Goal: Task Accomplishment & Management: Complete application form

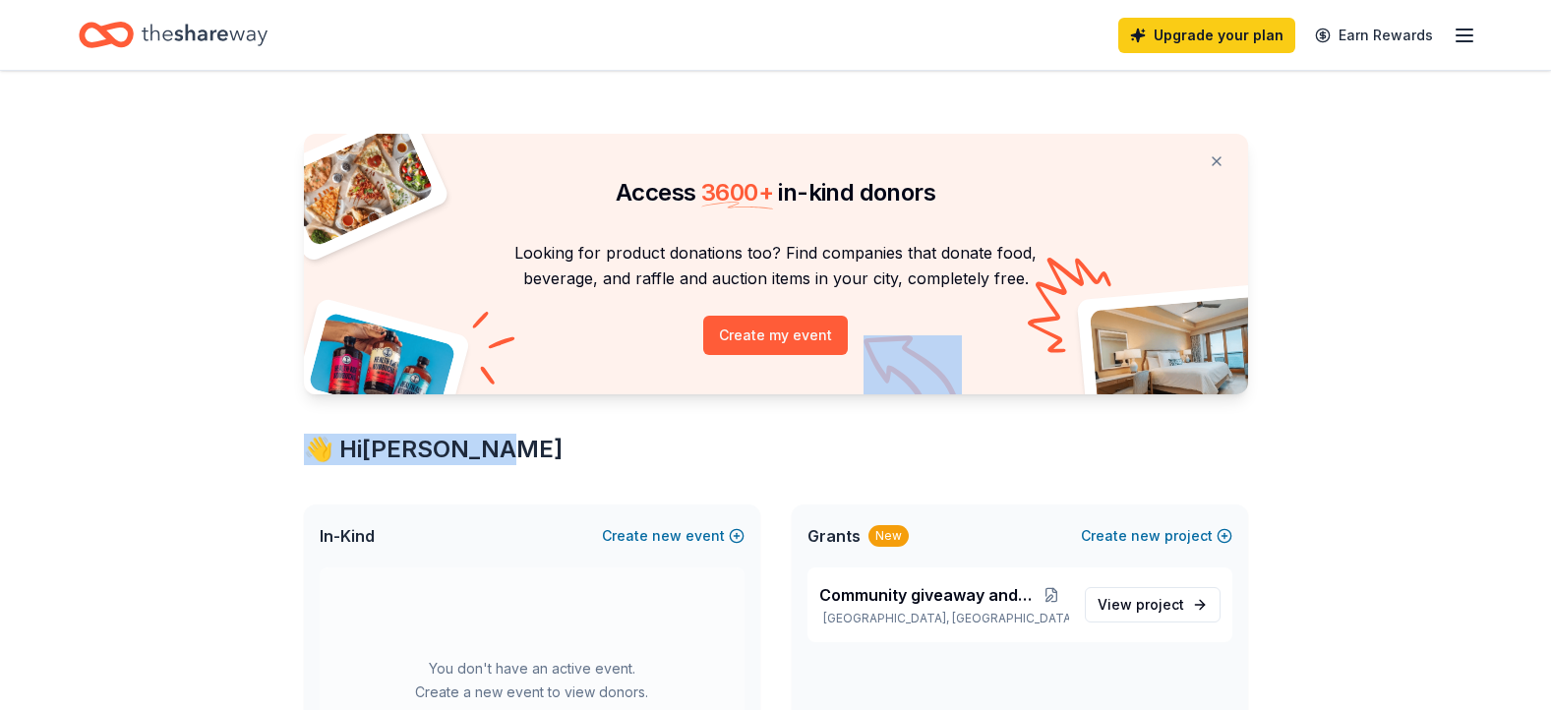
drag, startPoint x: 872, startPoint y: 432, endPoint x: 851, endPoint y: 332, distance: 101.7
click at [237, 57] on div "Home" at bounding box center [173, 35] width 189 height 46
click at [255, 18] on icon "Home" at bounding box center [205, 35] width 126 height 40
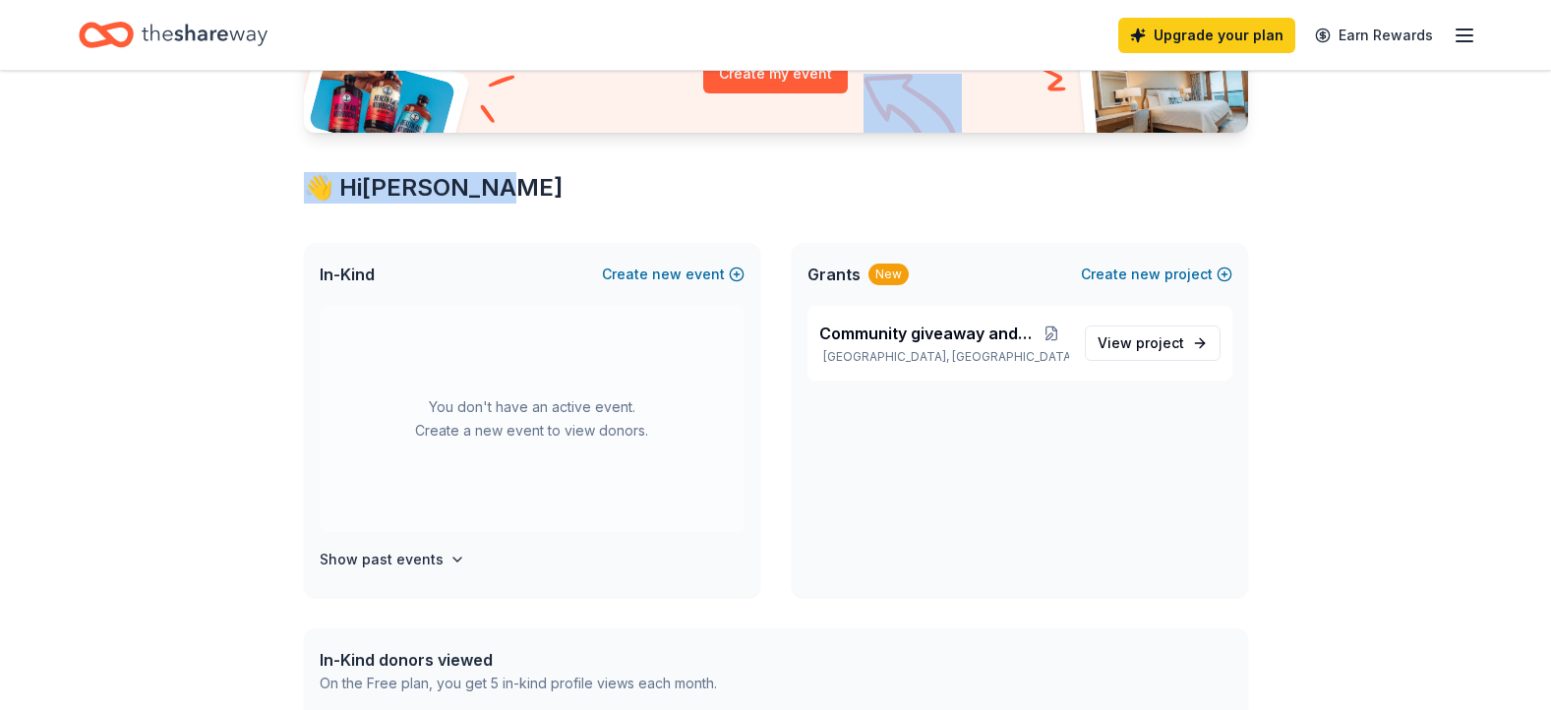
scroll to position [259, 0]
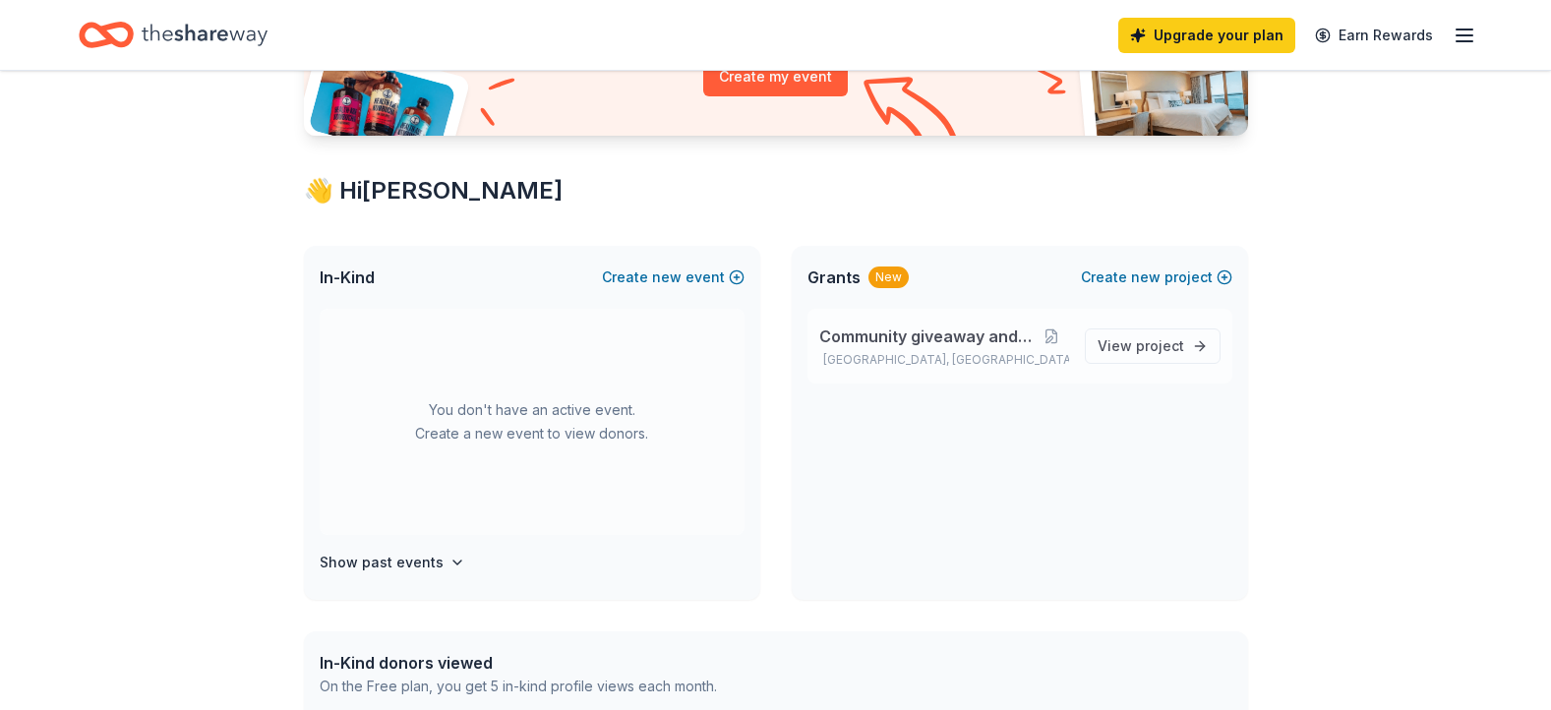
click at [986, 353] on p "Brownstown Charter Township, MI" at bounding box center [944, 360] width 250 height 16
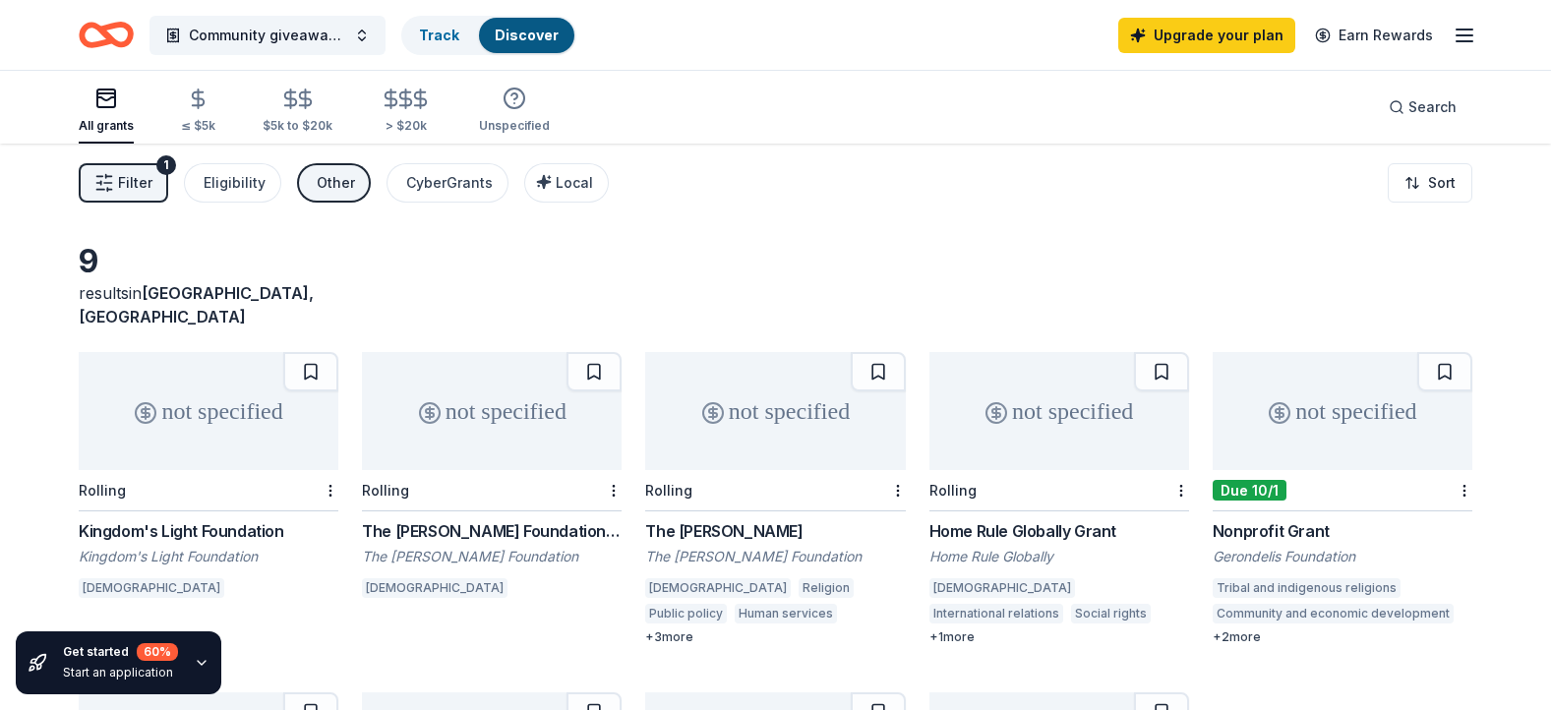
click at [513, 42] on link "Discover" at bounding box center [527, 35] width 64 height 17
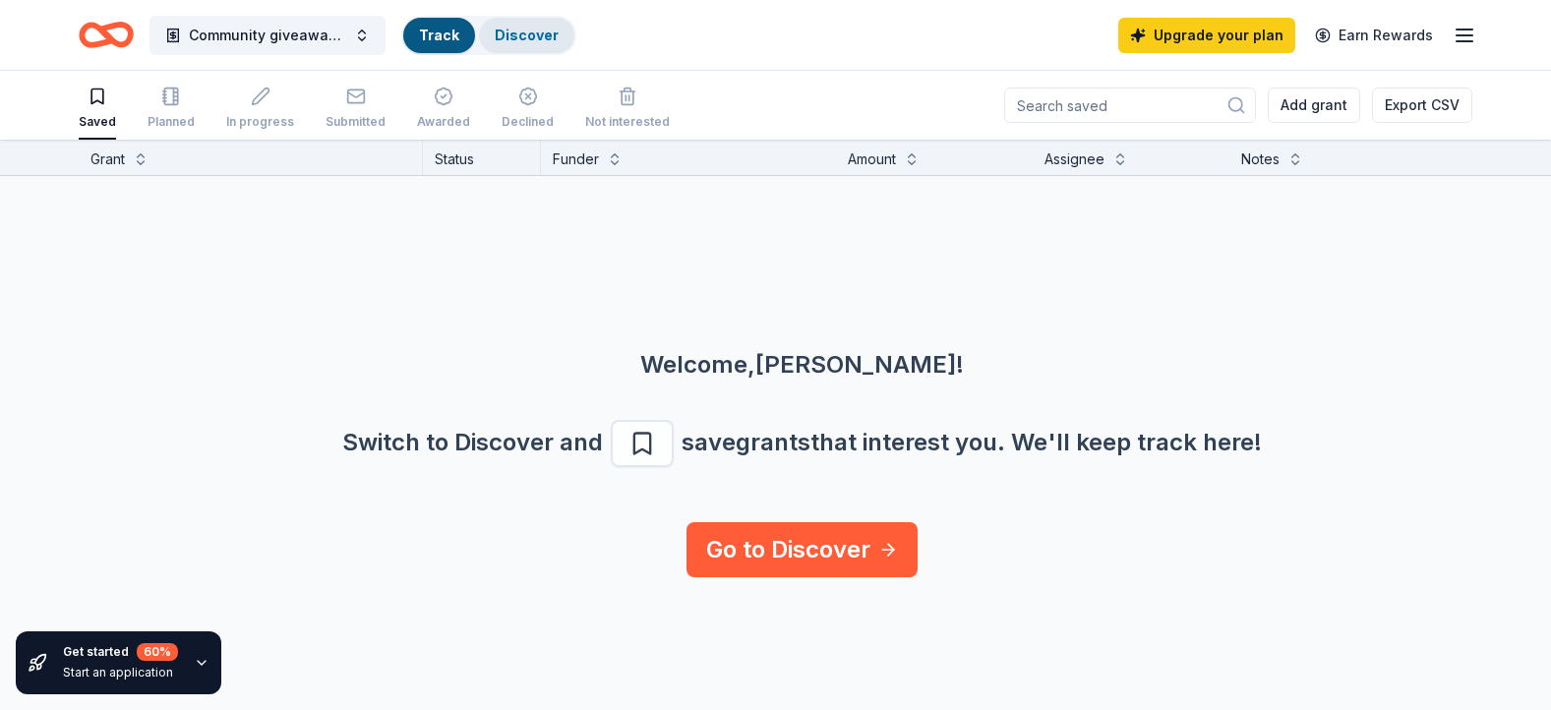
scroll to position [1, 0]
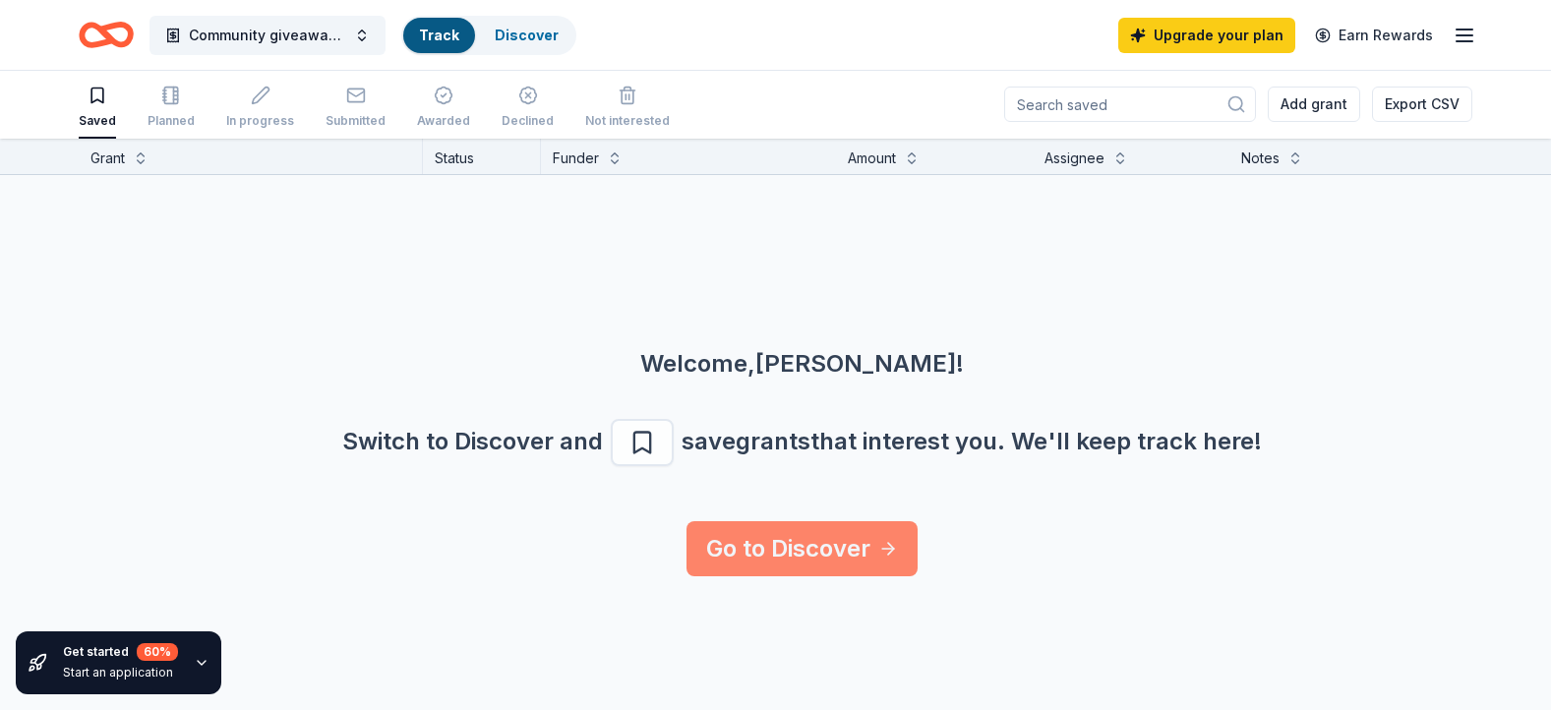
click at [807, 526] on link "Go to Discover" at bounding box center [802, 548] width 231 height 55
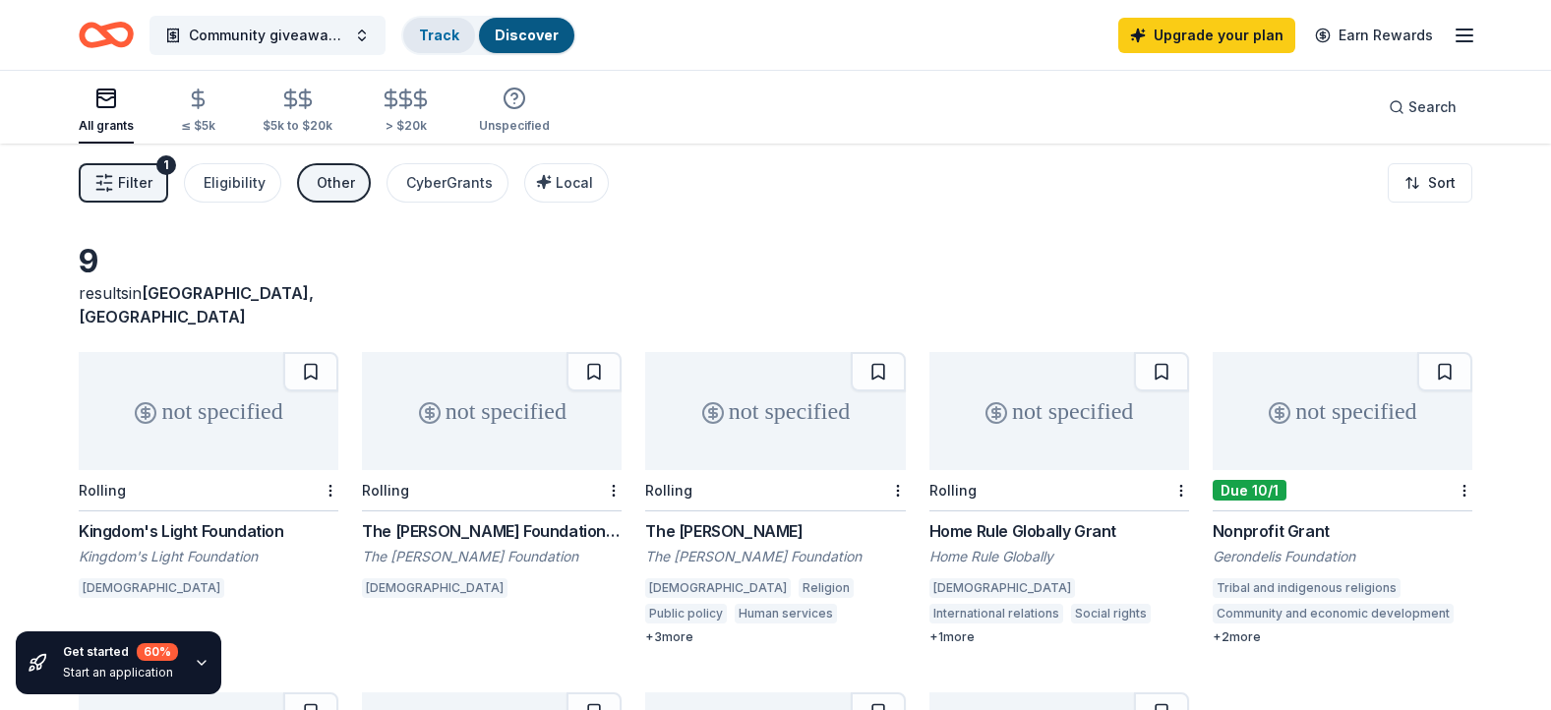
drag, startPoint x: 413, startPoint y: 54, endPoint x: 421, endPoint y: 47, distance: 10.5
click at [421, 47] on div "Track Discover" at bounding box center [488, 35] width 175 height 39
click at [421, 47] on div "Track" at bounding box center [439, 35] width 72 height 35
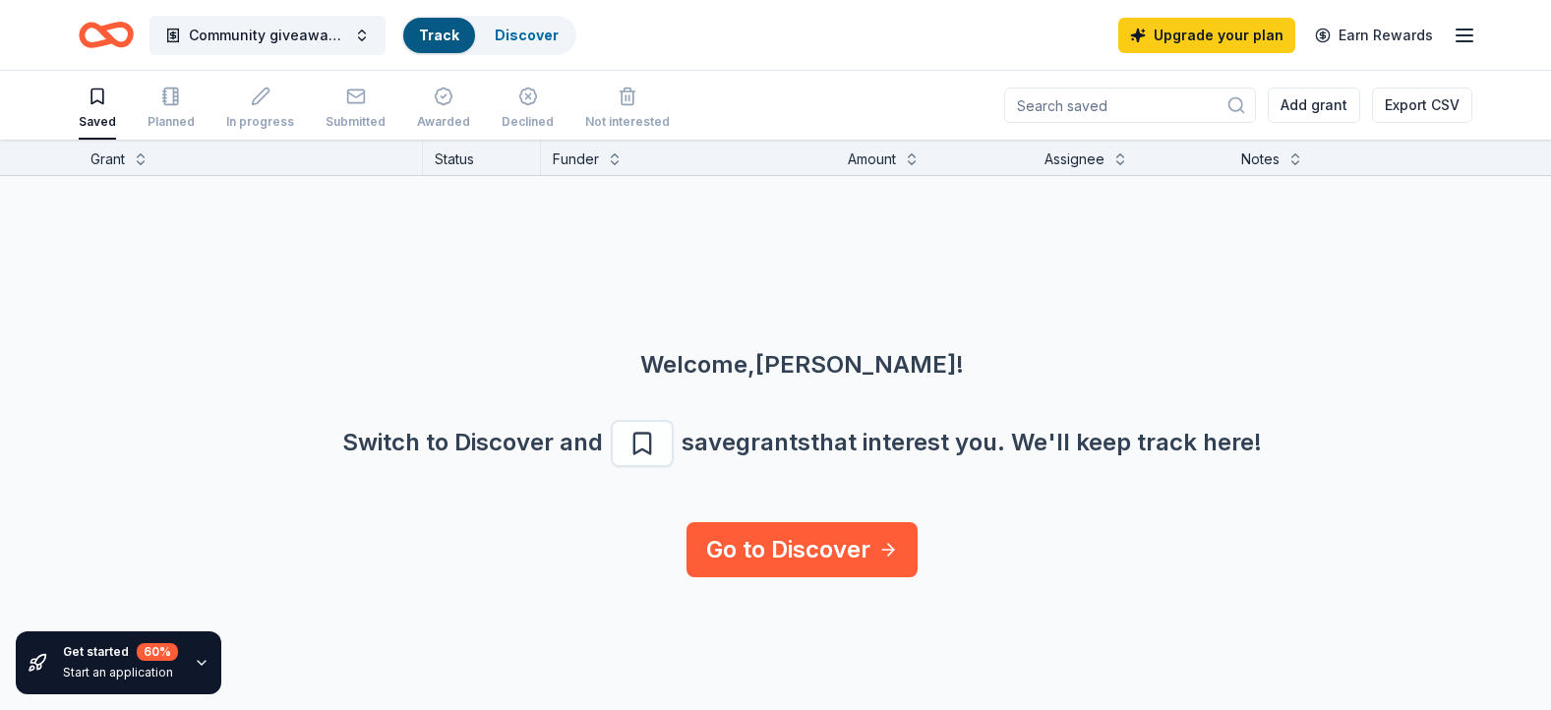
scroll to position [1, 0]
click at [729, 544] on link "Go to Discover" at bounding box center [802, 548] width 231 height 55
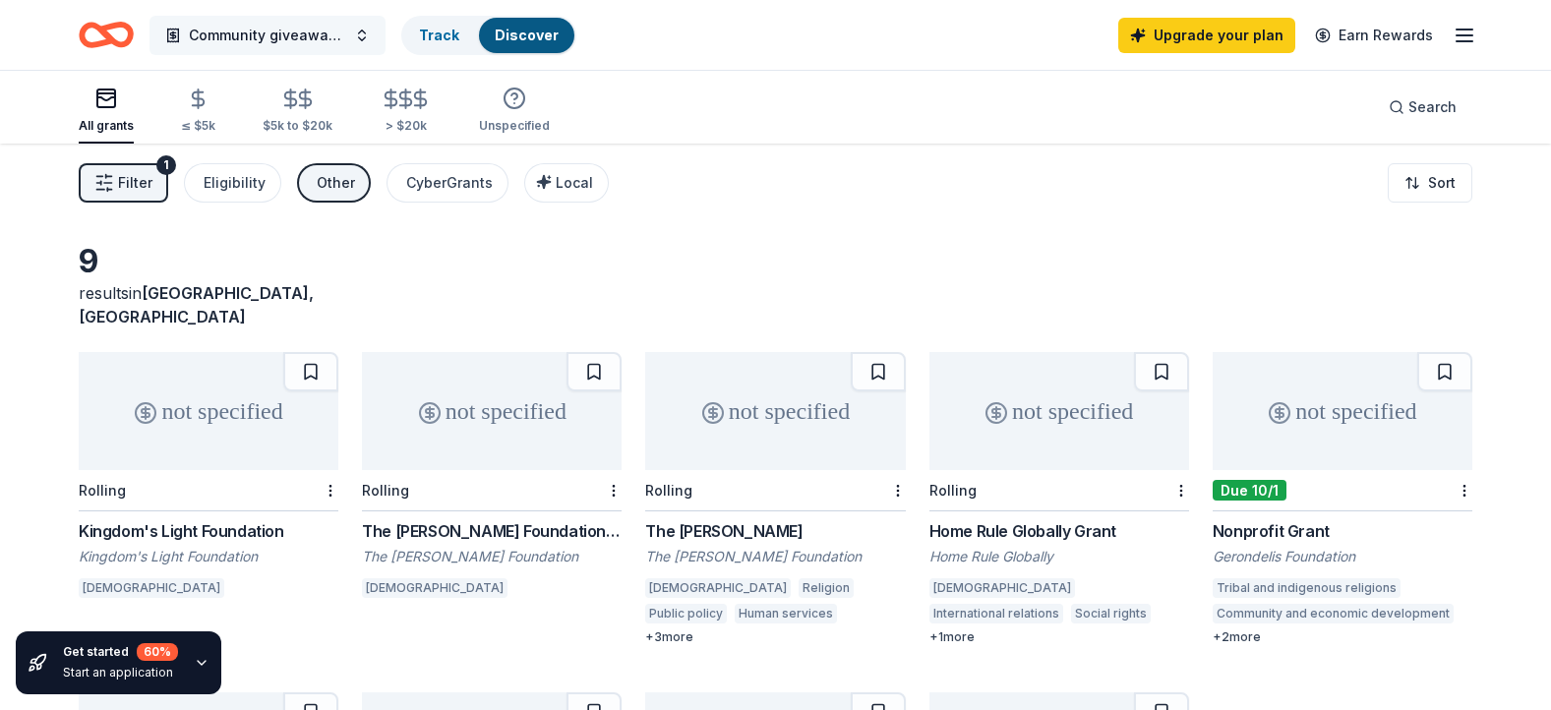
click at [297, 42] on span "Community giveaway and food" at bounding box center [267, 36] width 157 height 24
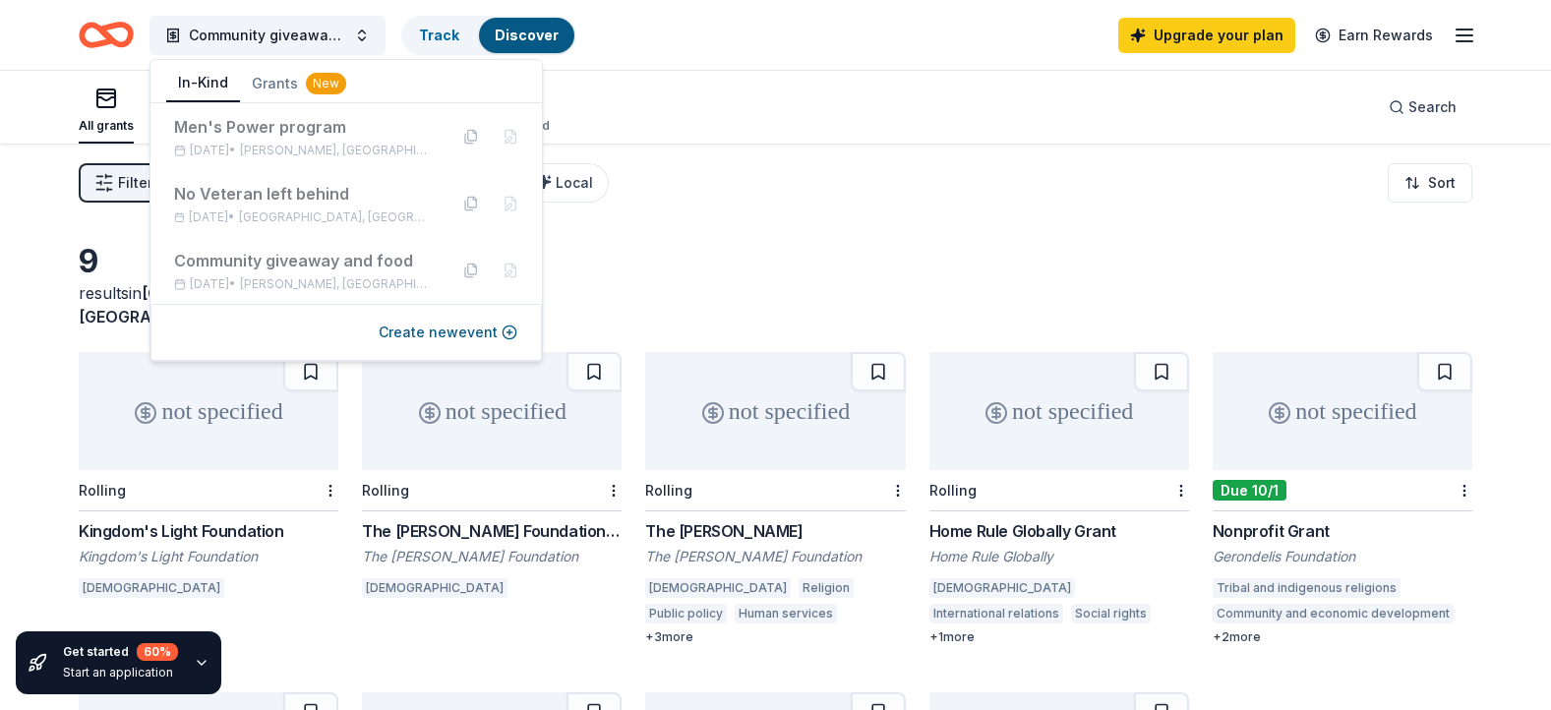
click at [217, 73] on button "In-Kind" at bounding box center [203, 83] width 74 height 37
click at [274, 234] on div "No Veteran left behind Oct 01, 2023 • Detroit, MI" at bounding box center [345, 203] width 391 height 67
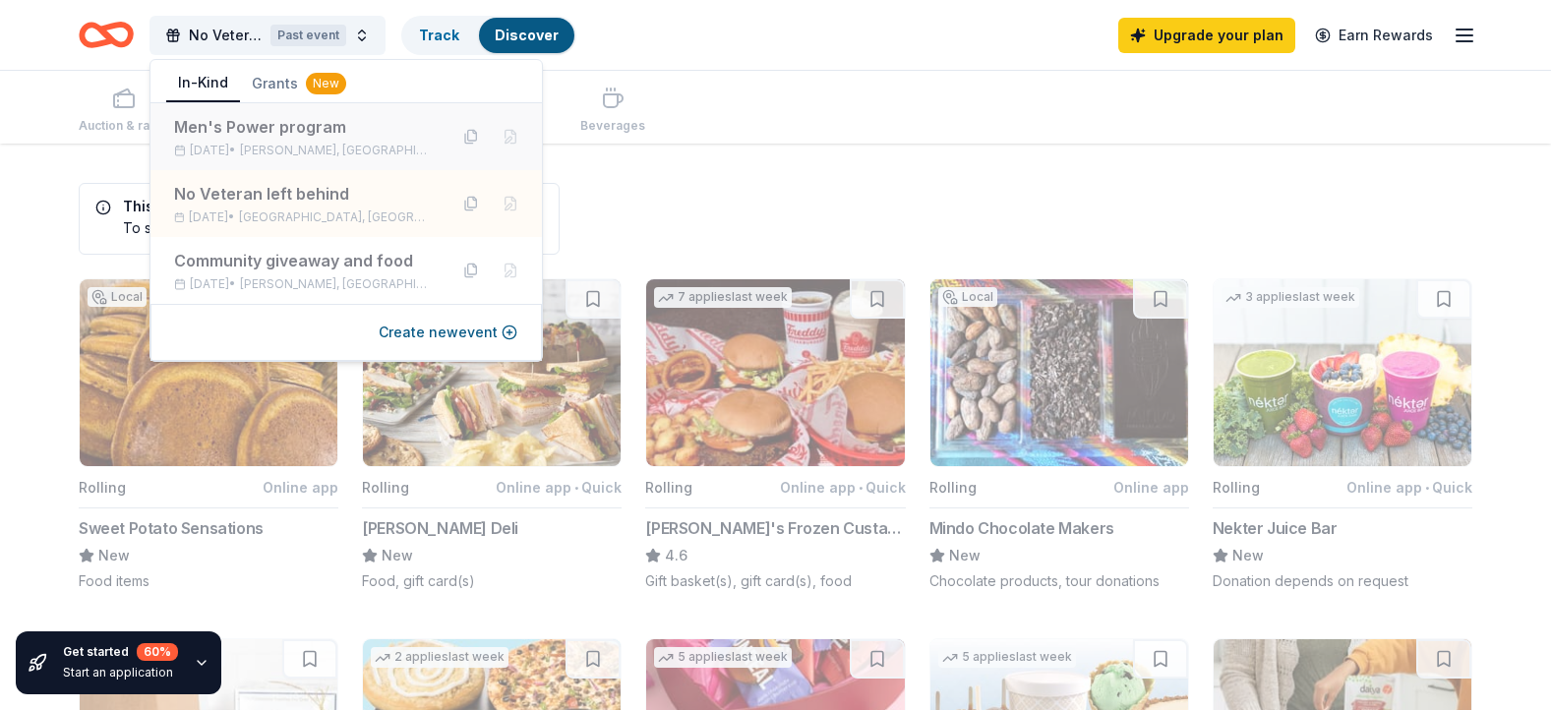
click at [380, 128] on div "Men's Power program" at bounding box center [303, 127] width 258 height 24
click at [329, 253] on div "Community giveaway and food" at bounding box center [303, 261] width 258 height 24
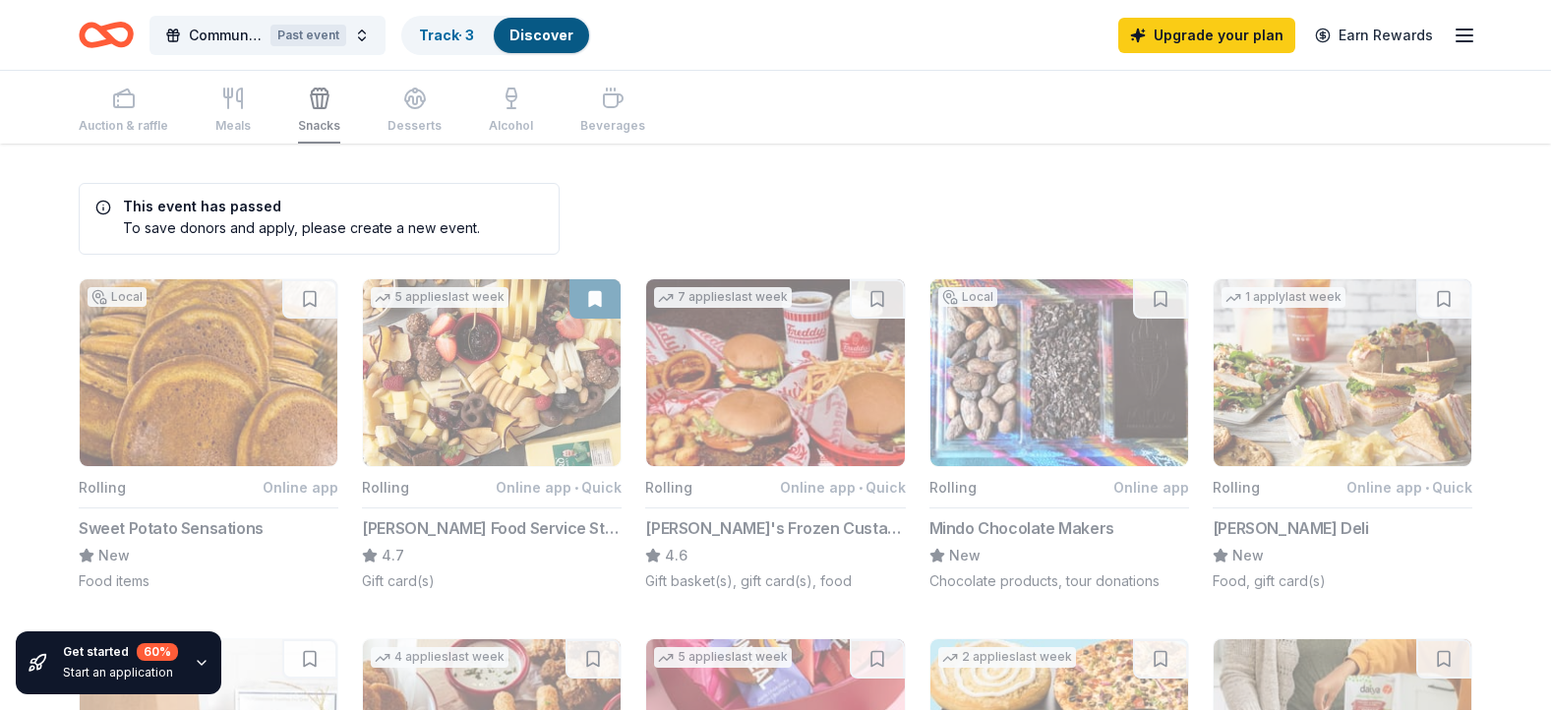
click at [376, 45] on button "Community giveaway and food Past event" at bounding box center [267, 35] width 236 height 39
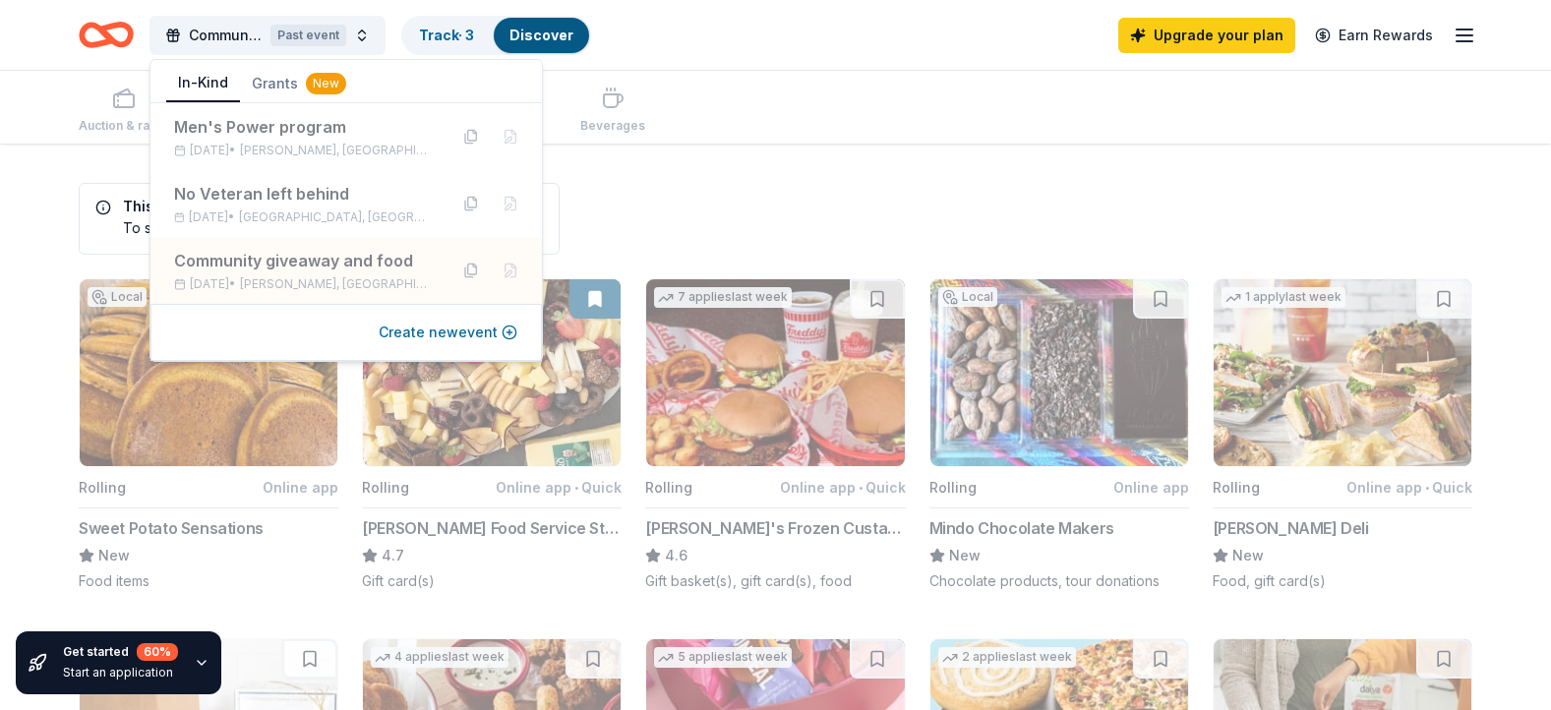
click at [395, 328] on button "Create new event" at bounding box center [448, 333] width 139 height 24
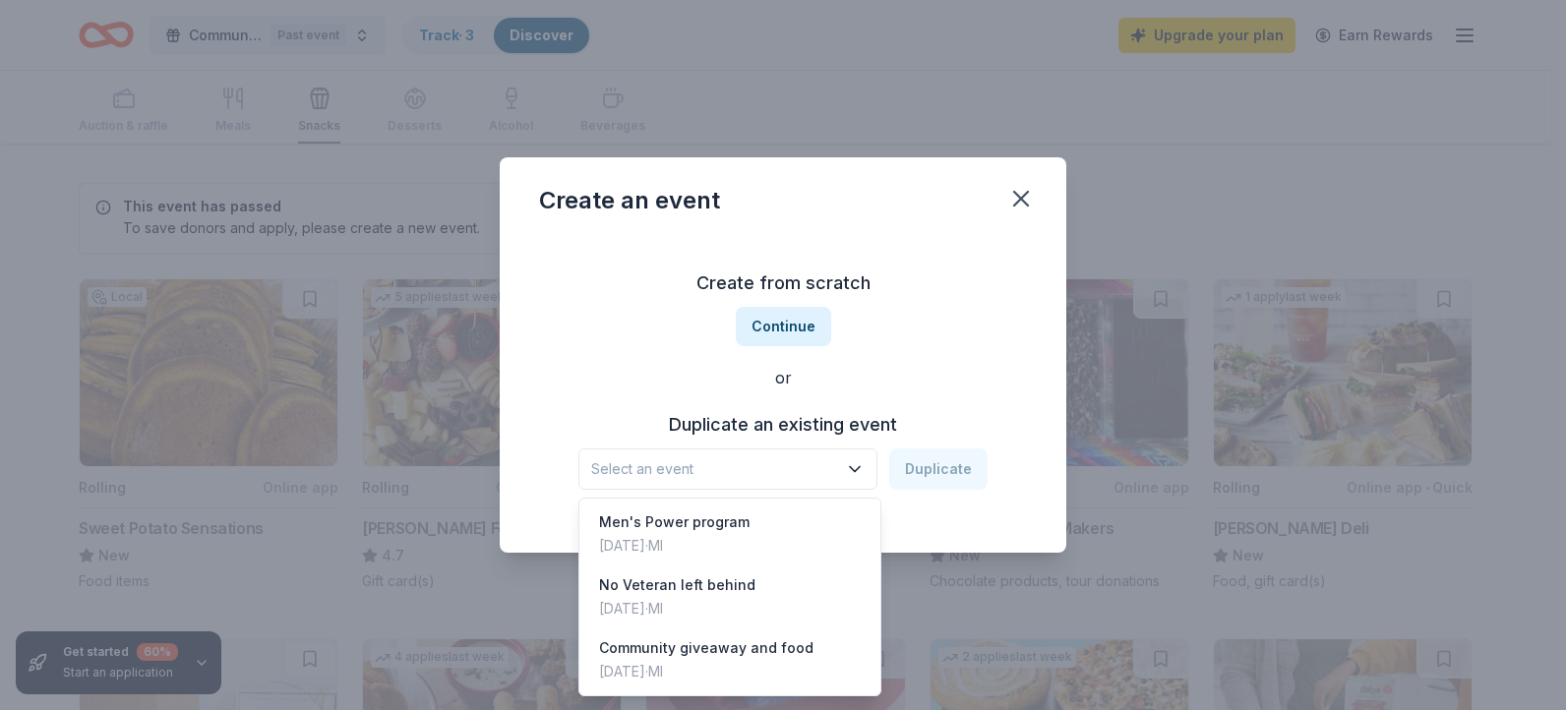
click at [798, 456] on button "Select an event" at bounding box center [727, 468] width 299 height 41
click at [687, 640] on div "Community giveaway and food" at bounding box center [706, 648] width 214 height 24
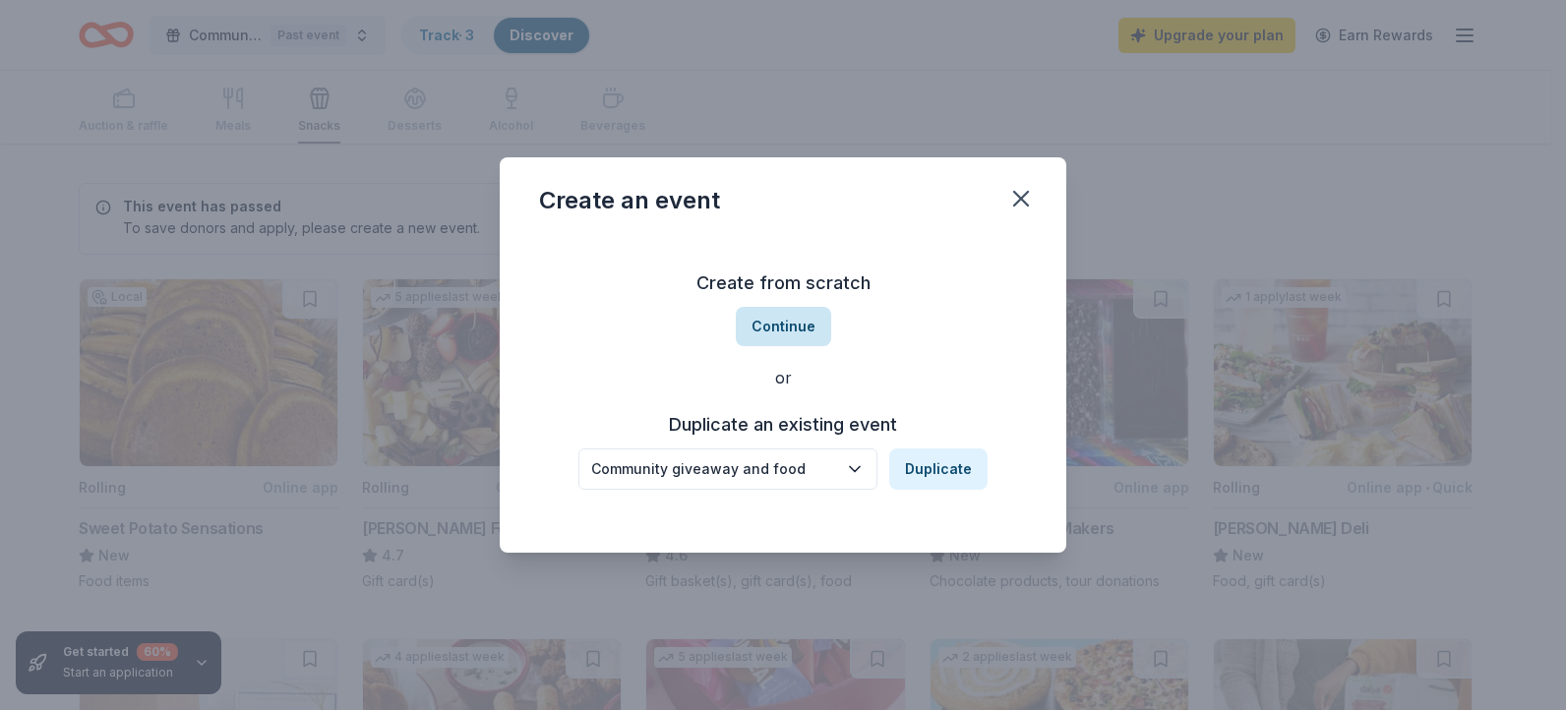
click at [818, 330] on button "Continue" at bounding box center [783, 326] width 95 height 39
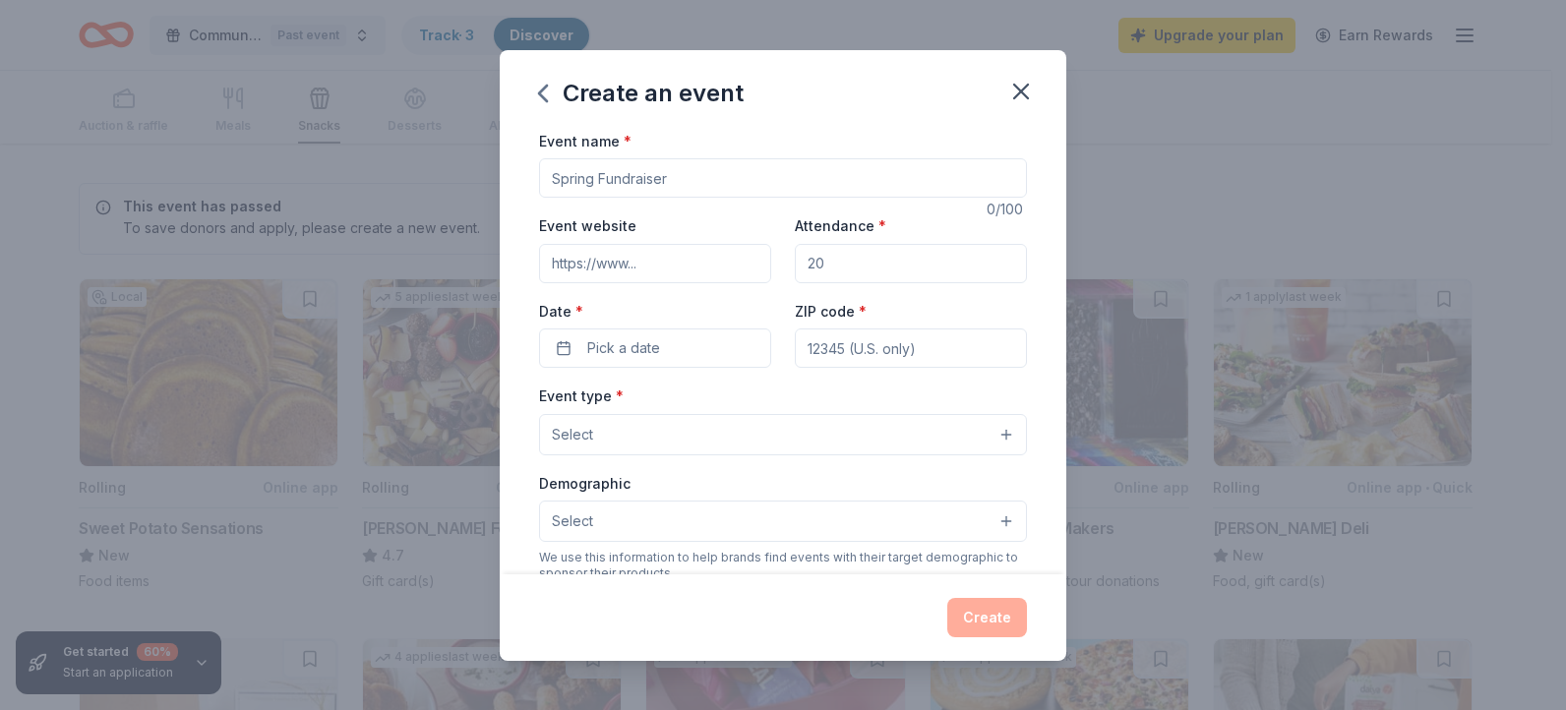
click at [881, 189] on input "Event name *" at bounding box center [783, 177] width 488 height 39
click at [553, 79] on icon "button" at bounding box center [542, 93] width 31 height 31
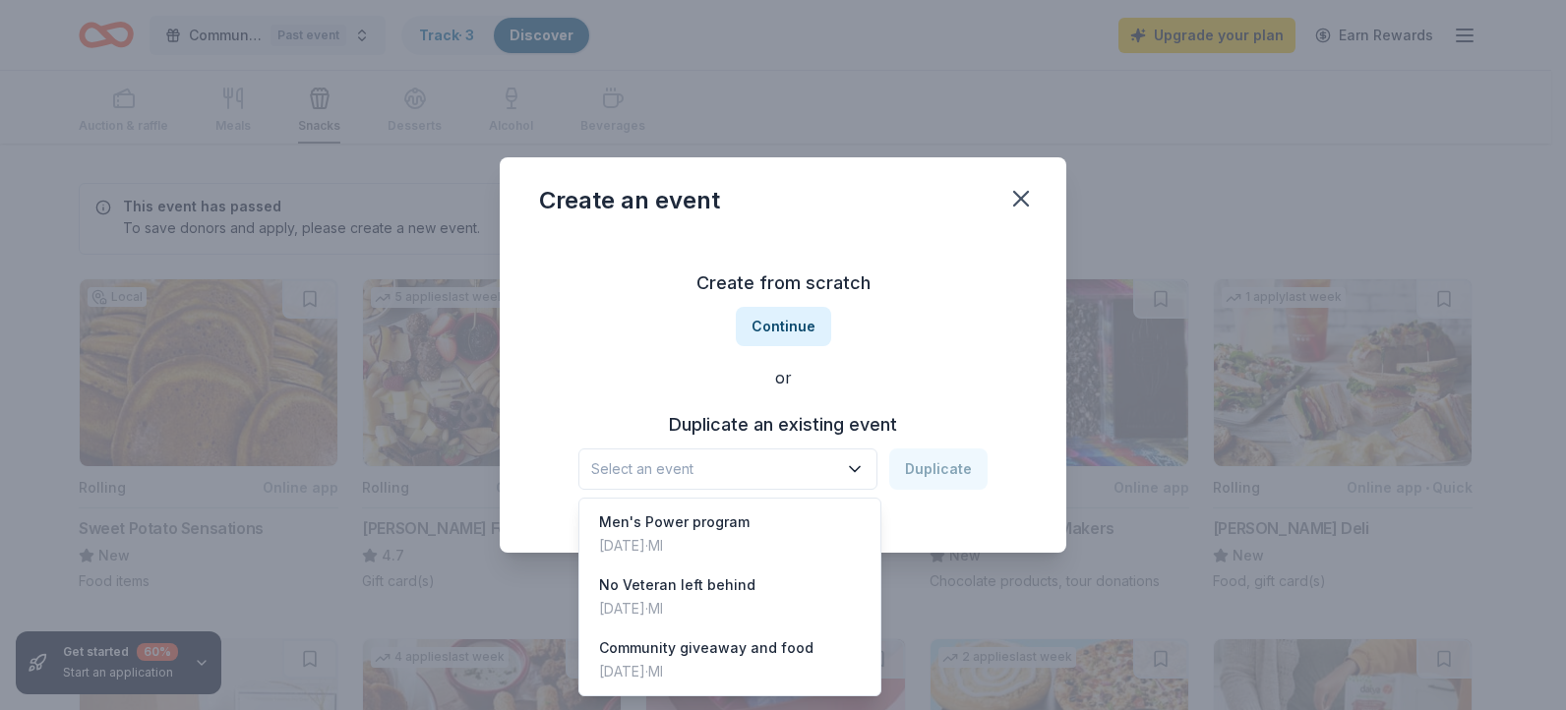
click at [700, 464] on span "Select an event" at bounding box center [714, 469] width 246 height 24
click at [678, 651] on div "Community giveaway and food" at bounding box center [706, 648] width 214 height 24
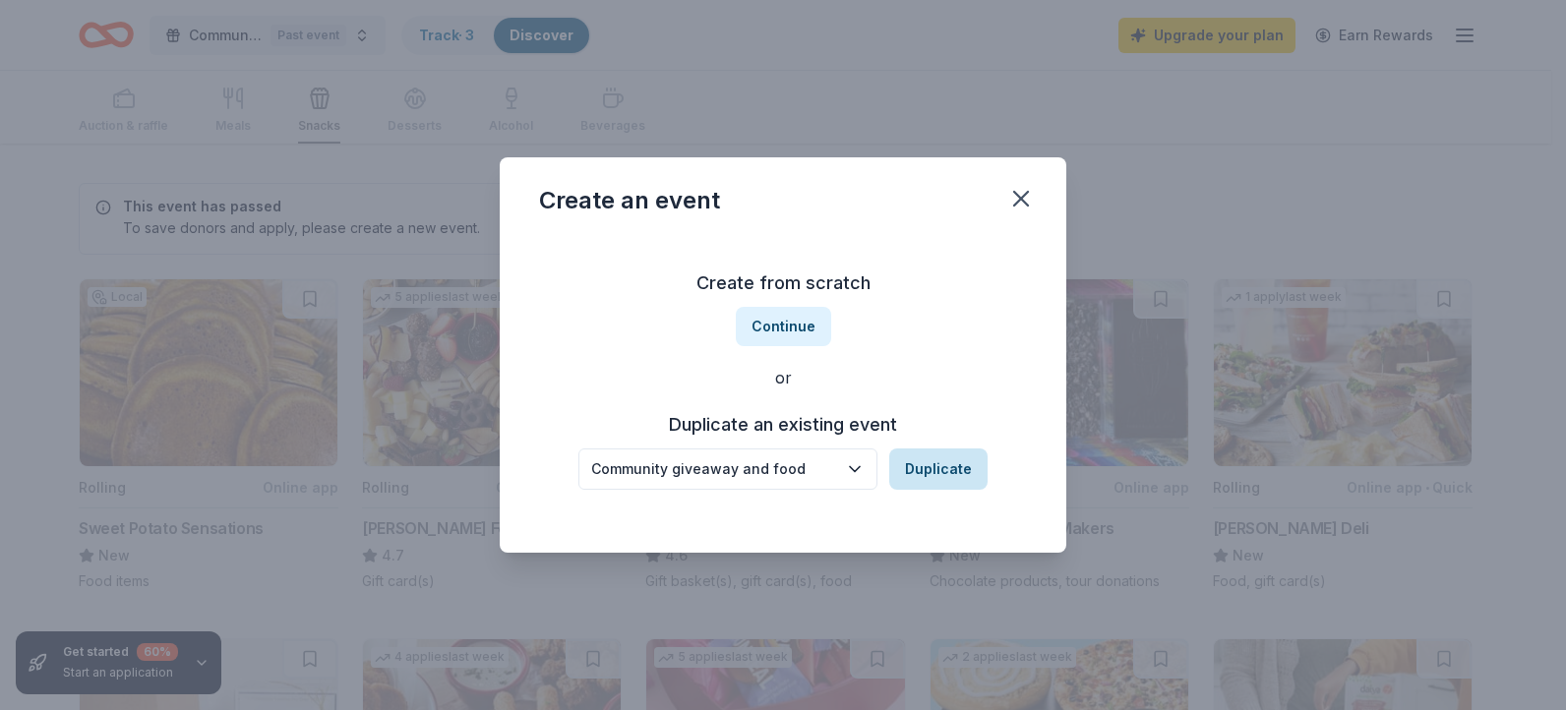
click at [957, 474] on button "Duplicate" at bounding box center [938, 468] width 98 height 41
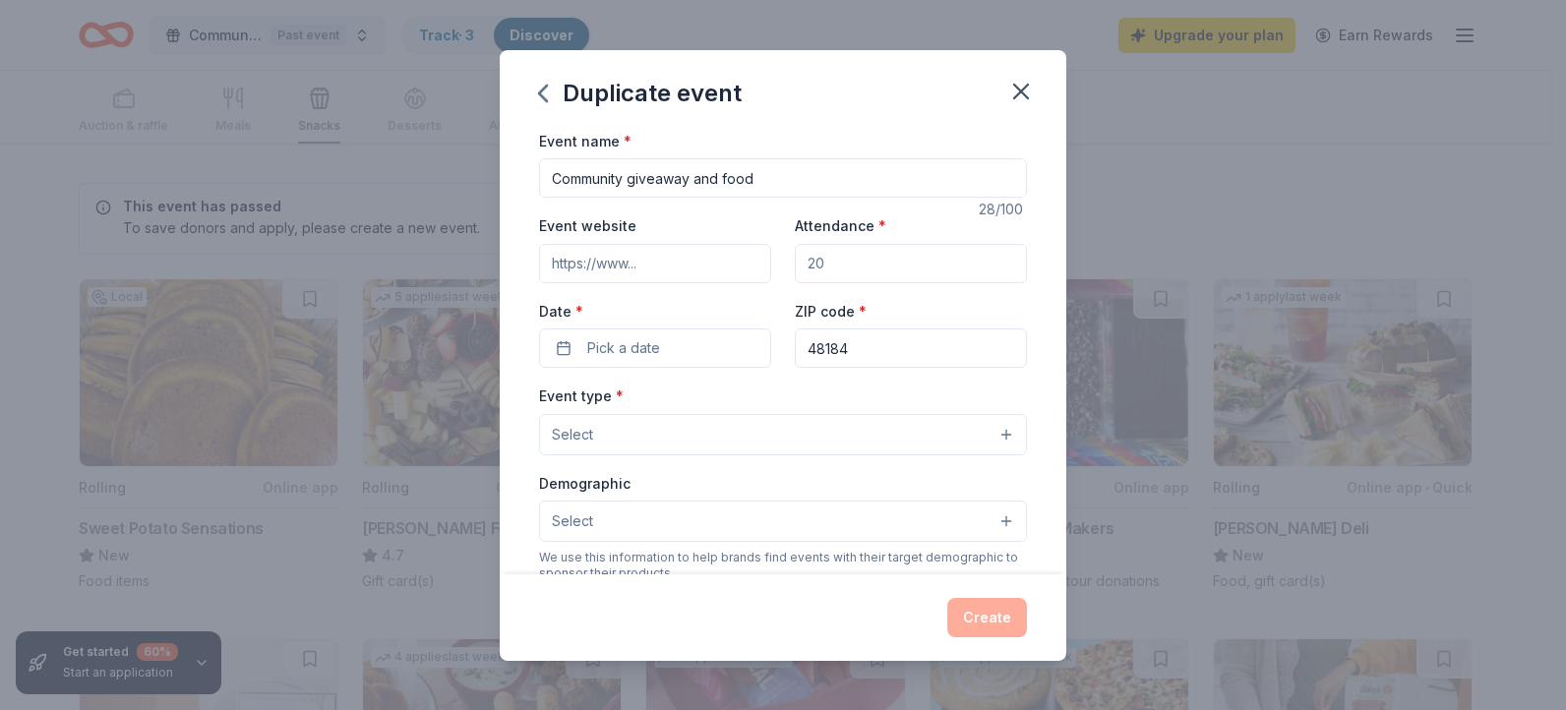
click at [678, 276] on input "Event website" at bounding box center [655, 263] width 232 height 39
click at [816, 263] on input "Attendance *" at bounding box center [911, 263] width 232 height 39
type input "90"
click at [643, 339] on span "Pick a date" at bounding box center [623, 348] width 73 height 24
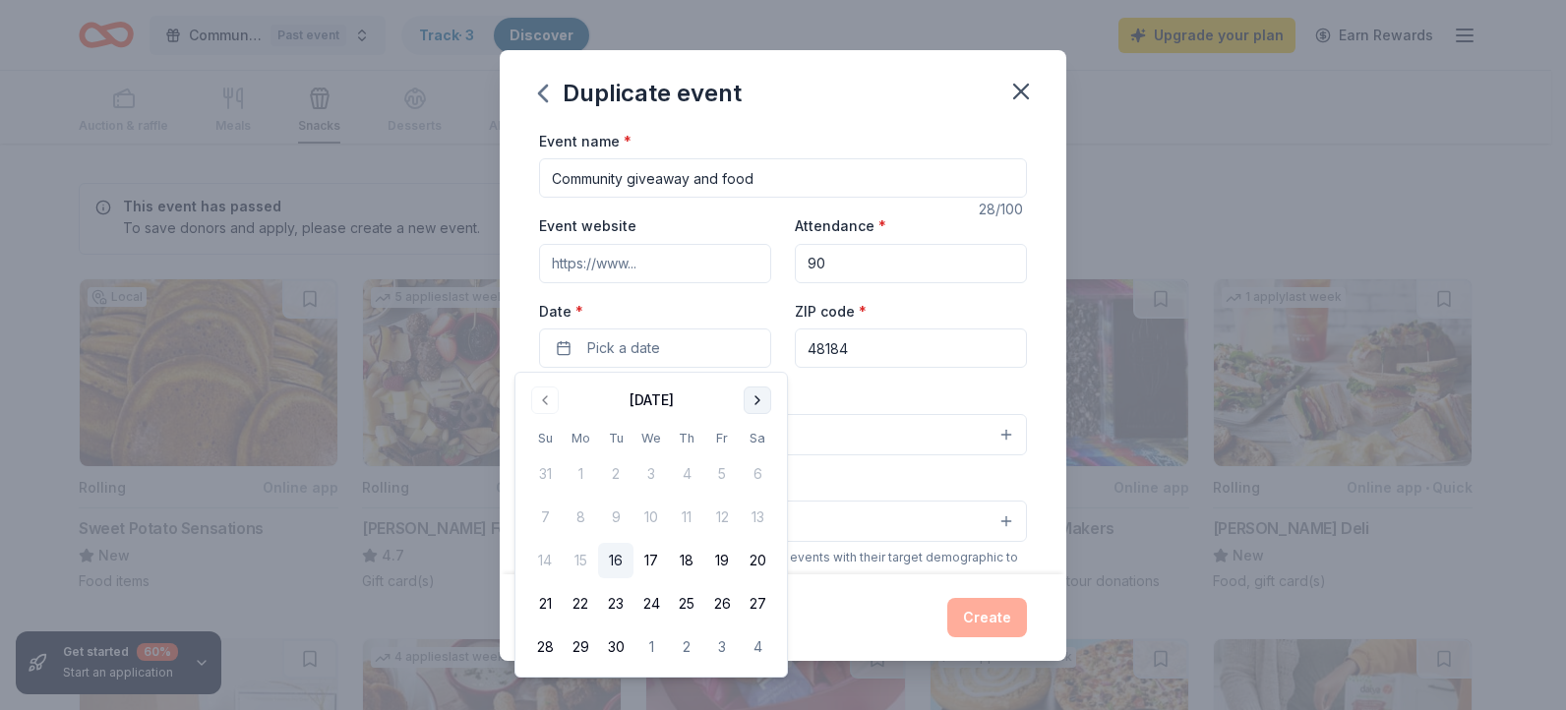
click at [752, 389] on button "Go to next month" at bounding box center [758, 401] width 28 height 28
click at [557, 555] on button "12" at bounding box center [544, 560] width 35 height 35
click at [823, 402] on div "Event type * Select" at bounding box center [783, 420] width 488 height 72
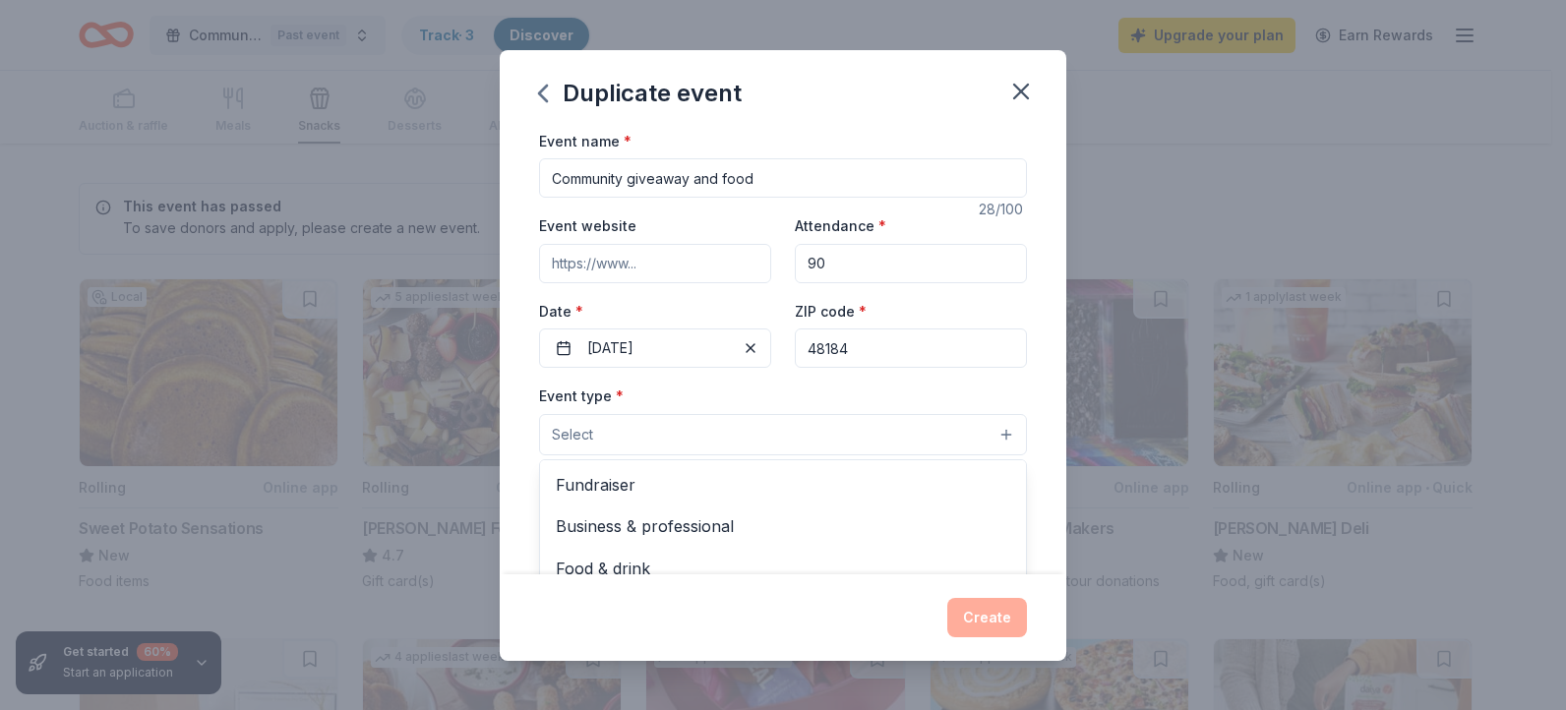
click at [727, 438] on button "Select" at bounding box center [783, 434] width 488 height 41
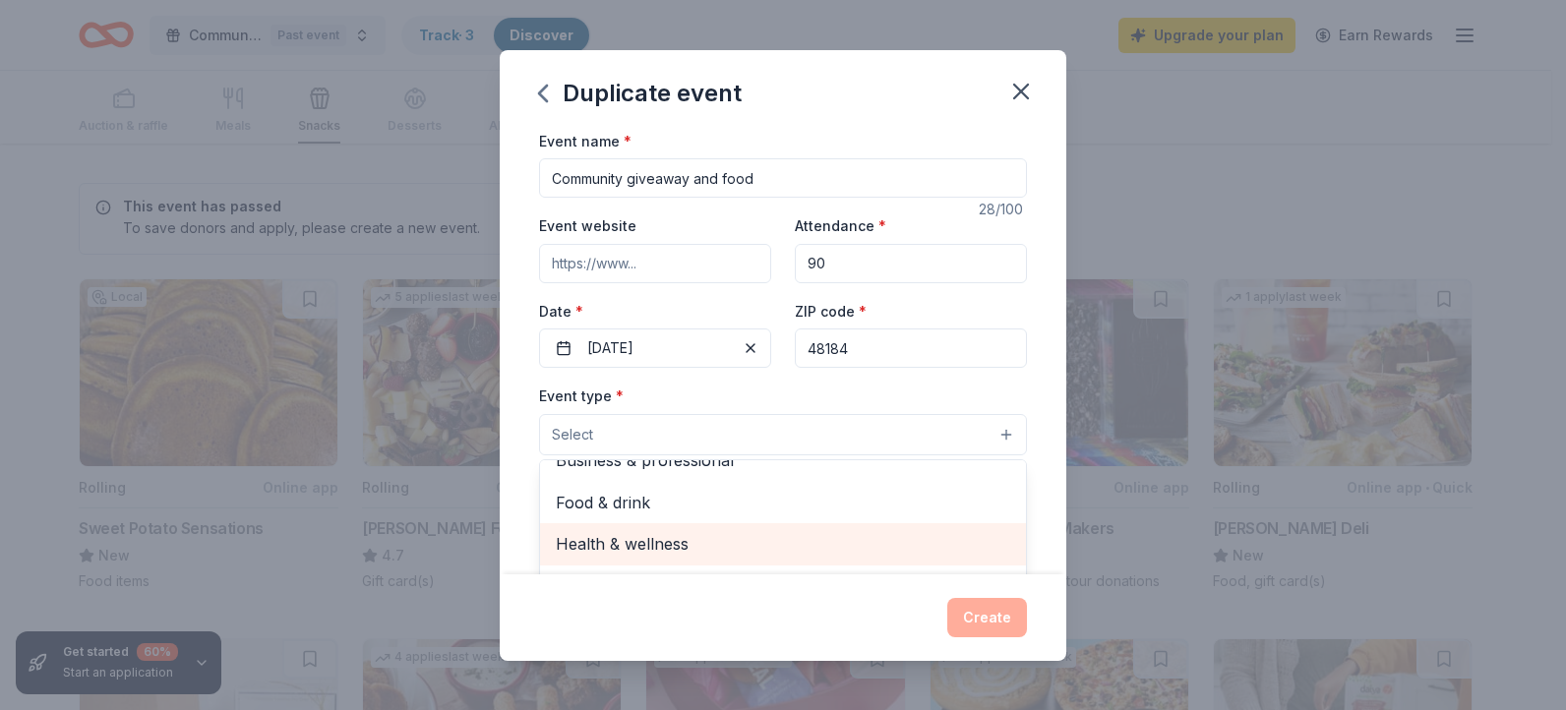
click at [835, 542] on span "Health & wellness" at bounding box center [783, 544] width 454 height 26
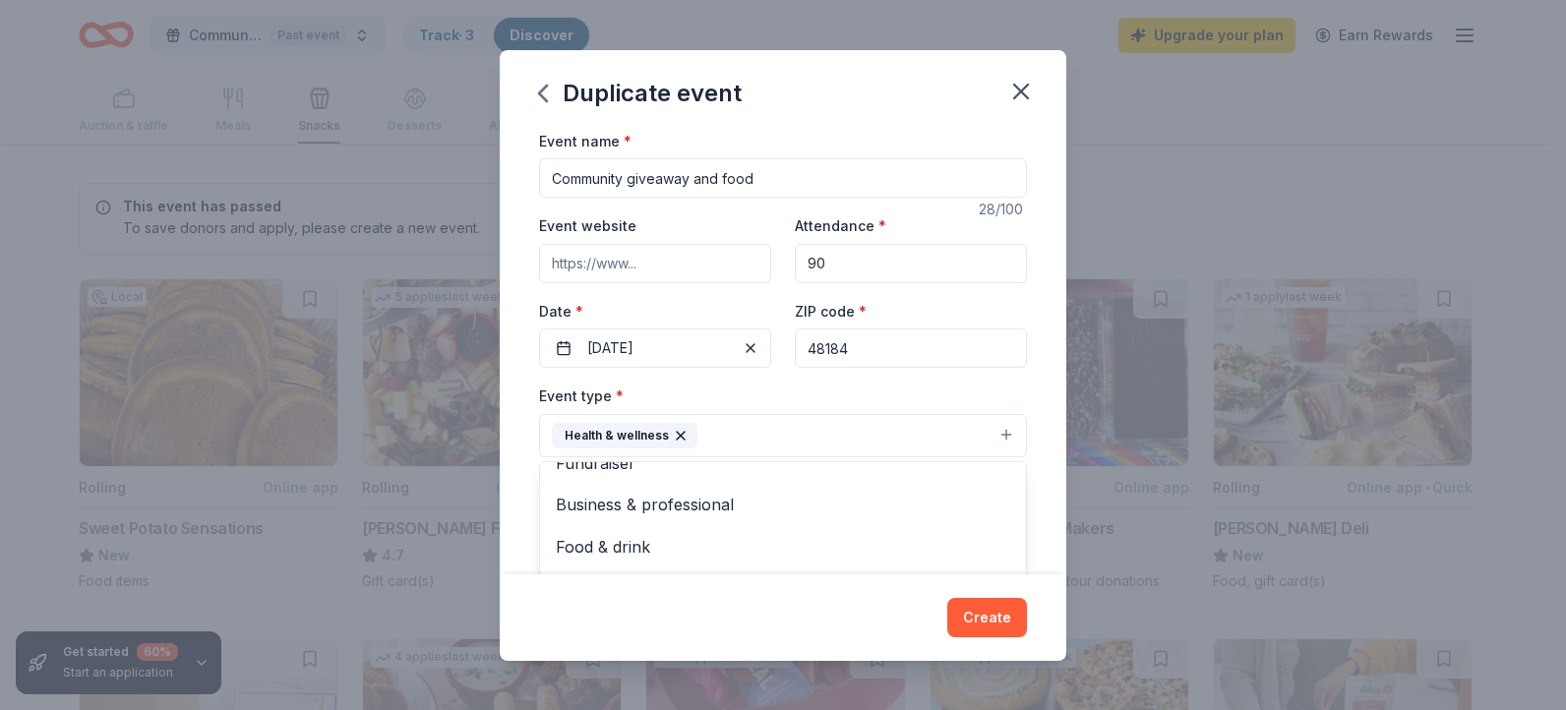
click at [906, 398] on div "Event type * Health & wellness Fundraiser Business & professional Food & drink …" at bounding box center [783, 421] width 488 height 74
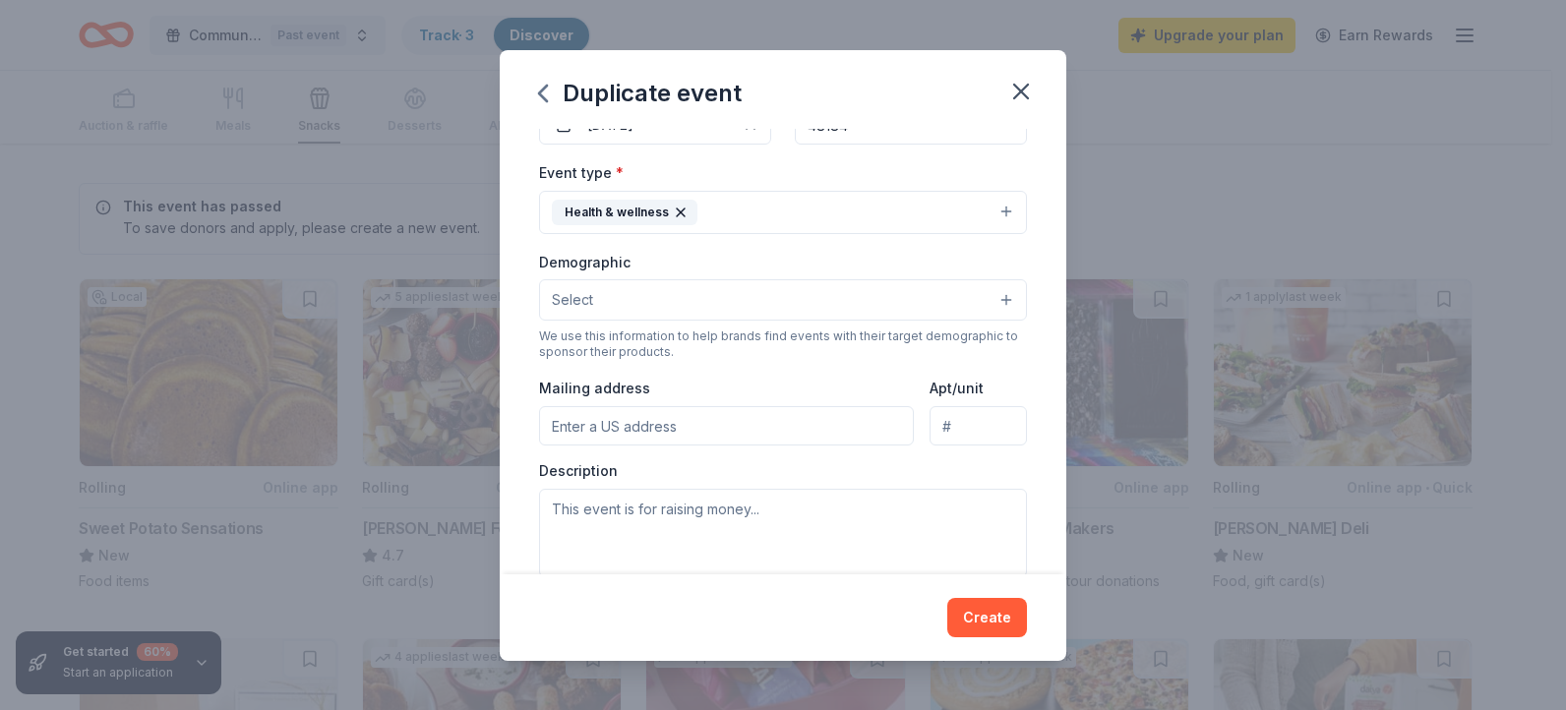
scroll to position [250, 0]
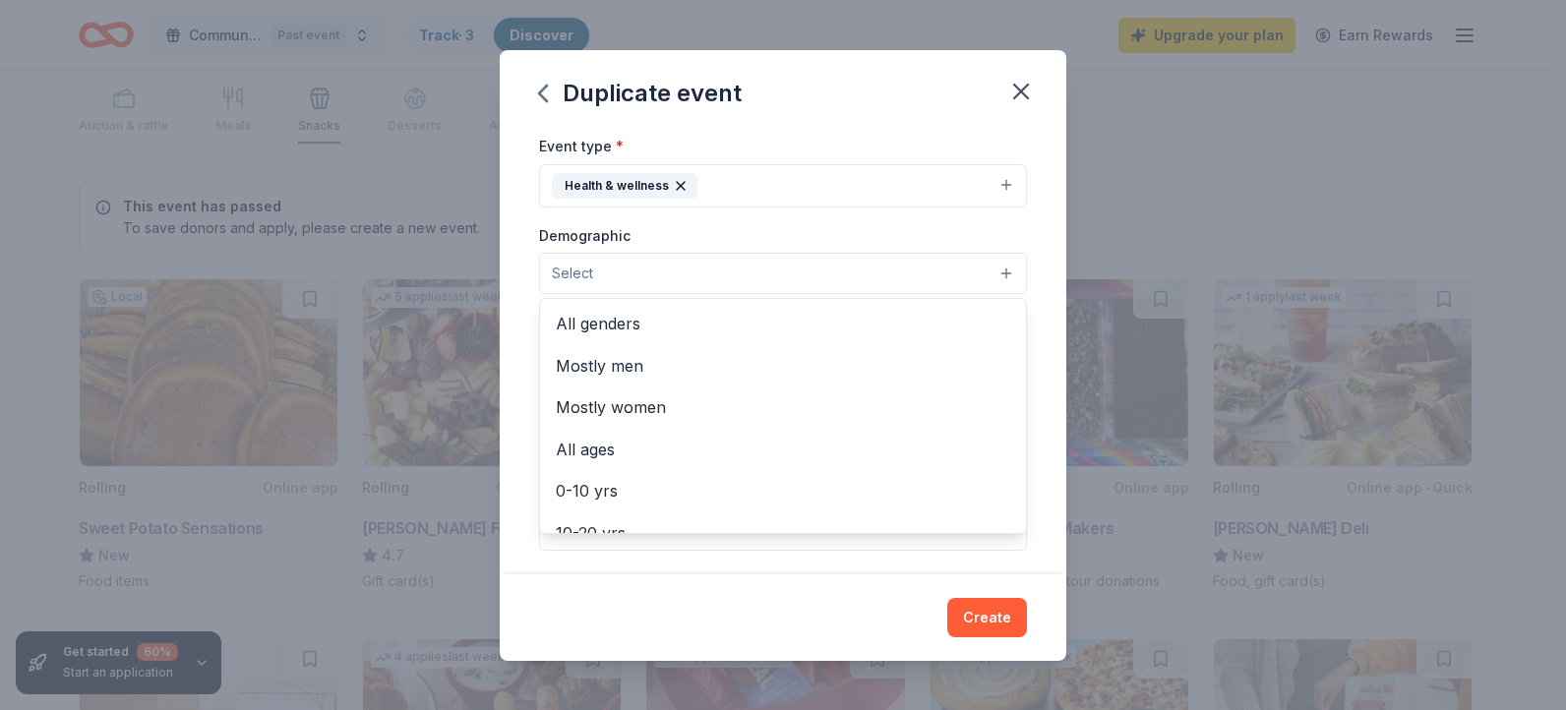
click at [927, 273] on button "Select" at bounding box center [783, 273] width 488 height 41
click at [843, 311] on span "All genders" at bounding box center [783, 324] width 454 height 26
click at [907, 238] on div "Demographic All genders Mostly men Mostly women All ages 0-10 yrs 10-20 yrs 20-…" at bounding box center [783, 260] width 488 height 74
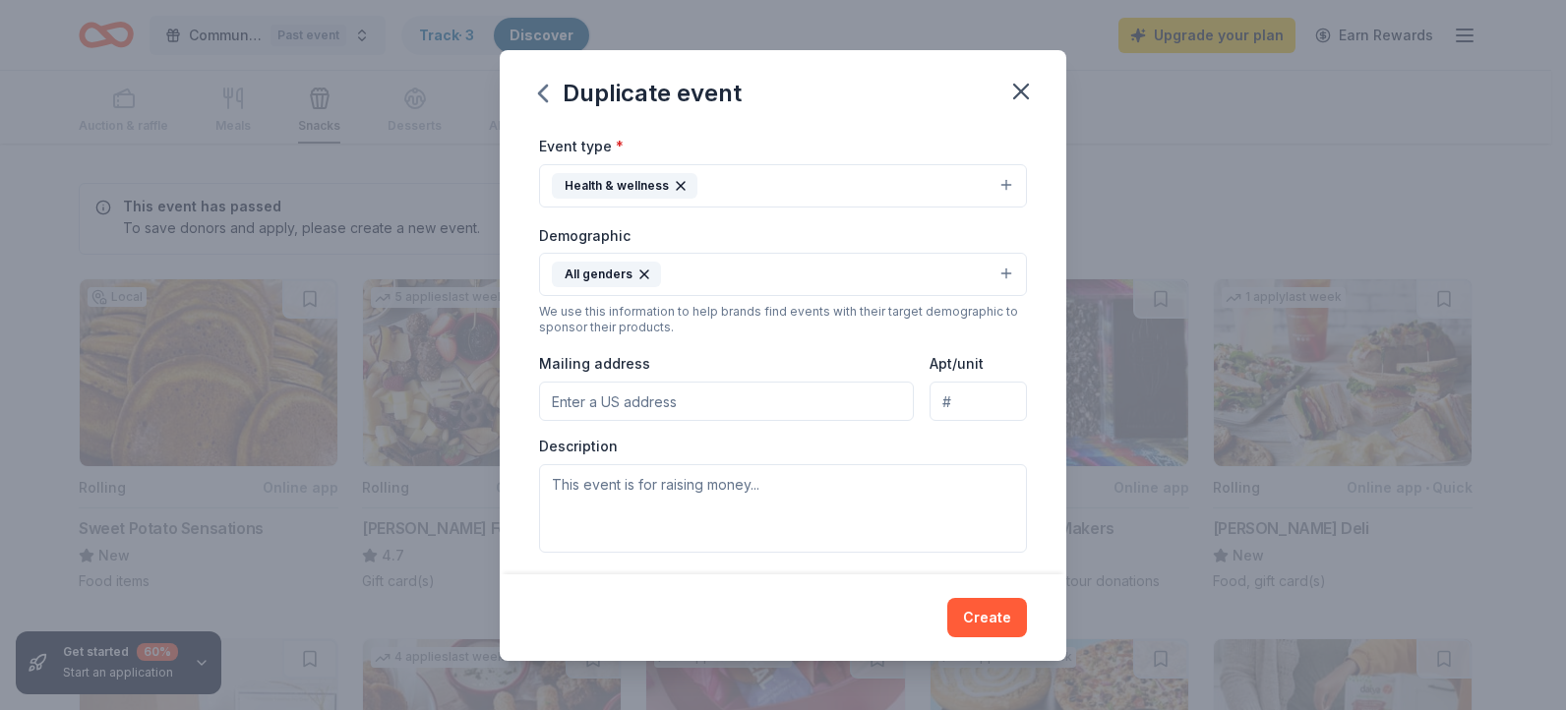
click at [801, 401] on input "Mailing address" at bounding box center [726, 401] width 375 height 39
type input "9340 Wayne Road, Romulus, MI, 48174"
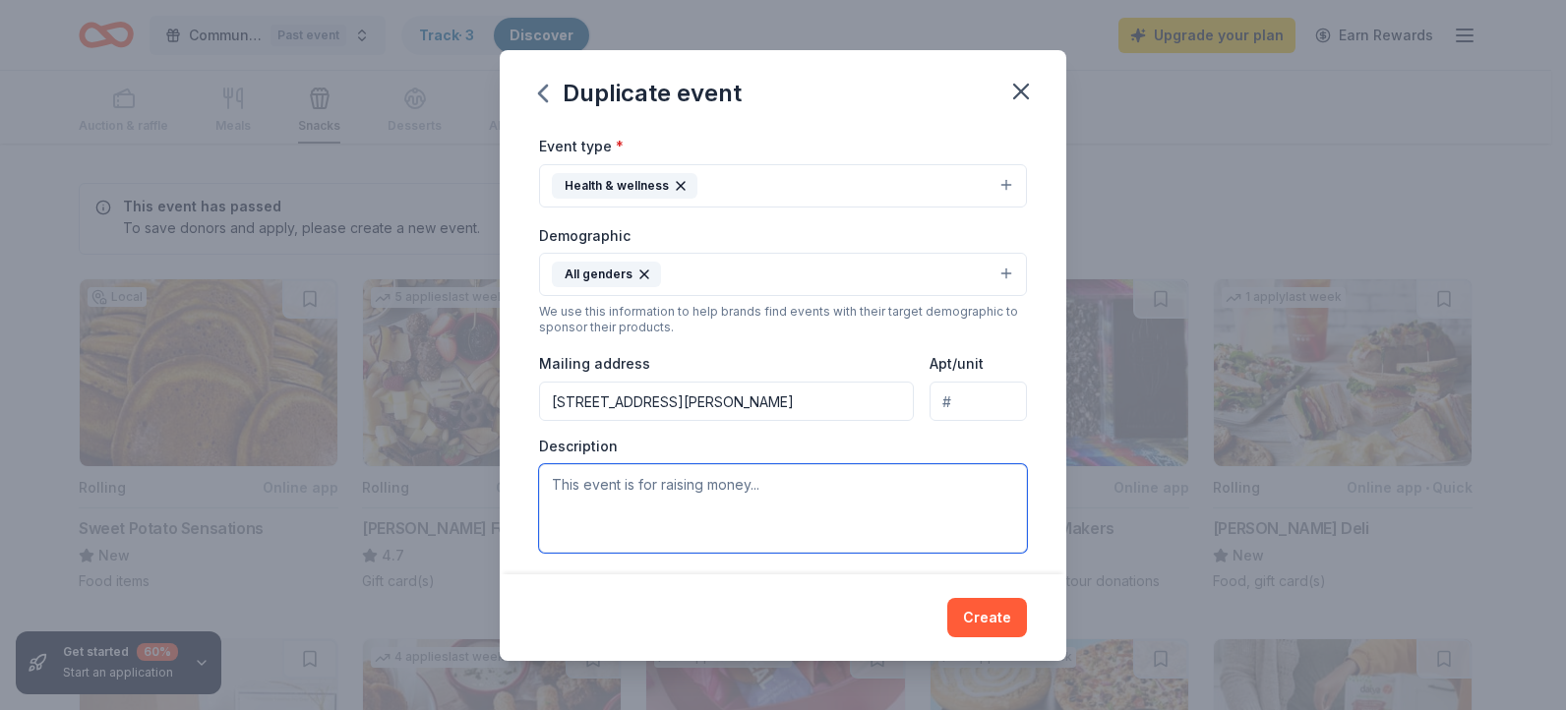
click at [784, 476] on textarea at bounding box center [783, 508] width 488 height 89
click at [926, 520] on textarea "Giveaway" at bounding box center [783, 508] width 488 height 89
type textarea "Giveaway"
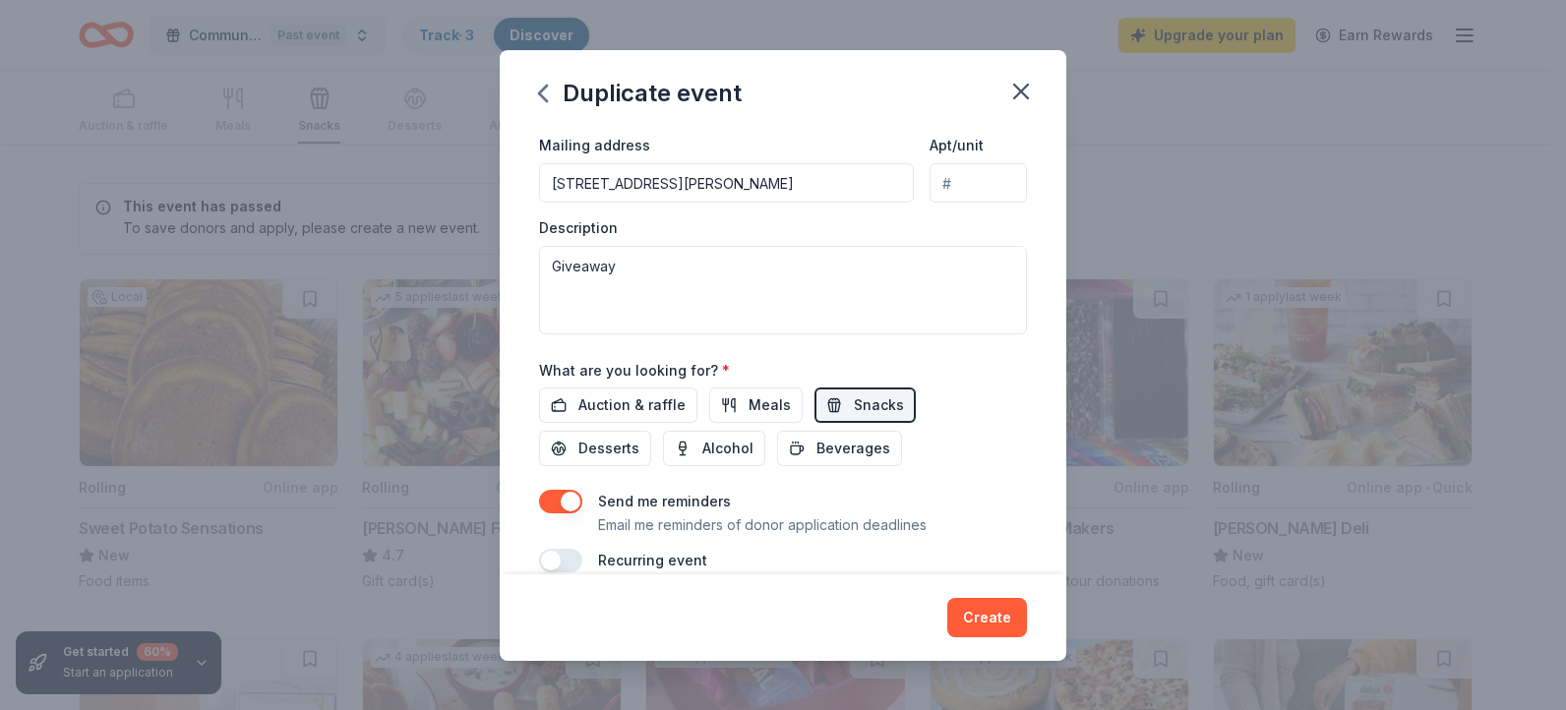
scroll to position [456, 0]
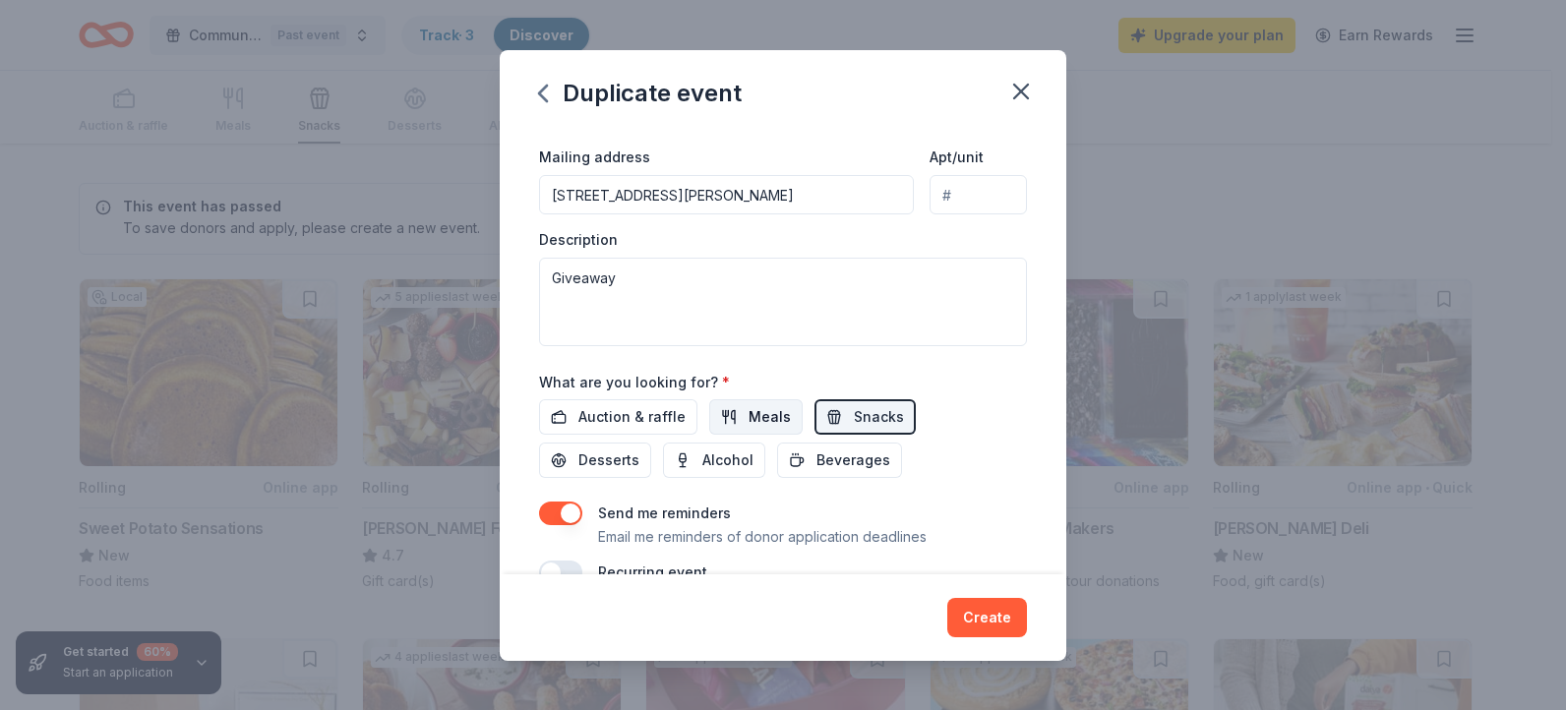
click at [788, 424] on button "Meals" at bounding box center [755, 416] width 93 height 35
click at [639, 464] on button "Desserts" at bounding box center [595, 460] width 112 height 35
click at [799, 450] on button "Beverages" at bounding box center [839, 460] width 125 height 35
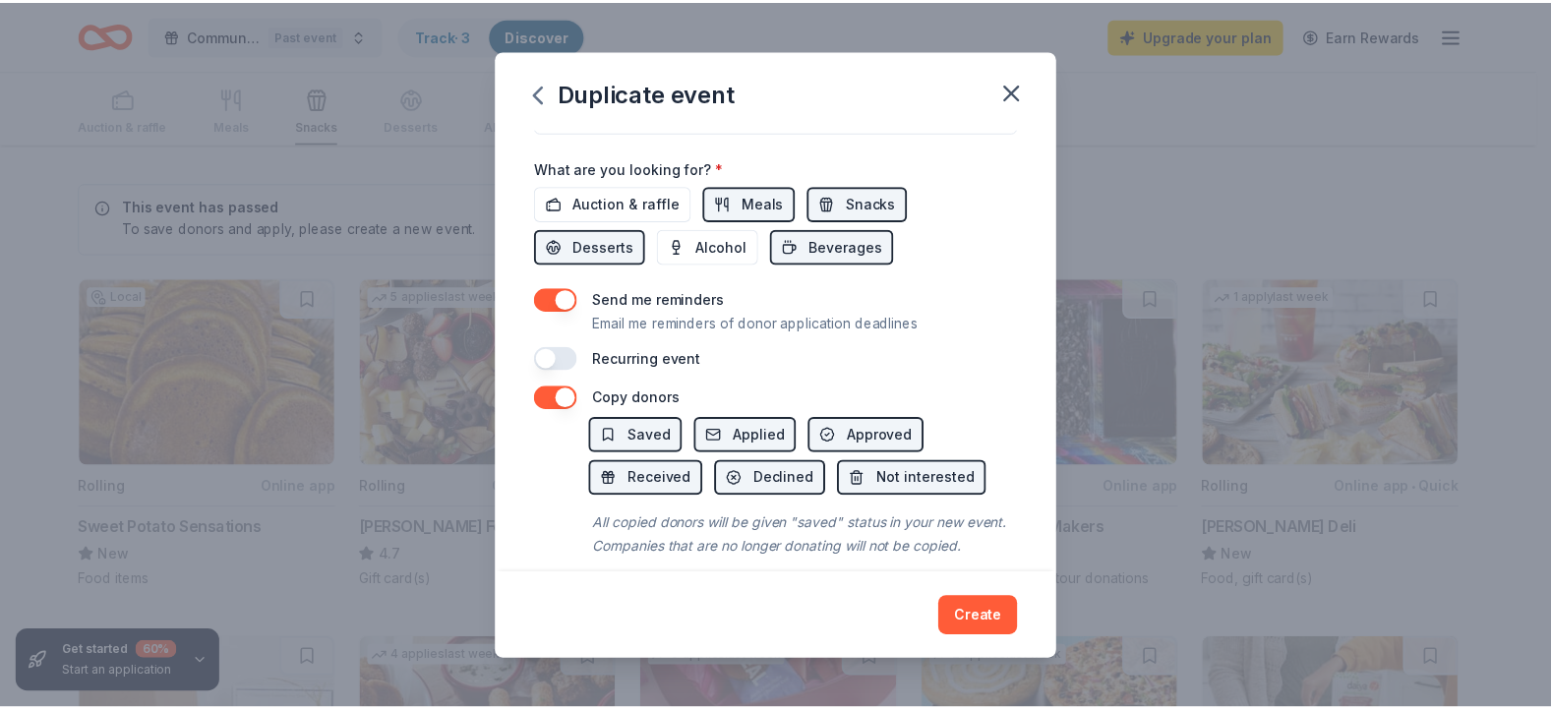
scroll to position [714, 0]
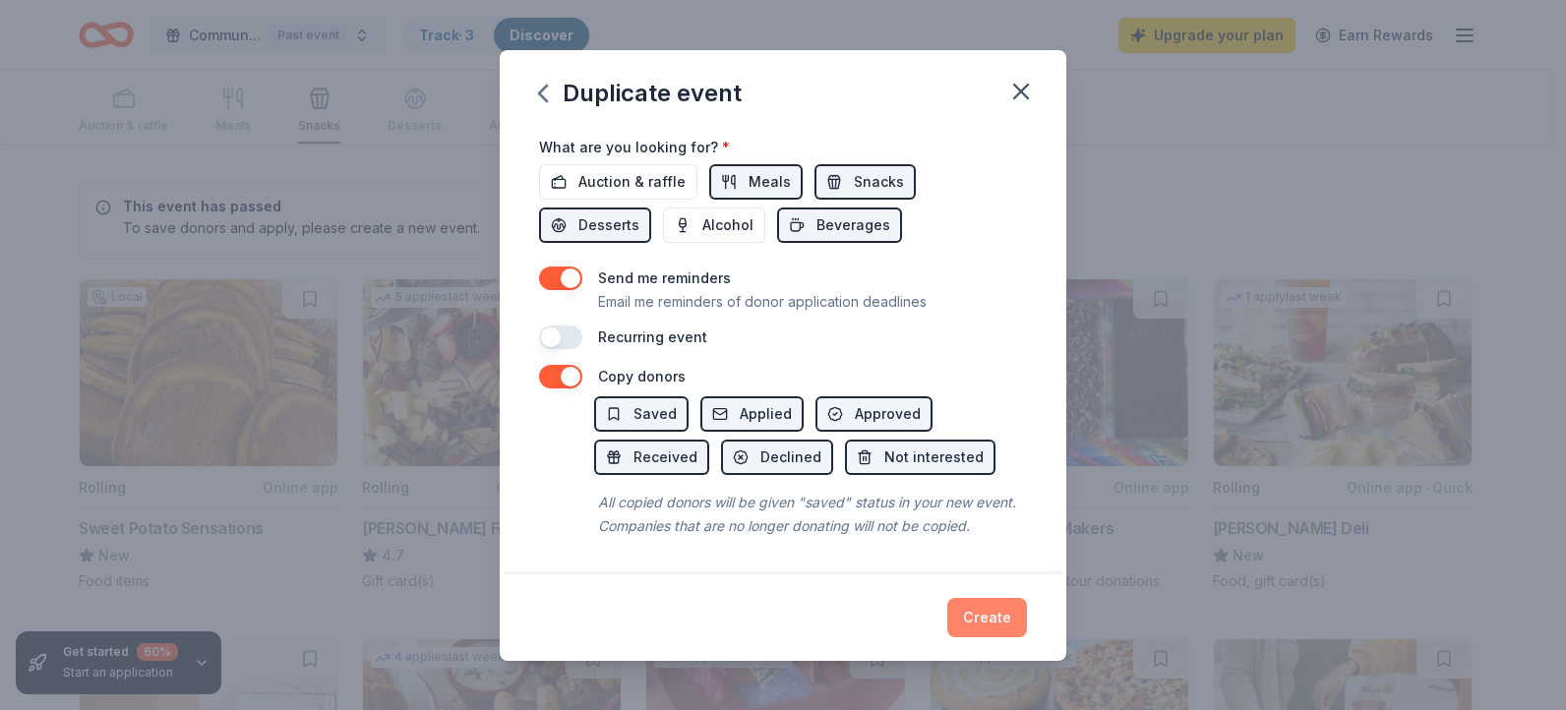
click at [1014, 606] on button "Create" at bounding box center [987, 617] width 80 height 39
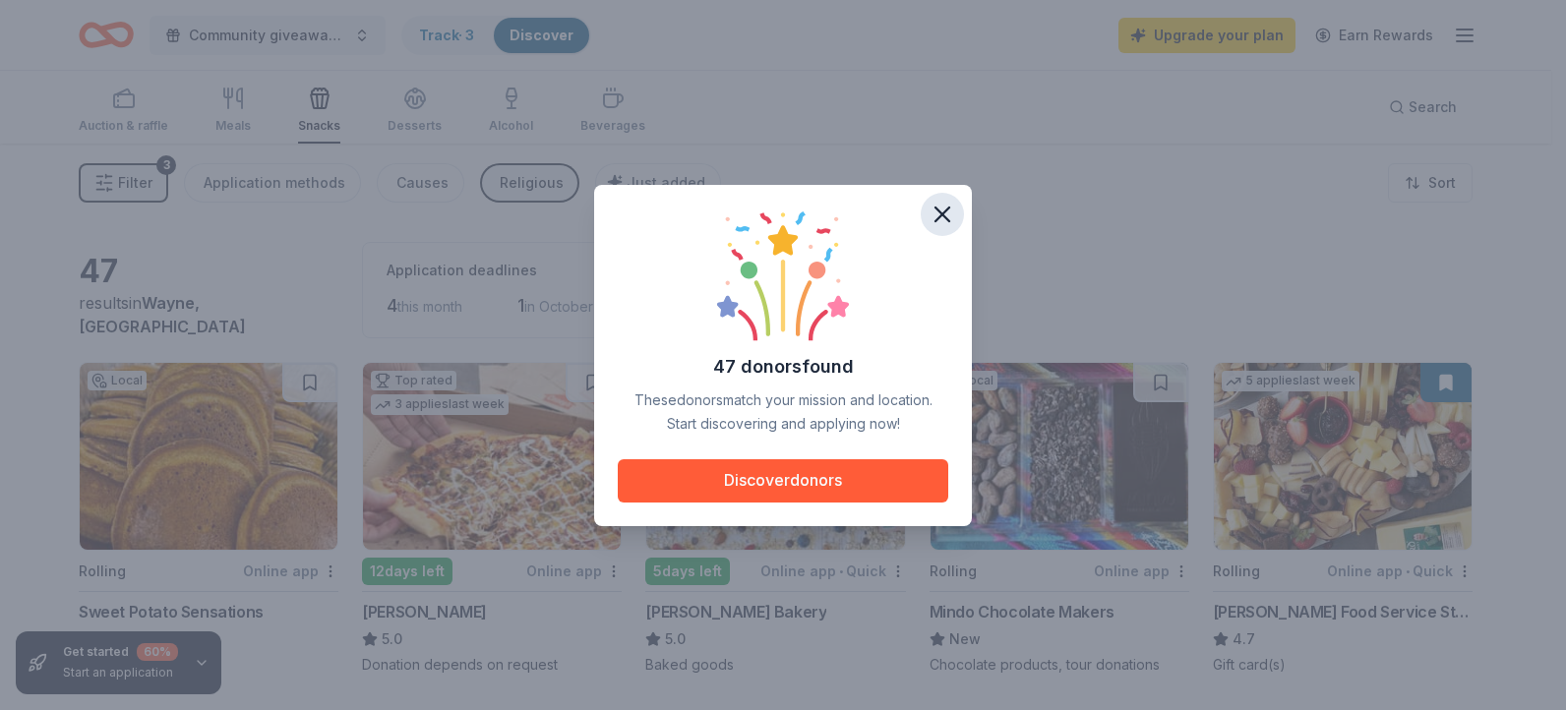
click at [938, 218] on icon "button" at bounding box center [942, 215] width 14 height 14
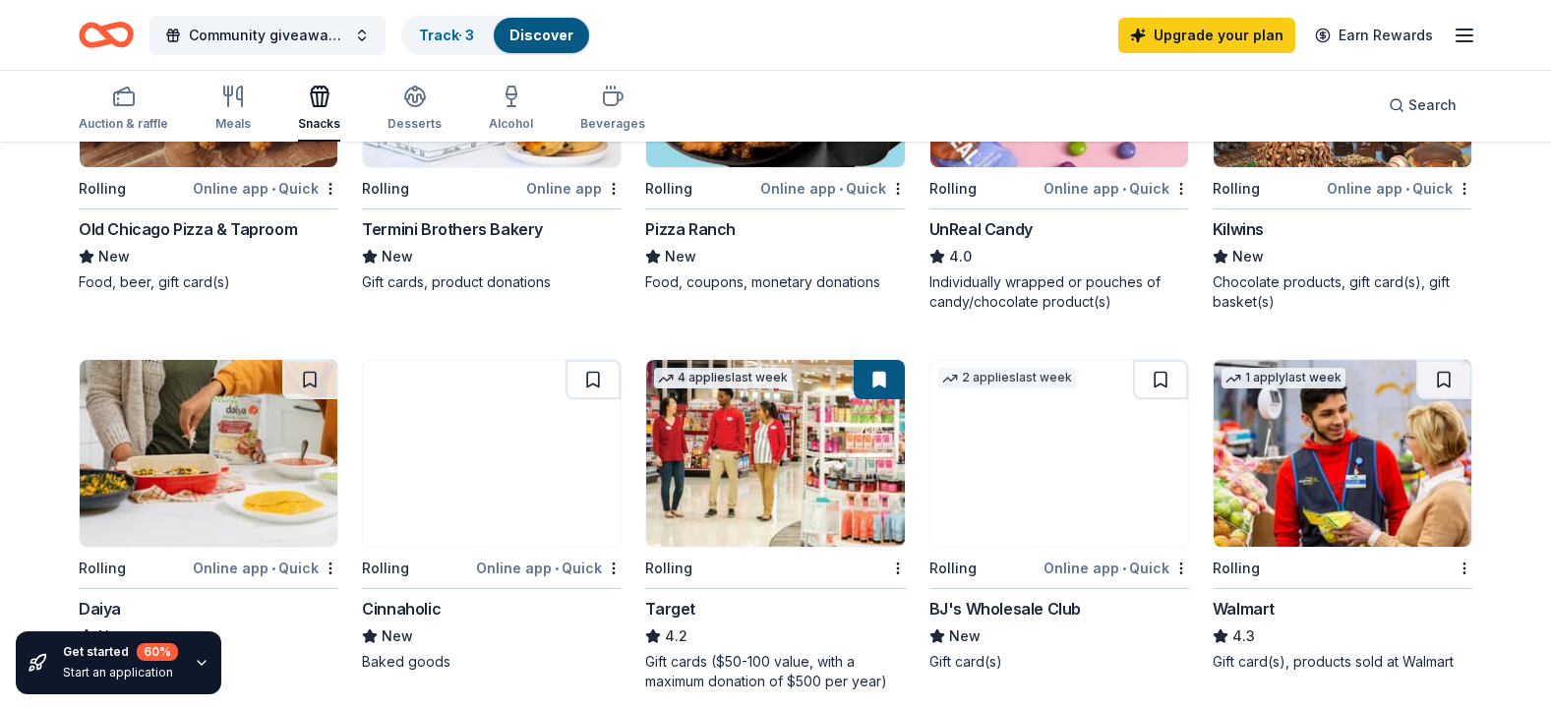
scroll to position [1109, 0]
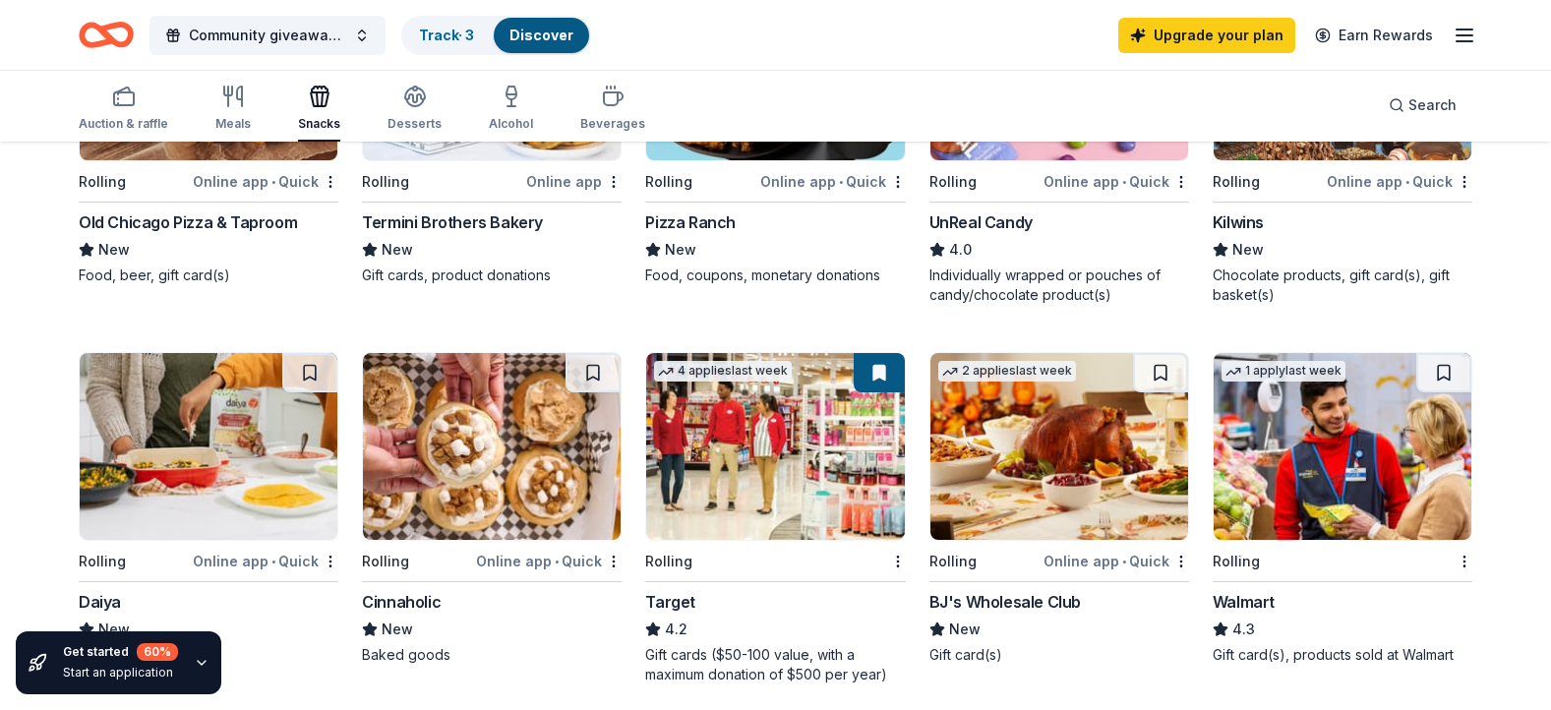
click at [826, 513] on img at bounding box center [775, 446] width 258 height 187
click at [1322, 523] on img at bounding box center [1343, 446] width 258 height 187
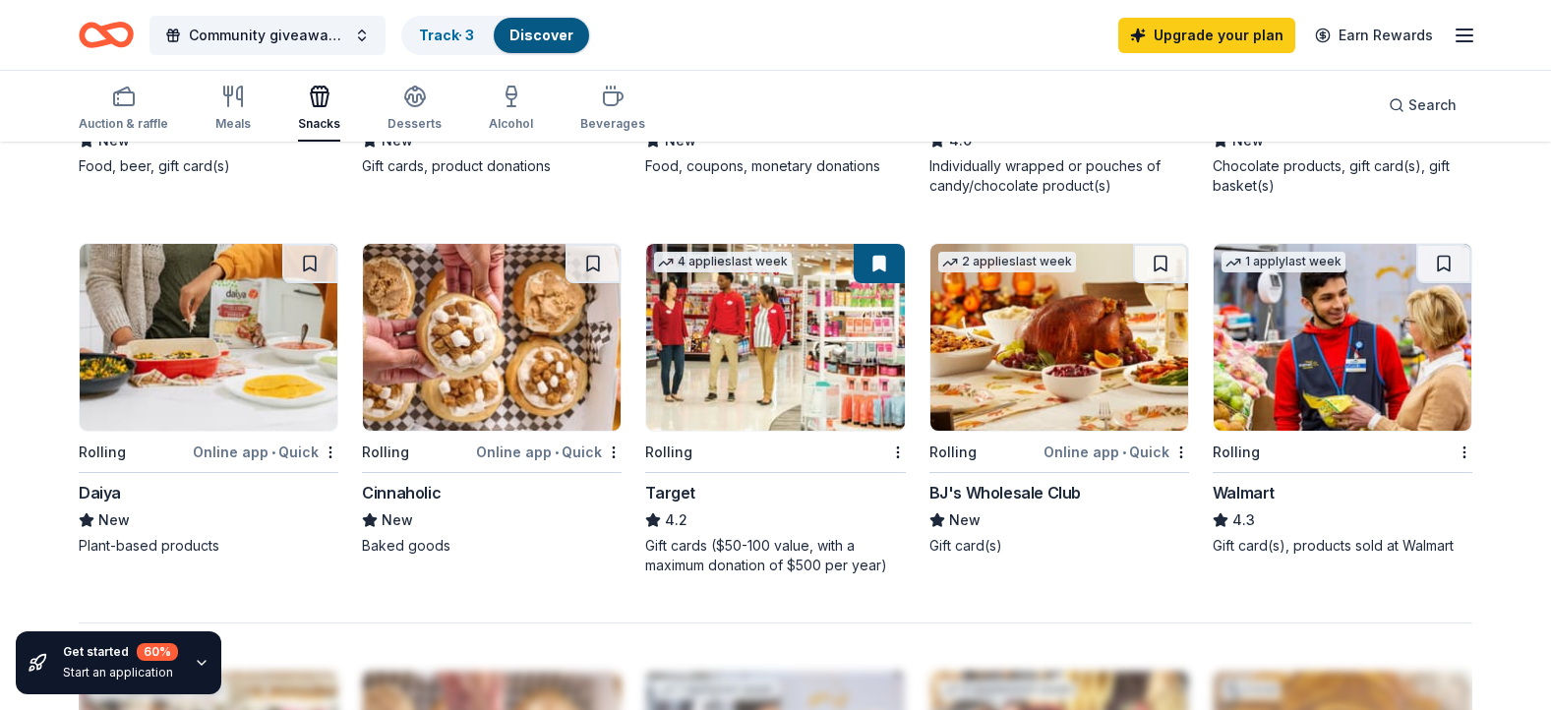
scroll to position [1215, 0]
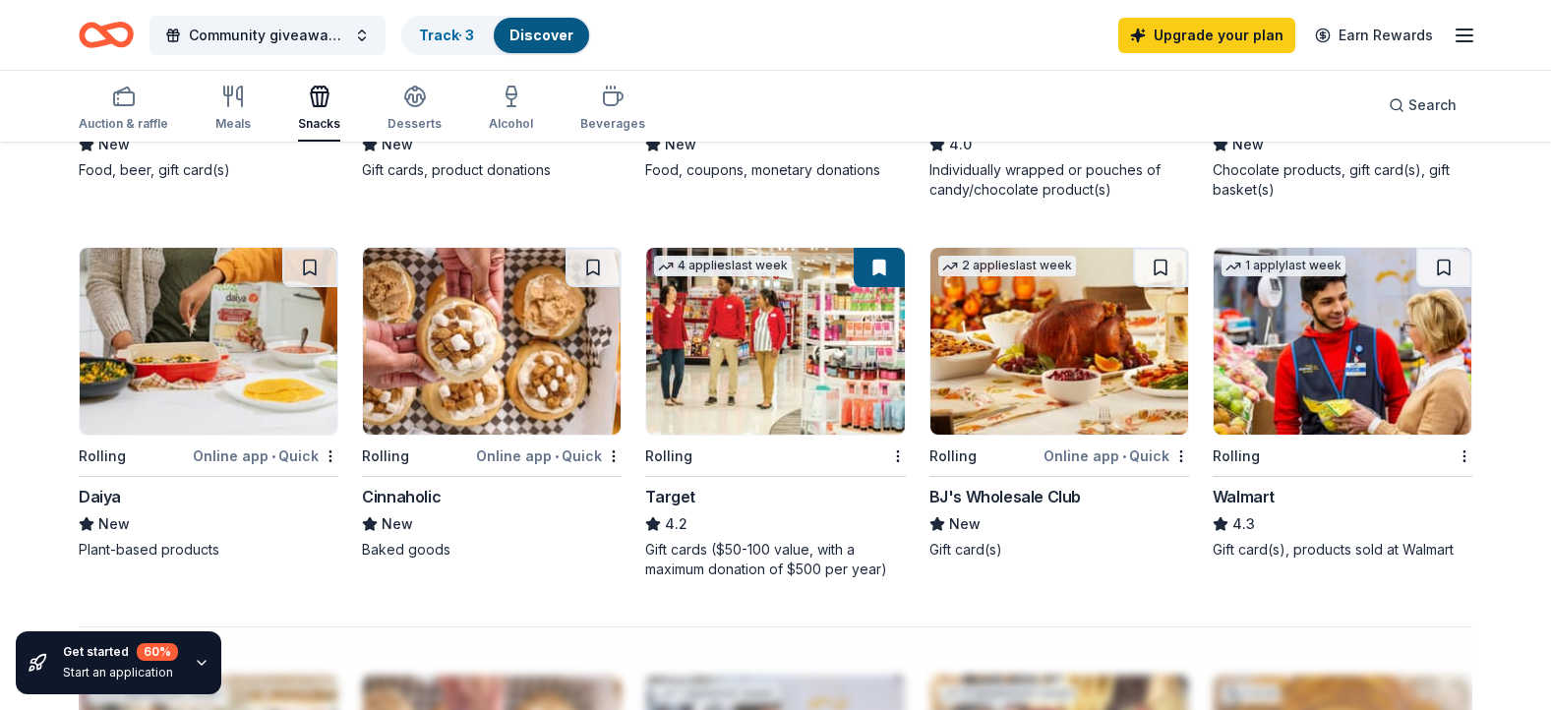
click at [1160, 371] on img at bounding box center [1059, 341] width 258 height 187
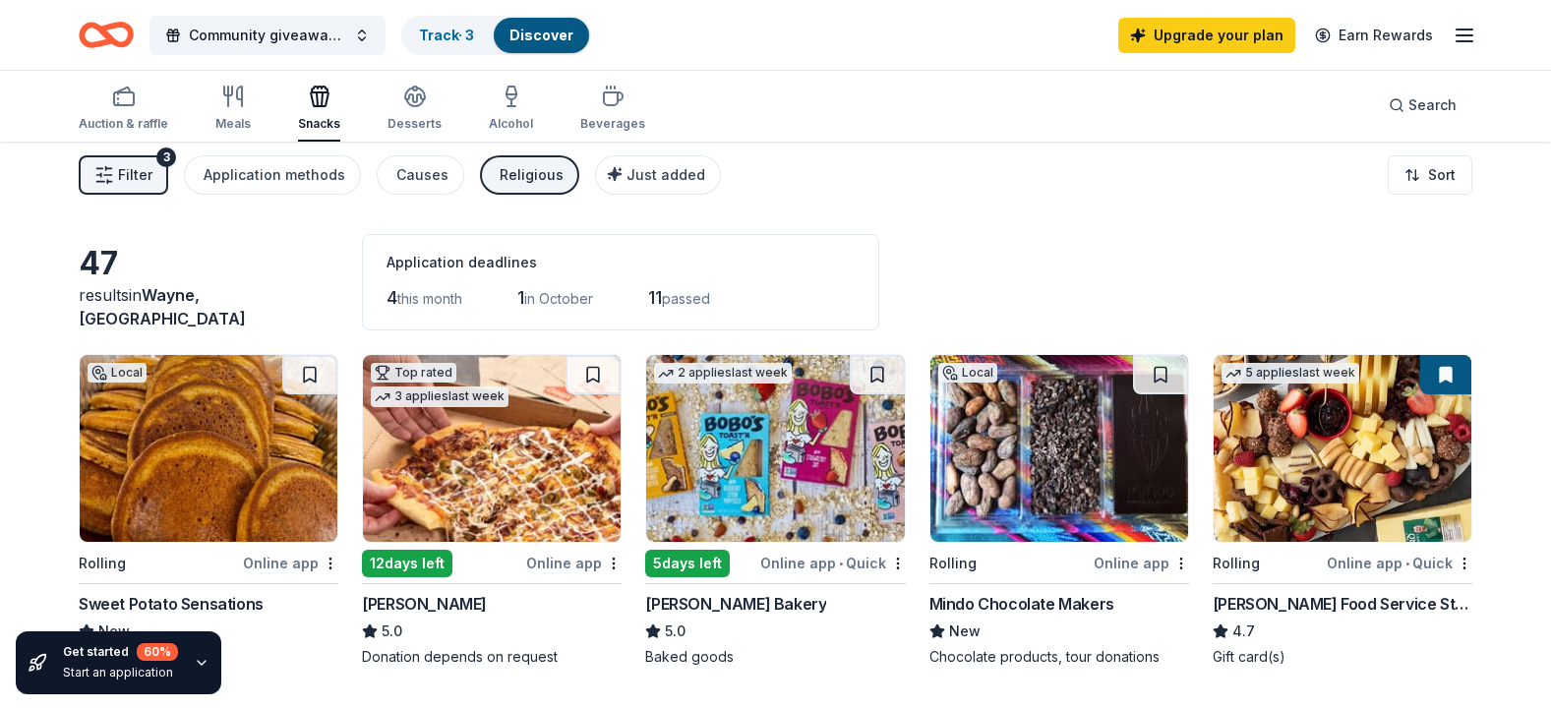
scroll to position [0, 0]
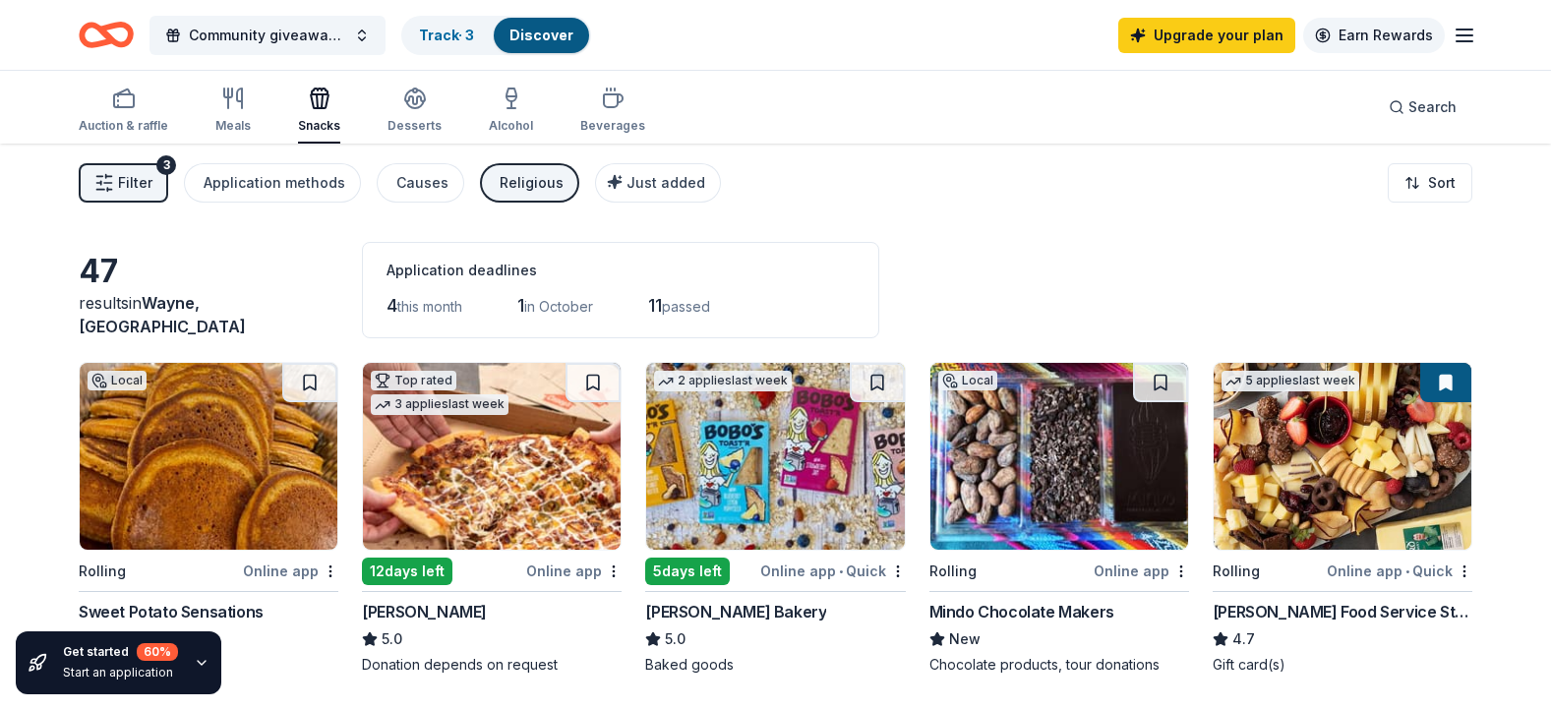
click at [1448, 26] on div "Upgrade your plan Earn Rewards" at bounding box center [1297, 35] width 358 height 46
click at [232, 116] on div "Meals" at bounding box center [232, 110] width 35 height 47
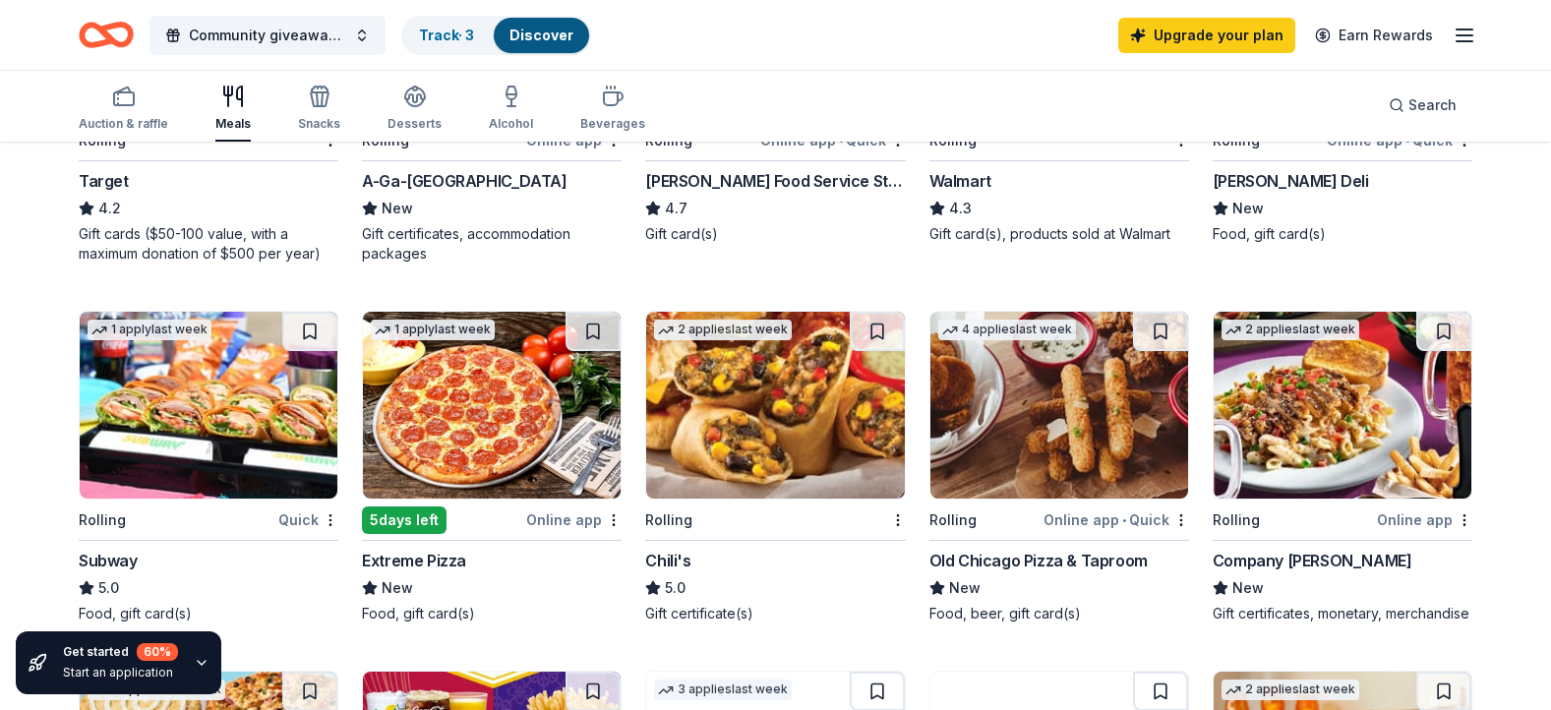
scroll to position [807, 0]
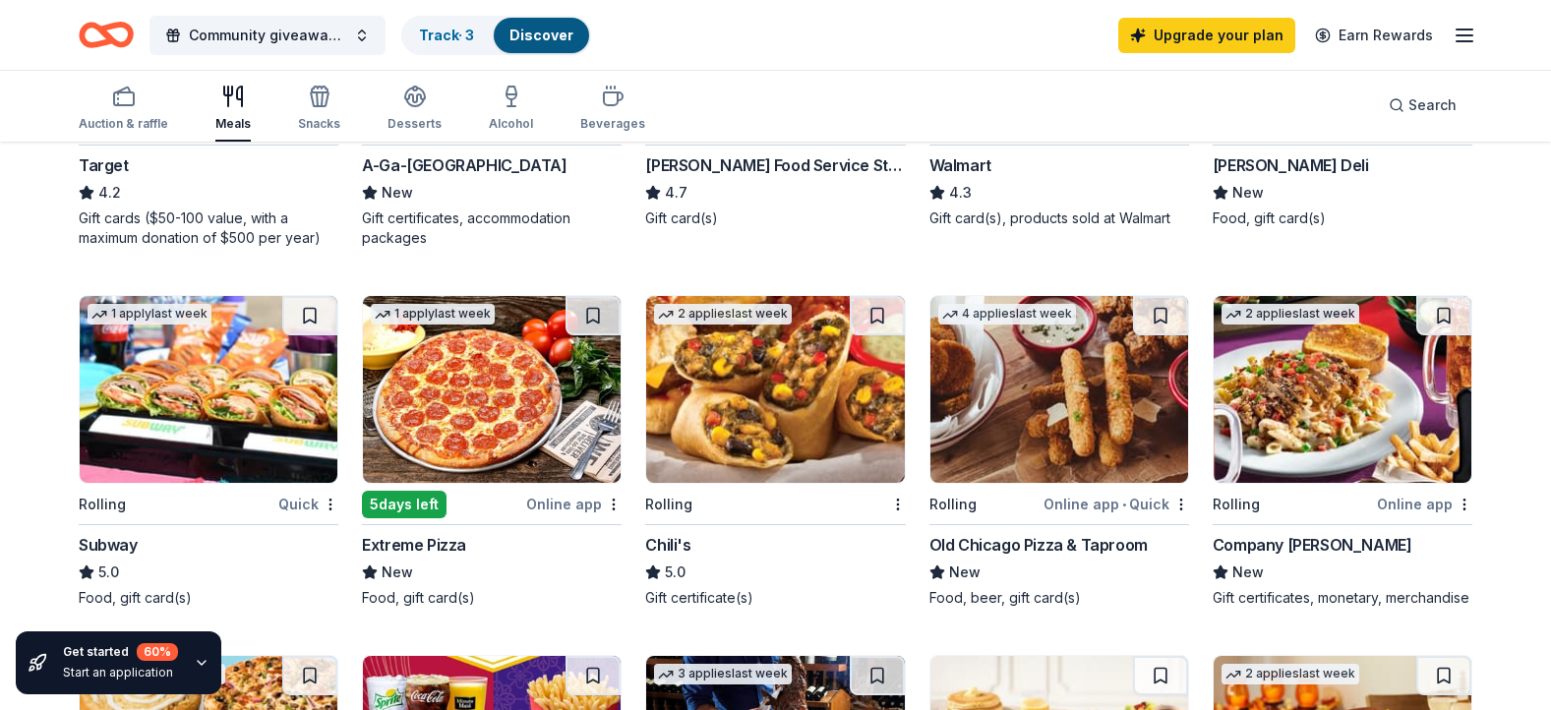
click at [297, 393] on img at bounding box center [209, 389] width 258 height 187
click at [781, 330] on img at bounding box center [775, 389] width 258 height 187
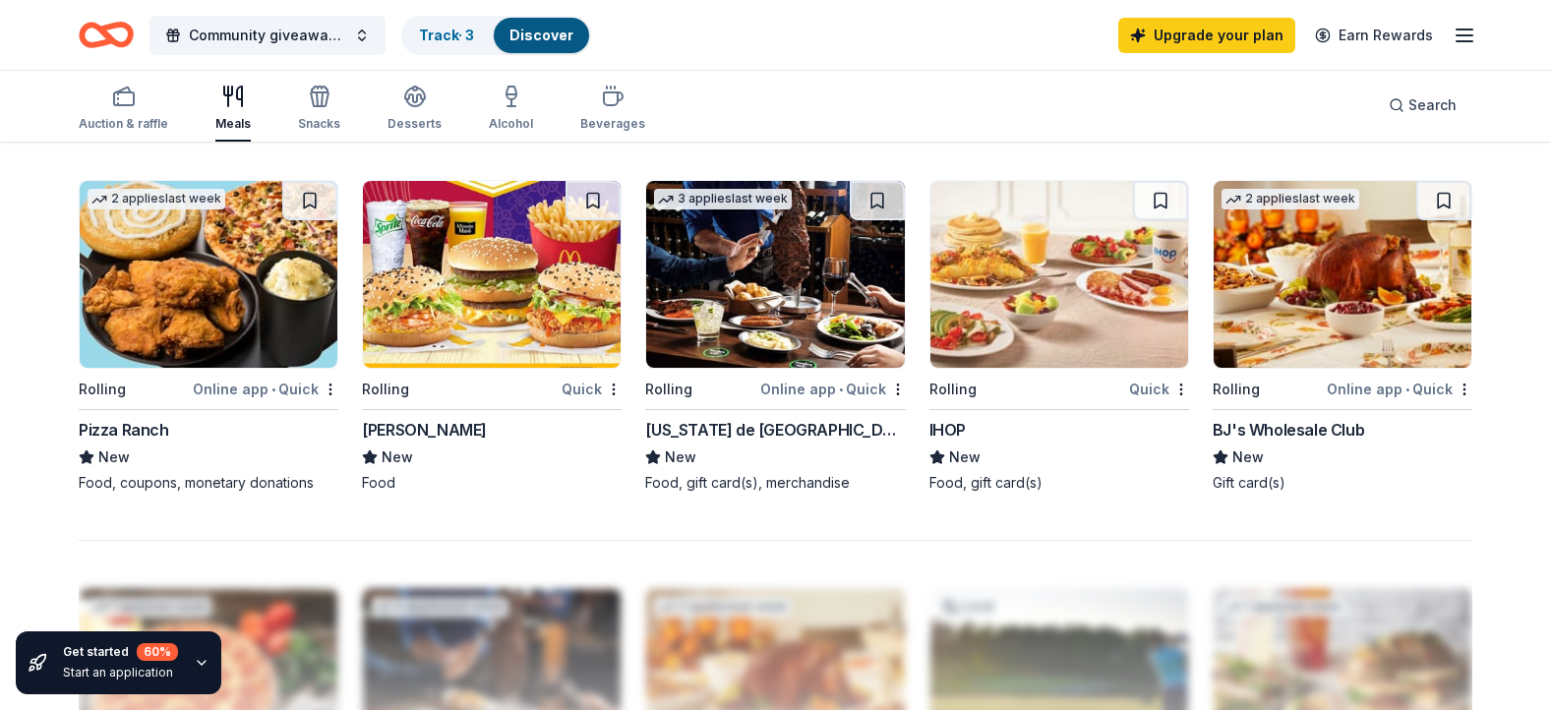
scroll to position [1289, 0]
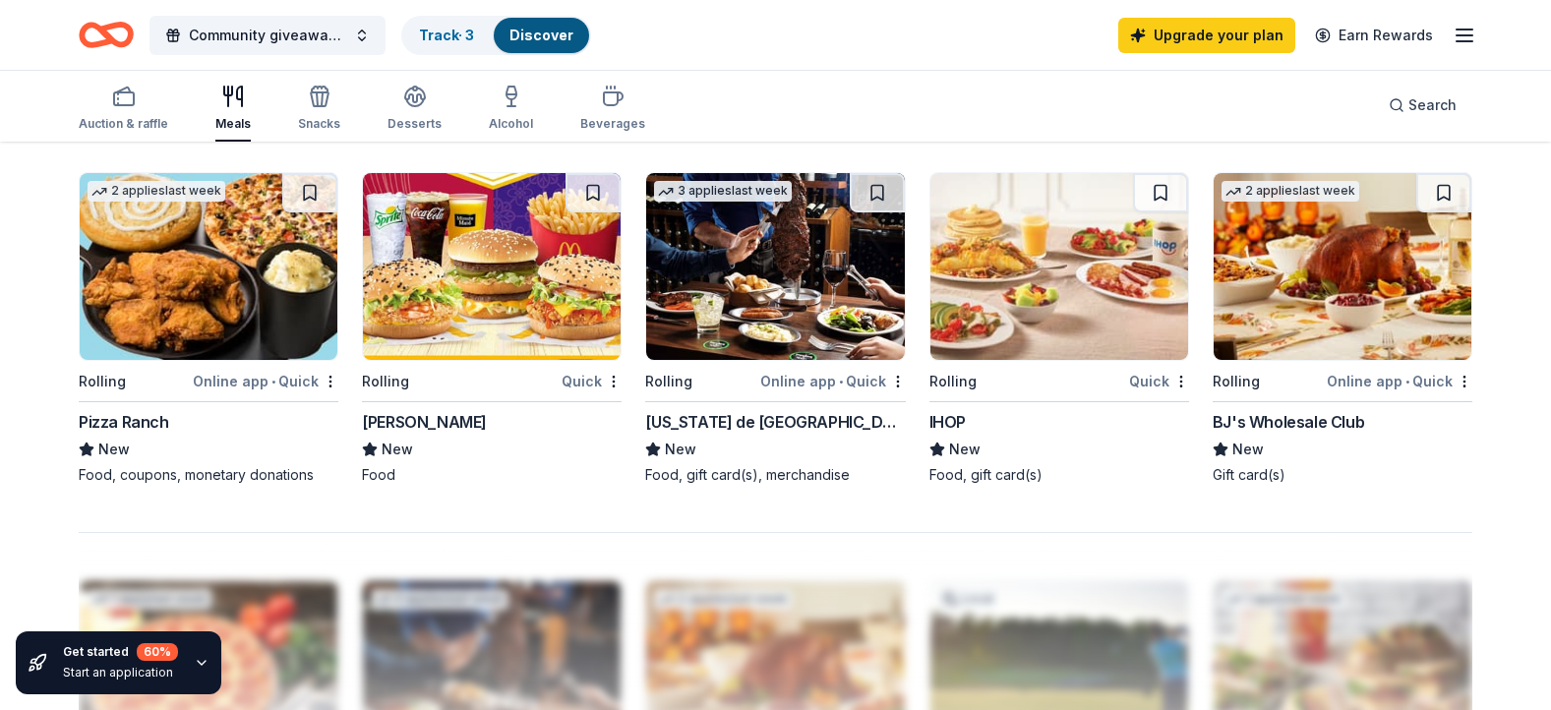
click at [544, 268] on img at bounding box center [492, 266] width 258 height 187
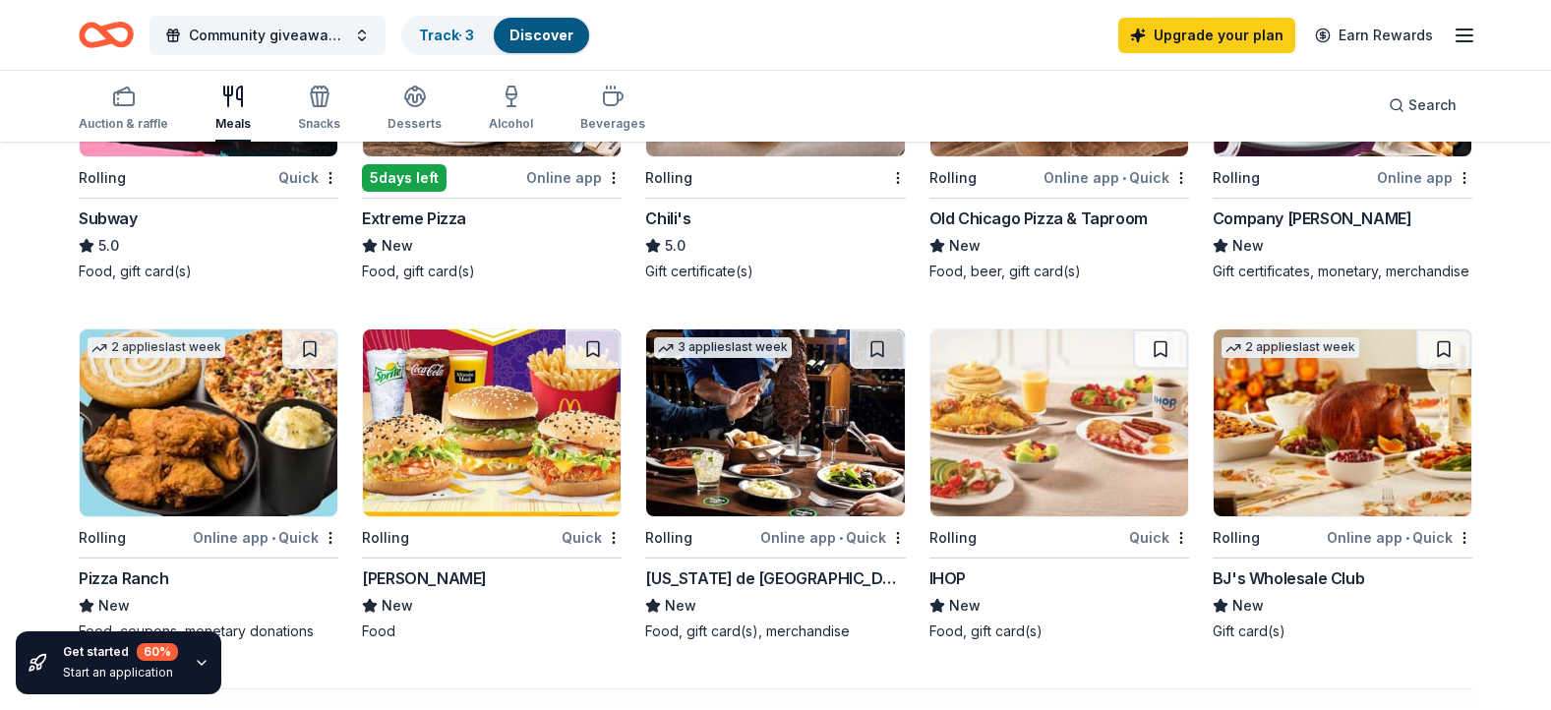
scroll to position [1238, 0]
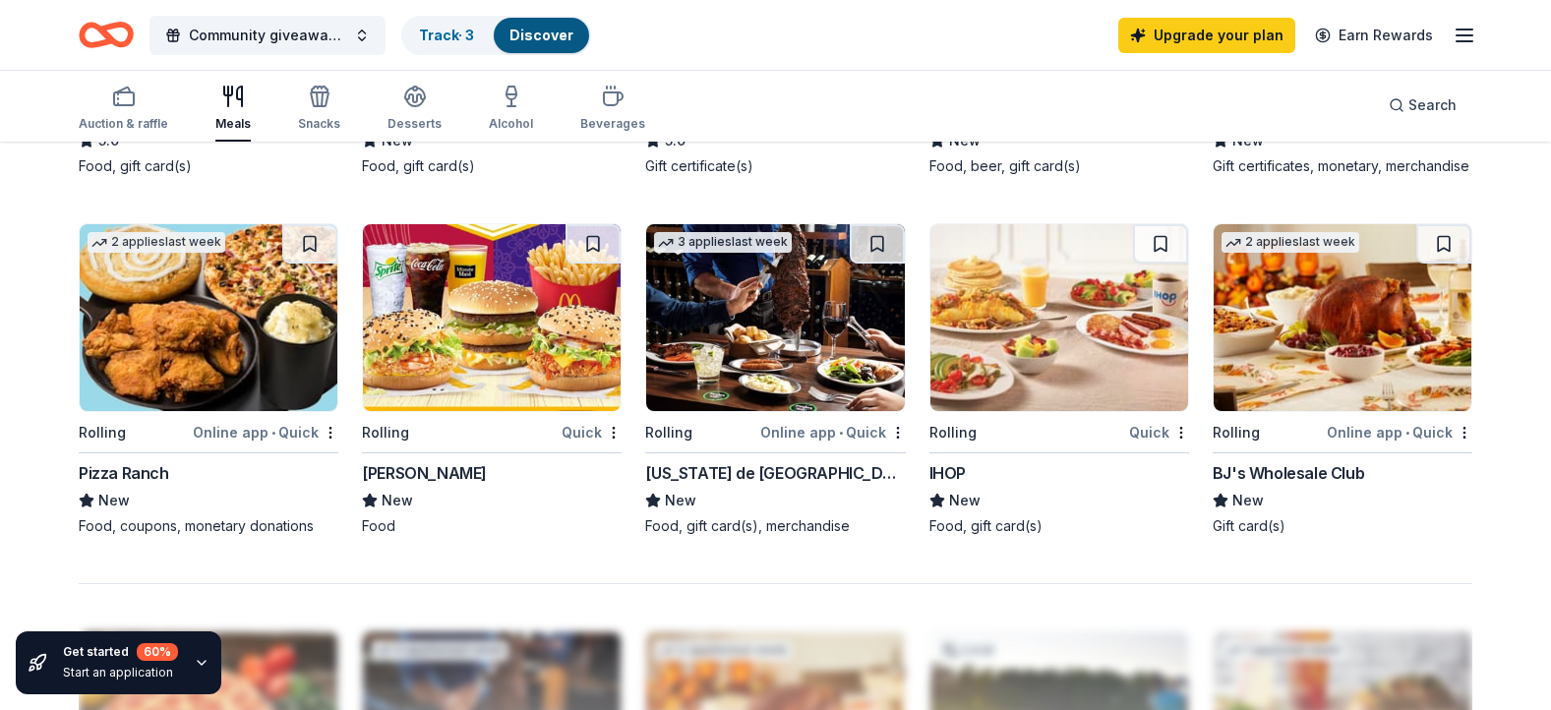
click at [1087, 316] on img at bounding box center [1059, 317] width 258 height 187
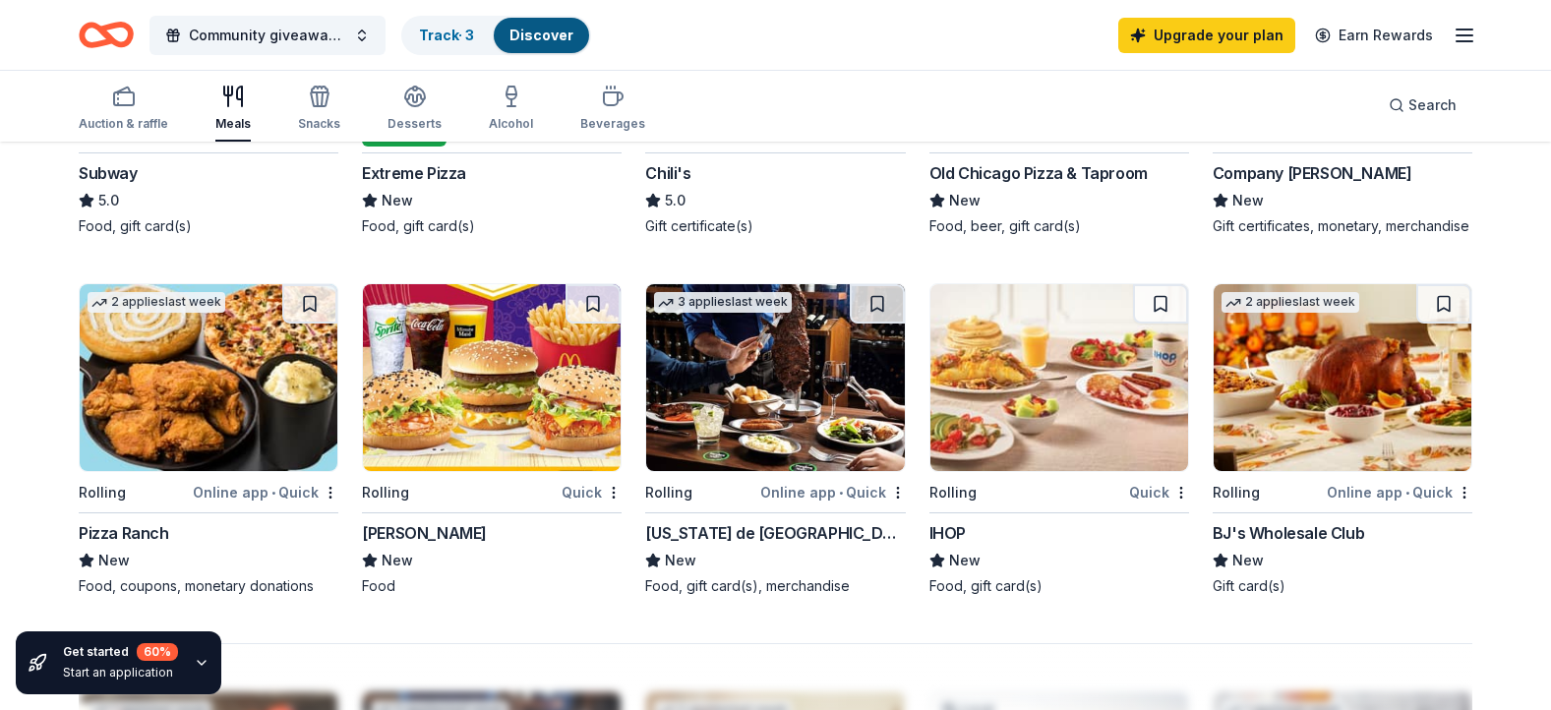
scroll to position [1198, 0]
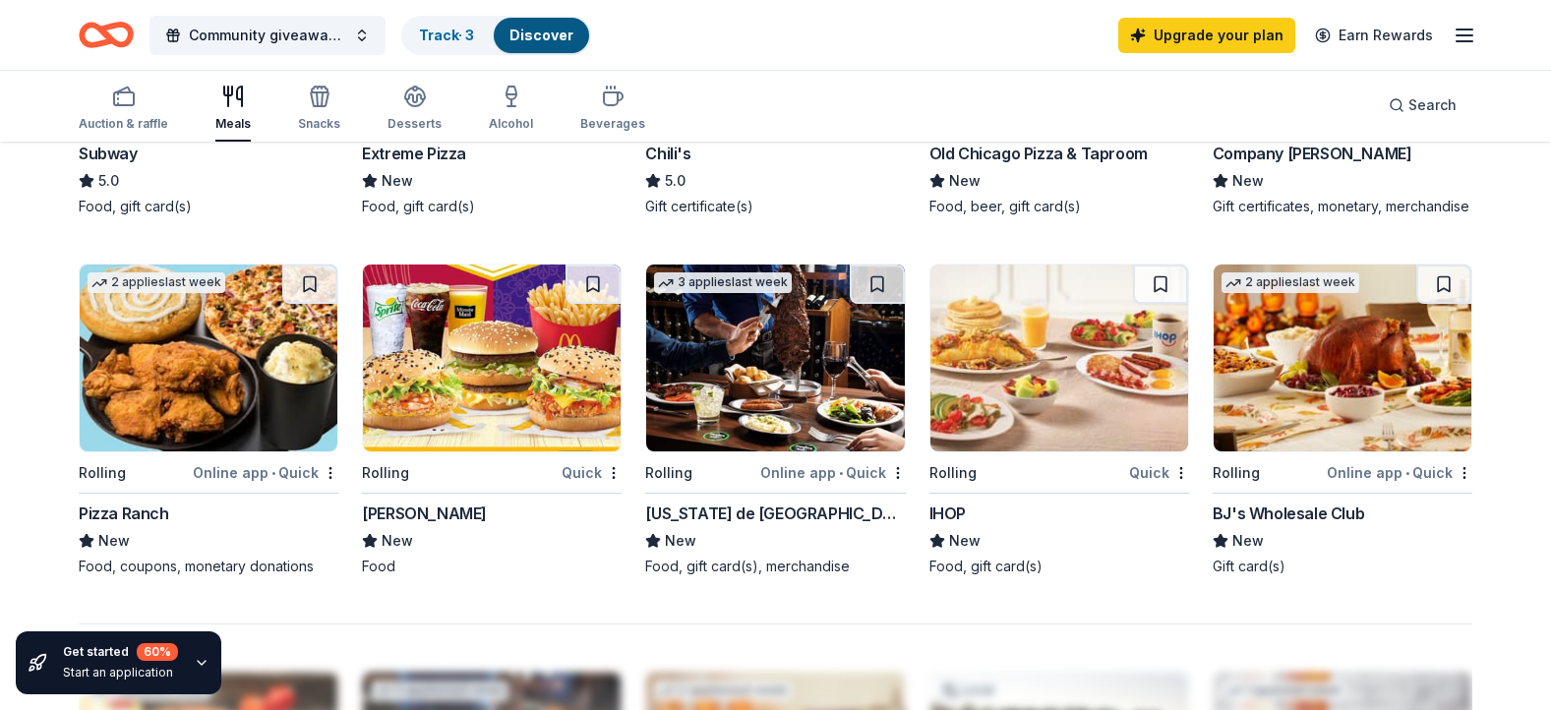
click at [1316, 384] on img at bounding box center [1343, 358] width 258 height 187
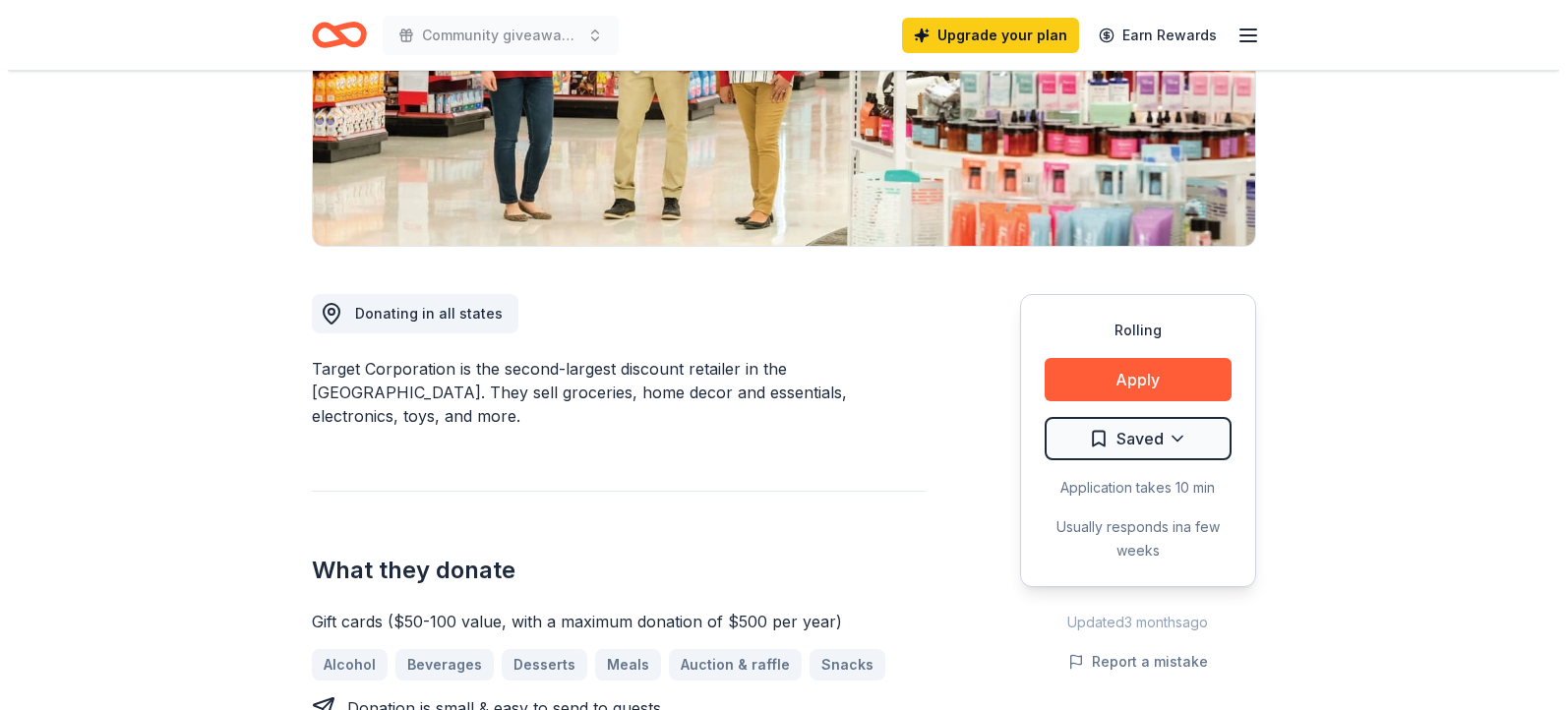
scroll to position [366, 0]
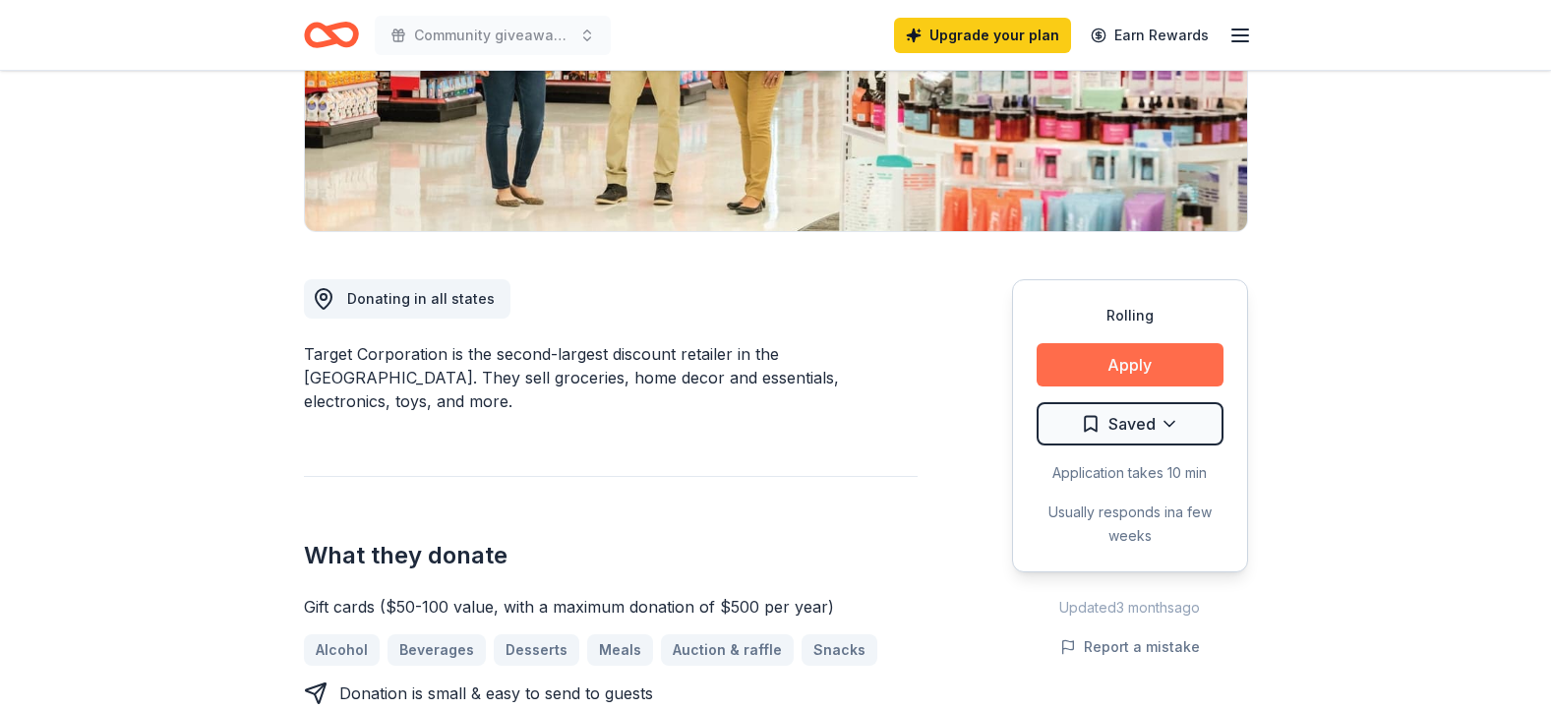
click at [1182, 345] on button "Apply" at bounding box center [1130, 364] width 187 height 43
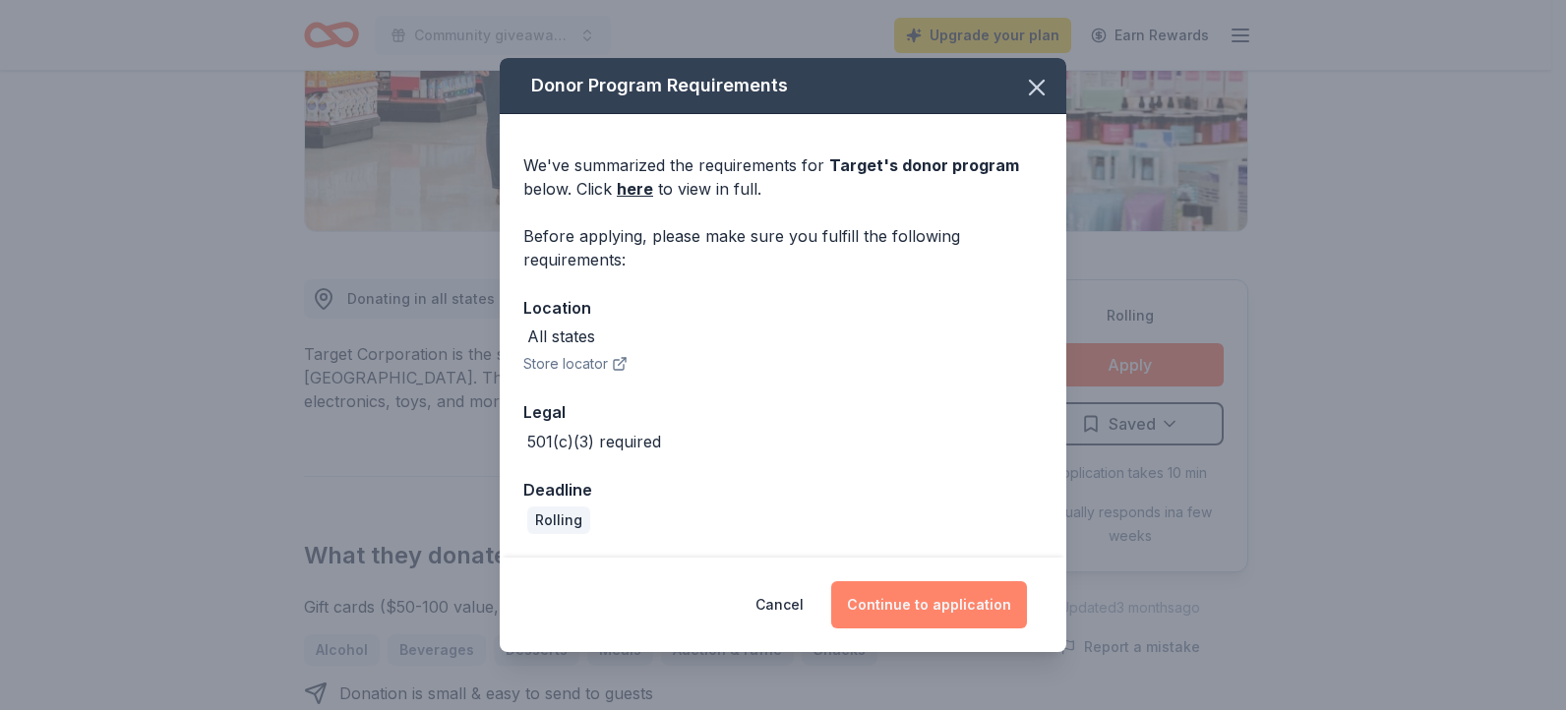
click at [899, 582] on button "Continue to application" at bounding box center [929, 604] width 196 height 47
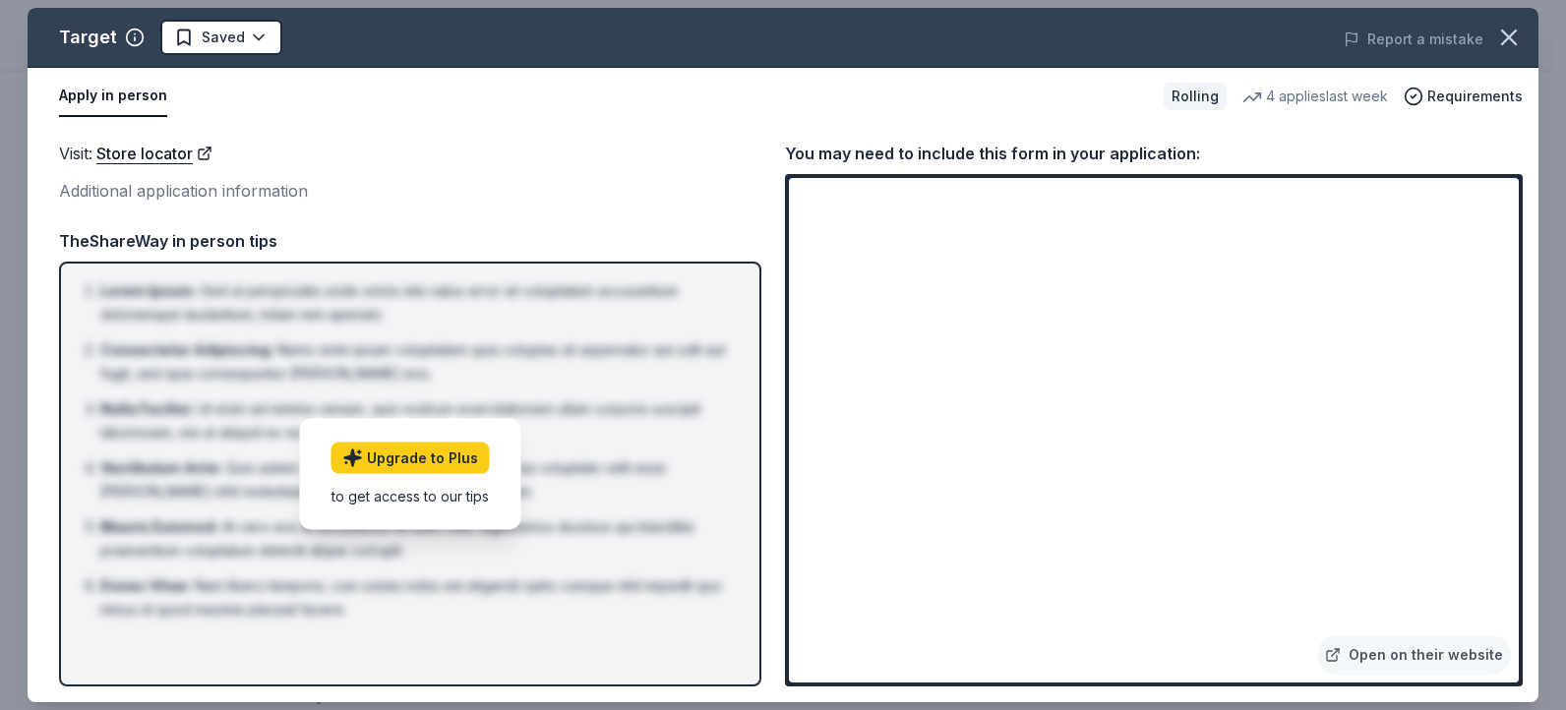
drag, startPoint x: 899, startPoint y: 581, endPoint x: 1470, endPoint y: 141, distance: 721.6
click at [1470, 141] on div "You may need to include this form in your application:" at bounding box center [1154, 154] width 738 height 26
click at [1364, 647] on link "Open on their website" at bounding box center [1414, 654] width 194 height 39
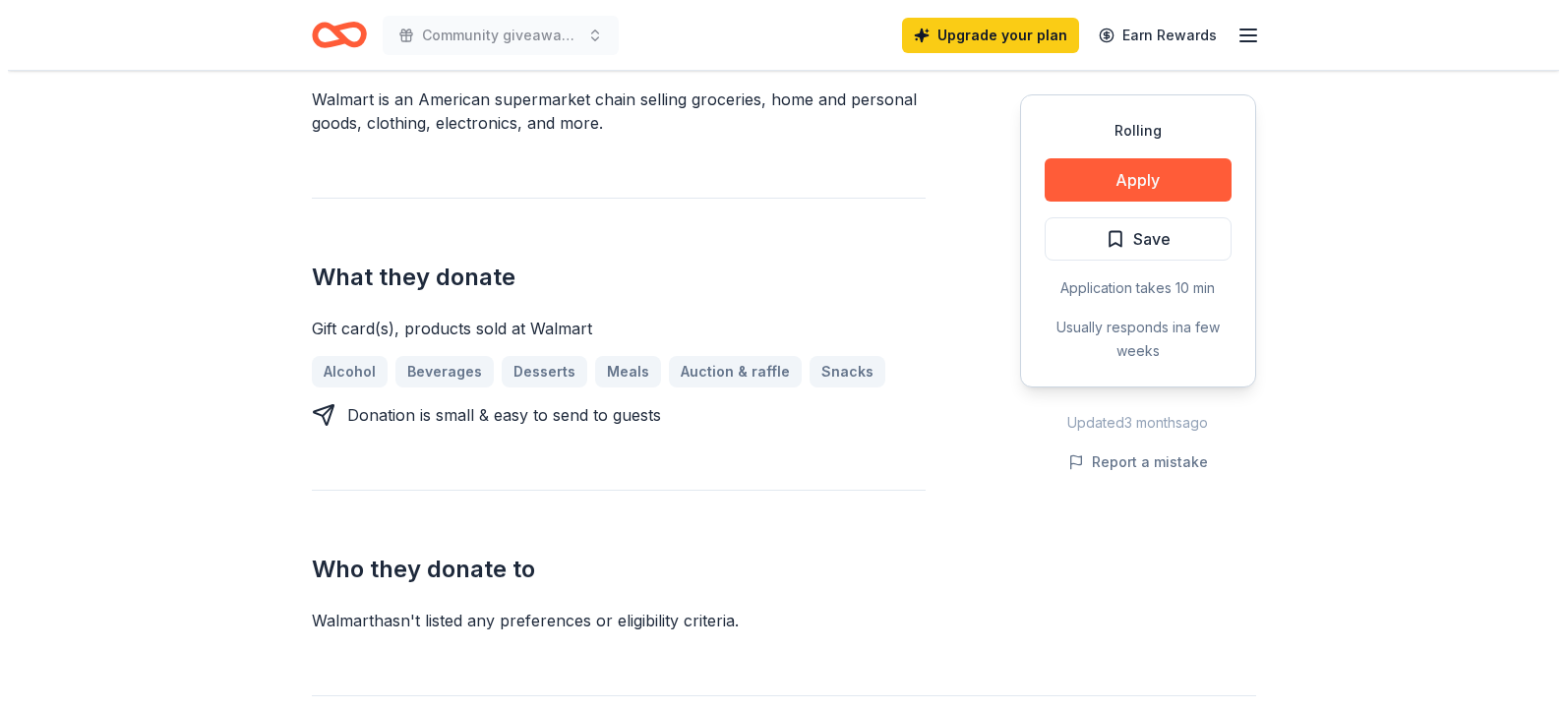
scroll to position [827, 0]
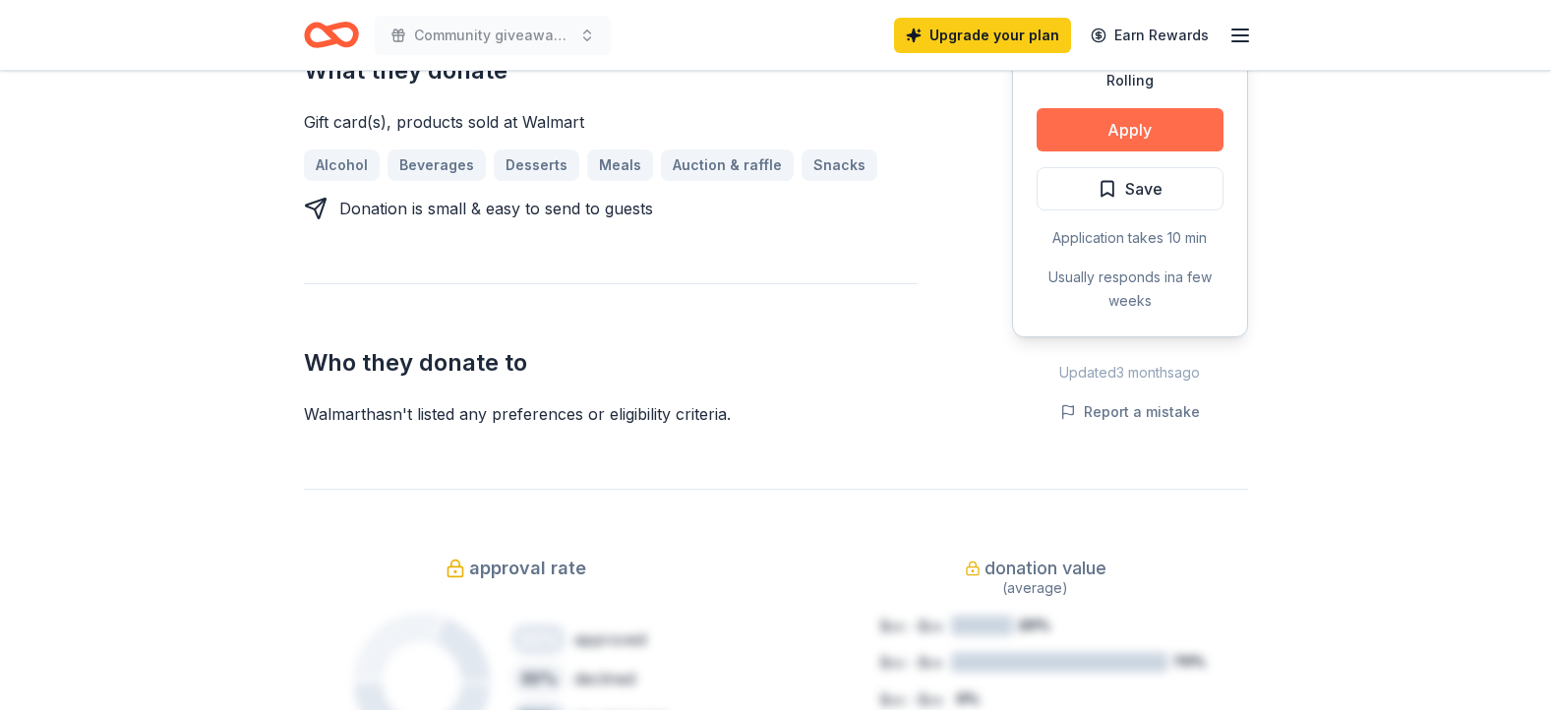
click at [1199, 145] on button "Apply" at bounding box center [1130, 129] width 187 height 43
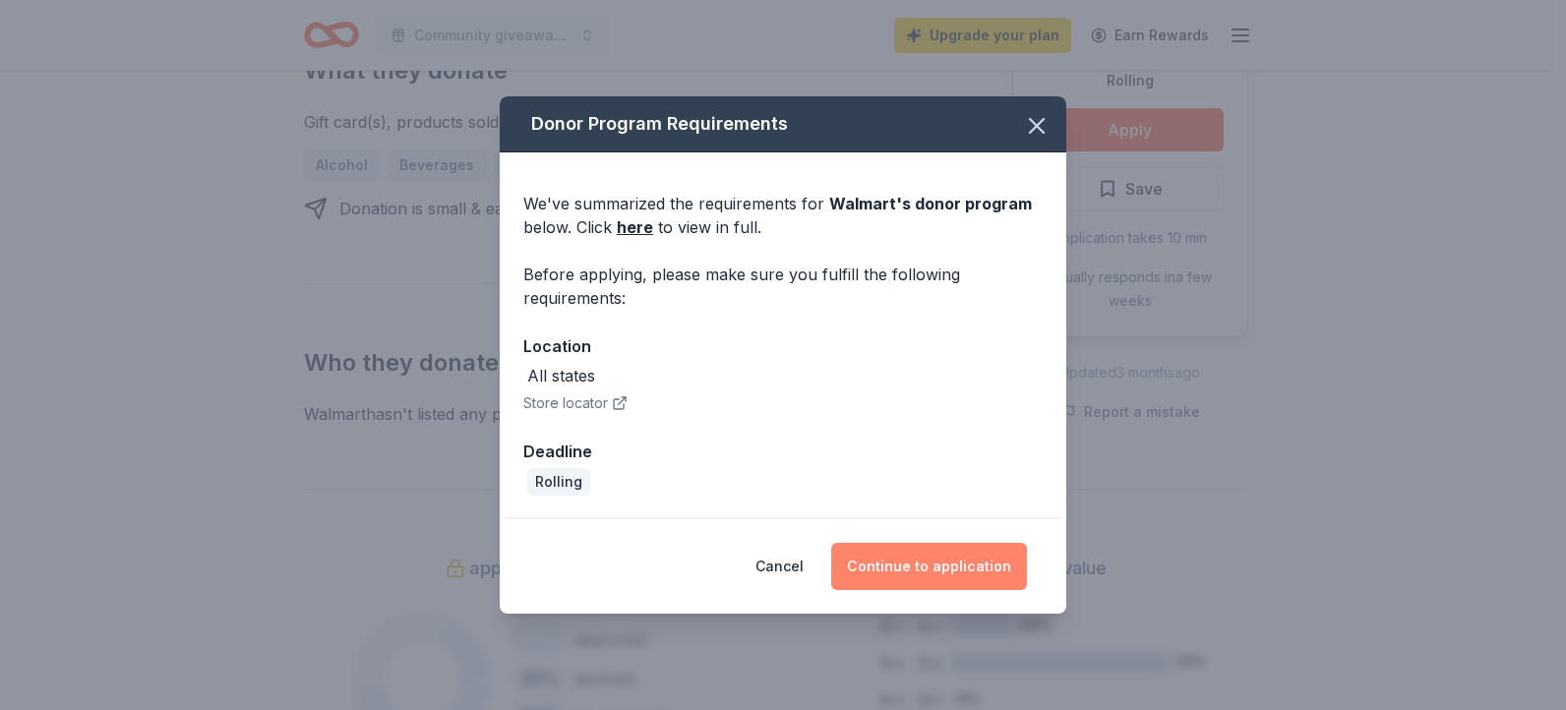
click at [1016, 545] on button "Continue to application" at bounding box center [929, 566] width 196 height 47
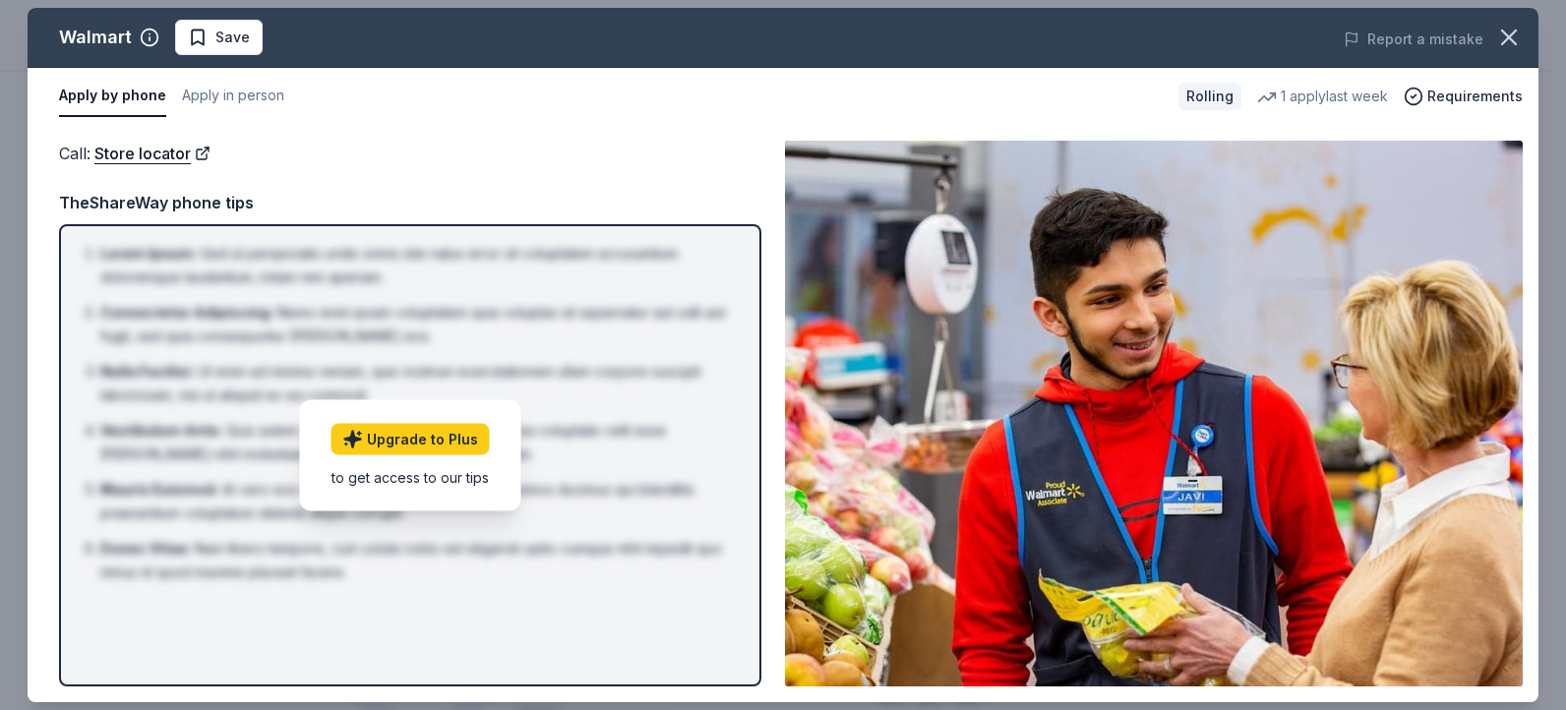
click at [1533, 155] on div "Call : Store locator Call : Store locator TheShareWay phone tips Lorem Ipsum : …" at bounding box center [783, 413] width 1511 height 577
click at [130, 149] on link "Store locator" at bounding box center [152, 154] width 116 height 26
click at [132, 107] on button "Apply by phone" at bounding box center [112, 96] width 107 height 41
click at [200, 83] on button "Apply in person" at bounding box center [233, 96] width 102 height 41
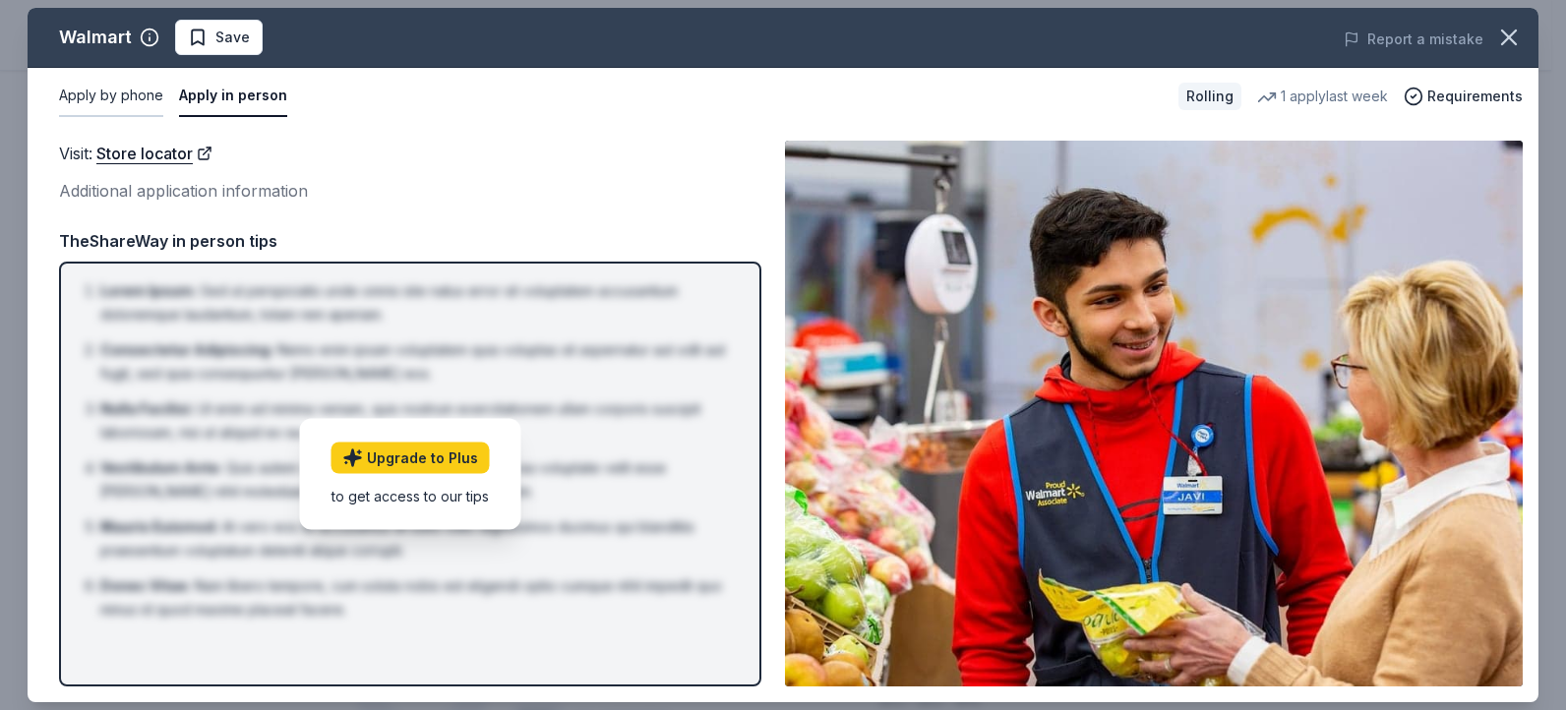
click at [128, 108] on button "Apply by phone" at bounding box center [111, 96] width 104 height 41
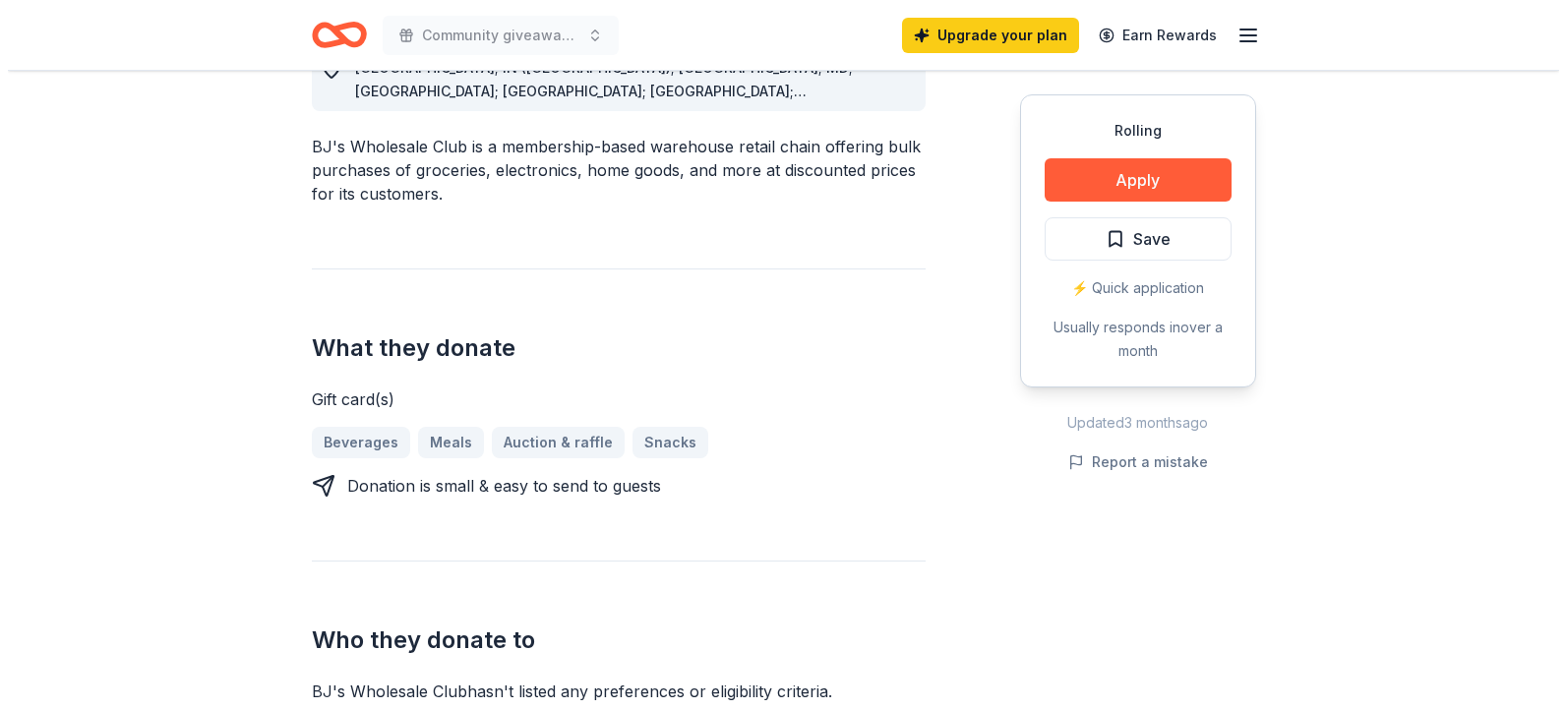
scroll to position [827, 0]
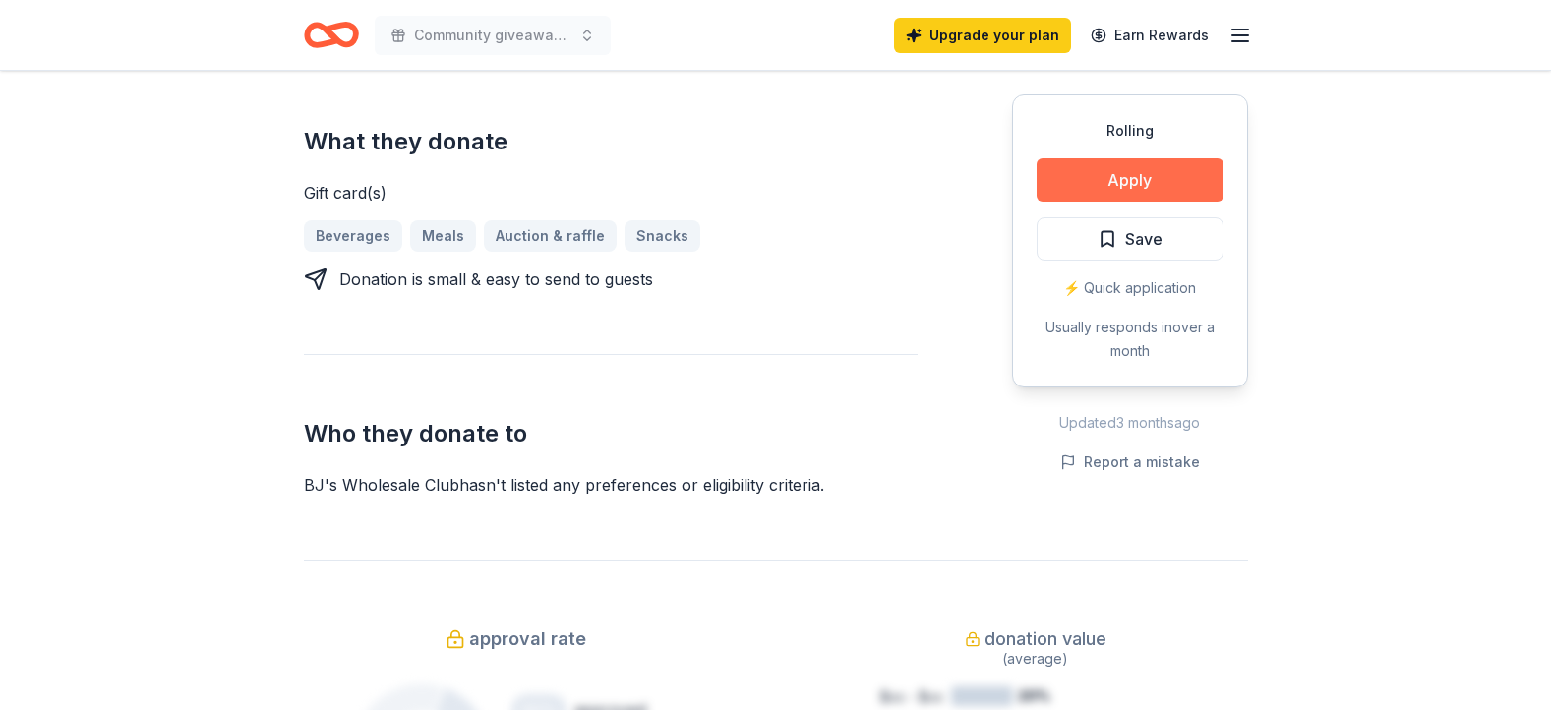
click at [1204, 166] on button "Apply" at bounding box center [1130, 179] width 187 height 43
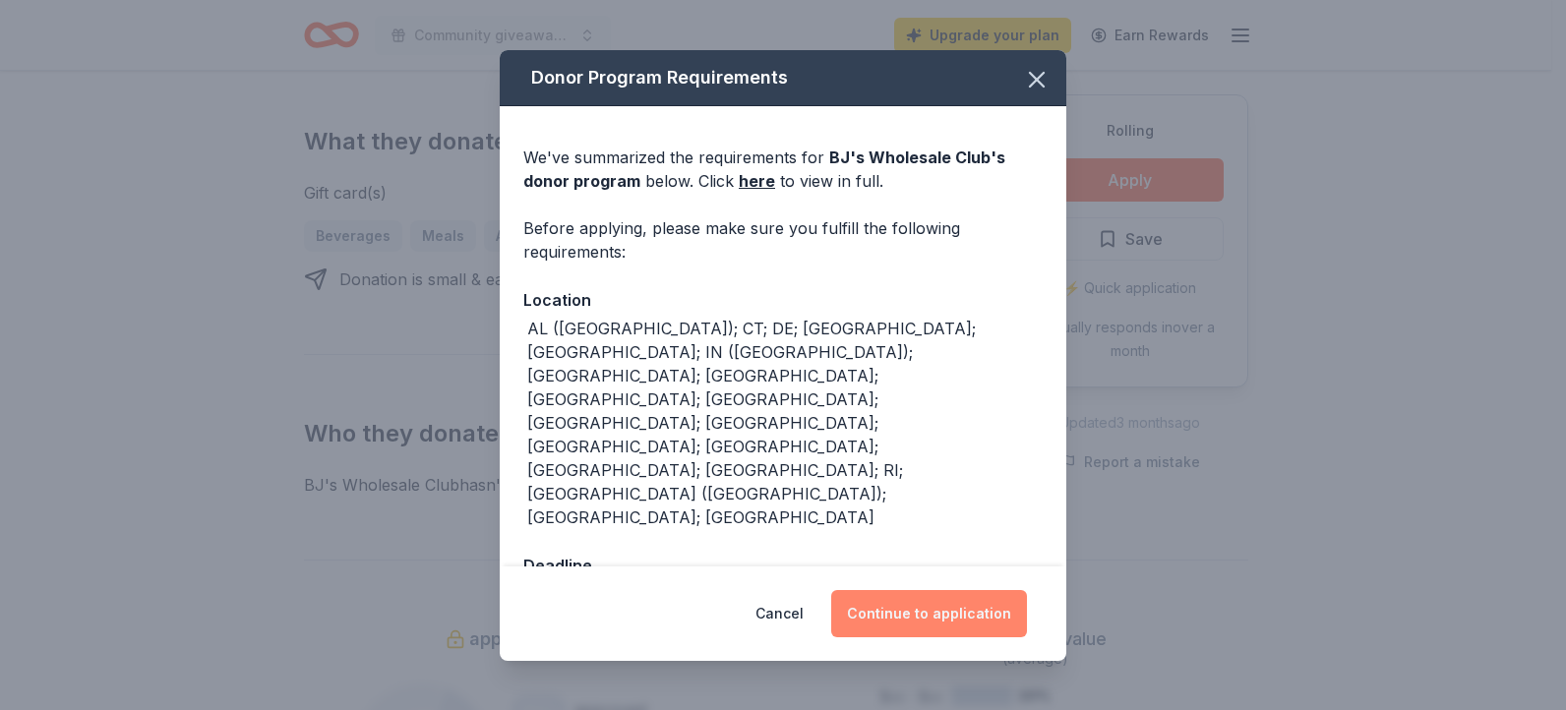
click at [961, 590] on button "Continue to application" at bounding box center [929, 613] width 196 height 47
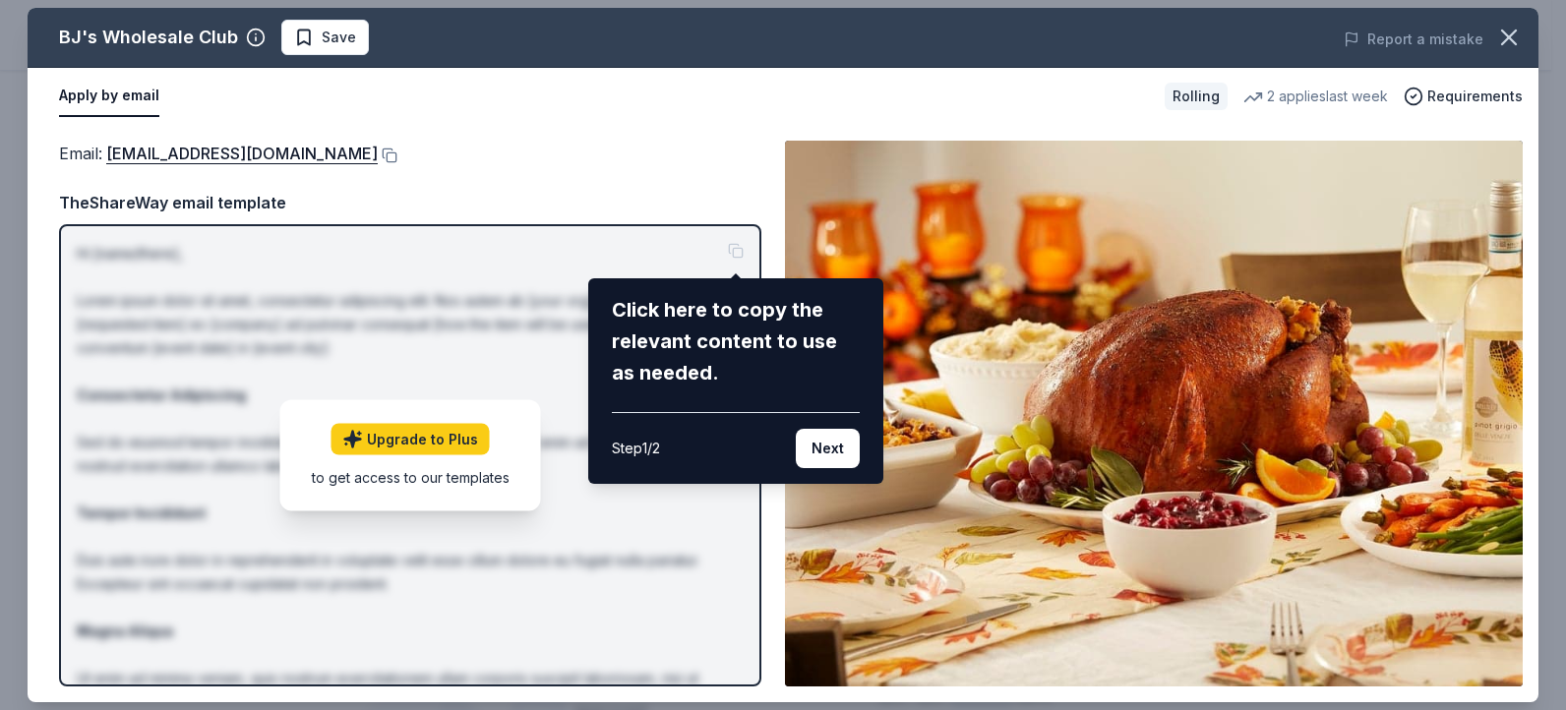
drag, startPoint x: 101, startPoint y: 146, endPoint x: 306, endPoint y: 119, distance: 206.3
click at [306, 119] on div "BJ's Wholesale Club Save Report a mistake Apply by email Rolling 2 applies last…" at bounding box center [783, 355] width 1511 height 694
drag, startPoint x: 306, startPoint y: 119, endPoint x: 491, endPoint y: 172, distance: 192.4
click at [482, 152] on div "BJ's Wholesale Club Save Report a mistake Apply by email Rolling 2 applies last…" at bounding box center [783, 355] width 1511 height 694
drag, startPoint x: 518, startPoint y: 228, endPoint x: 609, endPoint y: 180, distance: 102.5
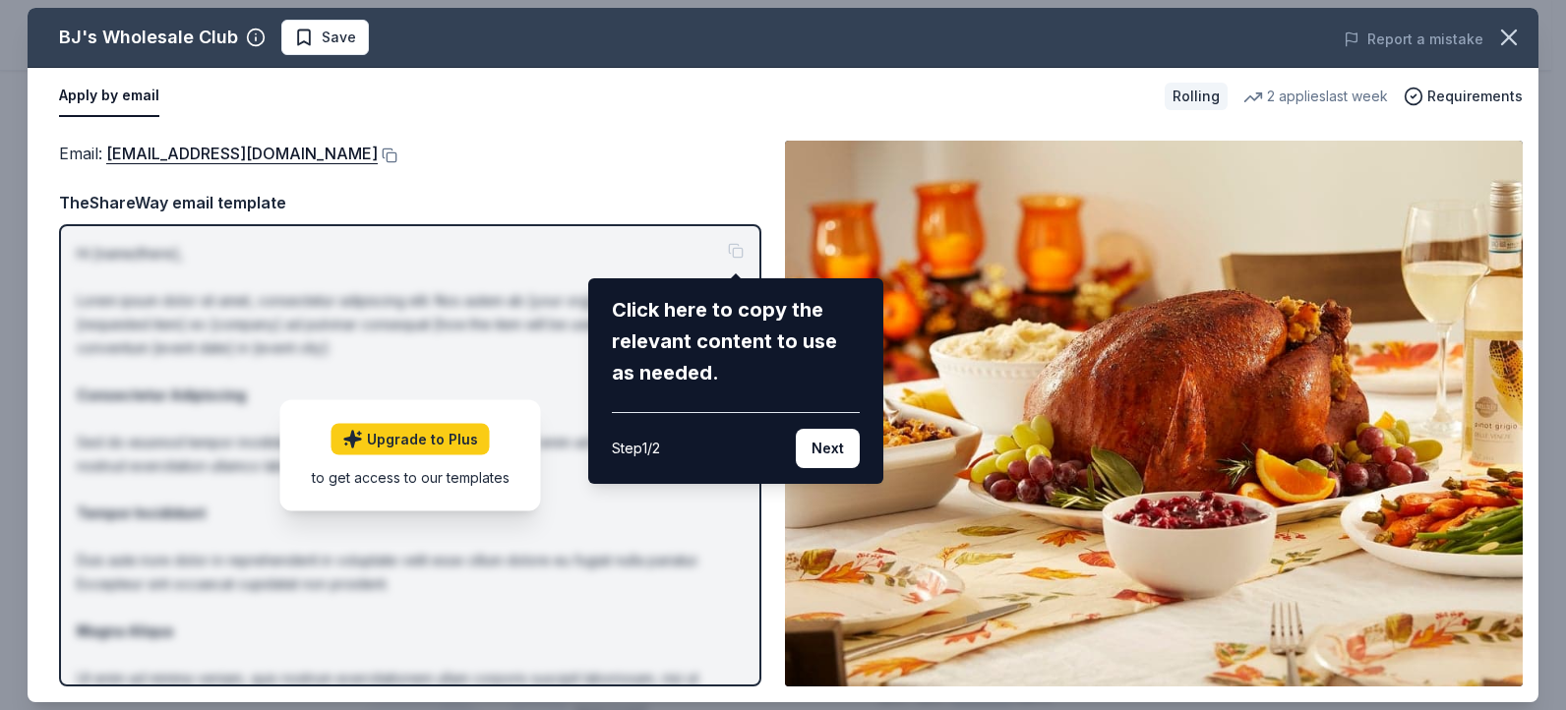
click at [606, 178] on div "BJ's Wholesale Club Save Report a mistake Apply by email Rolling 2 applies last…" at bounding box center [783, 355] width 1511 height 694
click at [208, 159] on div "BJ's Wholesale Club Save Report a mistake Apply by email Rolling 2 applies last…" at bounding box center [783, 355] width 1511 height 694
click at [273, 155] on div "BJ's Wholesale Club Save Report a mistake Apply by email Rolling 2 applies last…" at bounding box center [783, 355] width 1511 height 694
click at [807, 461] on button "Next" at bounding box center [828, 448] width 64 height 39
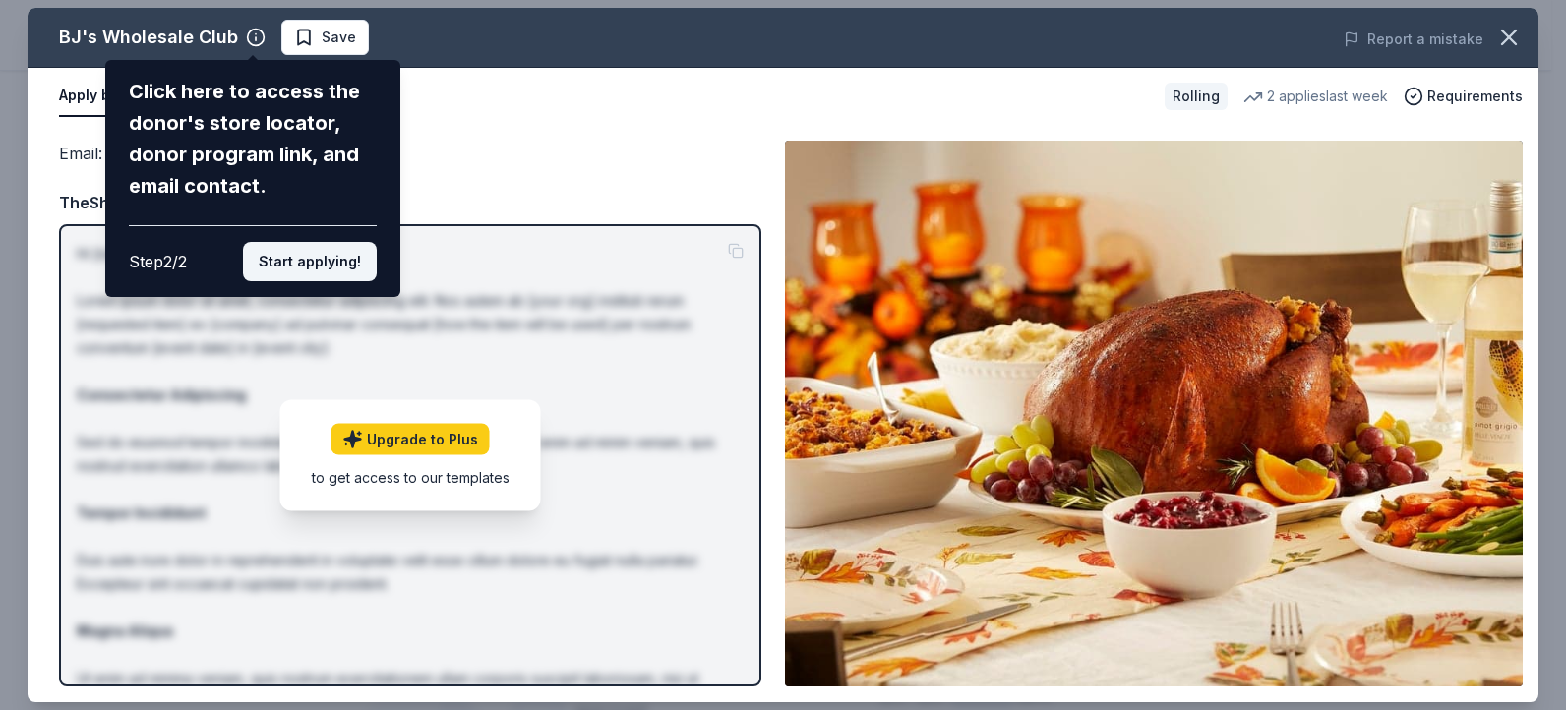
click at [349, 255] on button "Start applying!" at bounding box center [310, 261] width 134 height 39
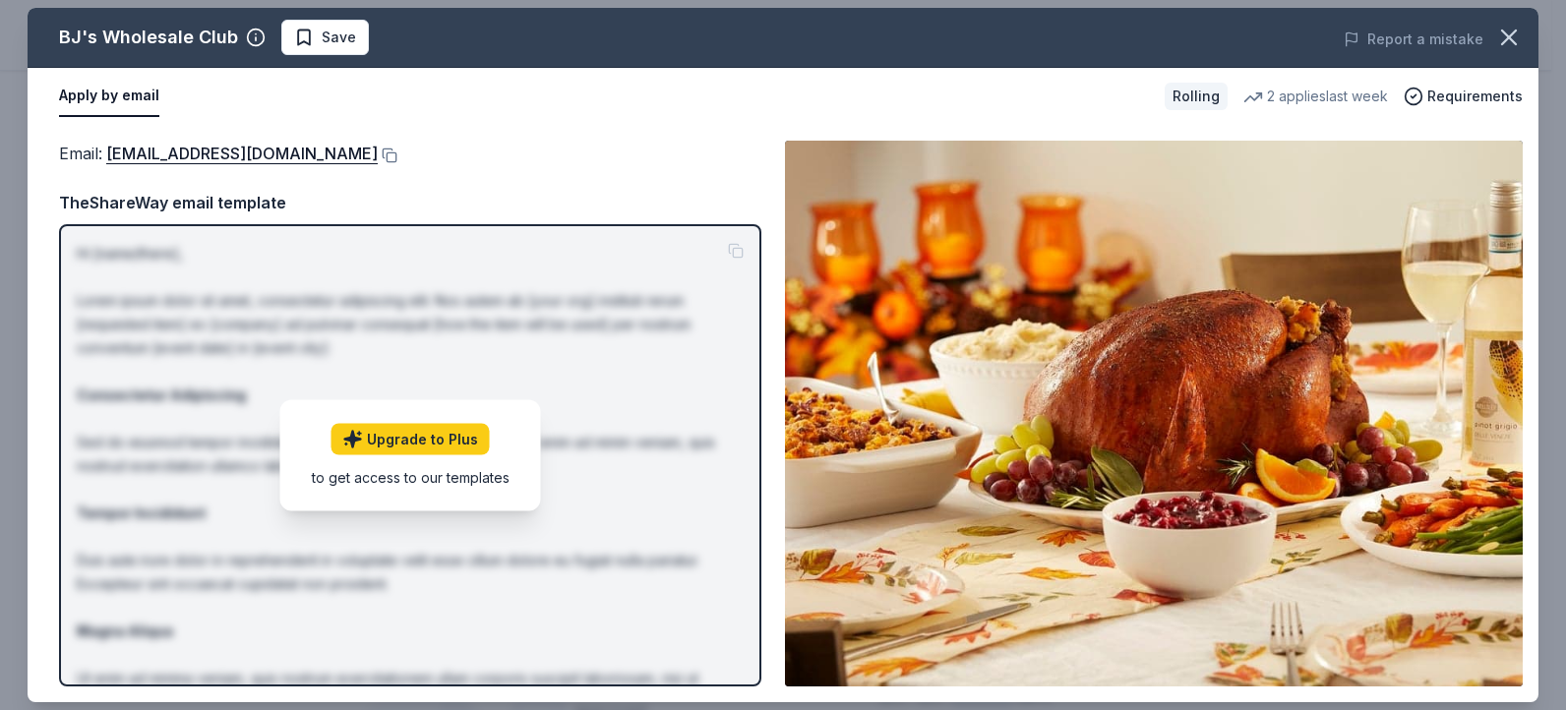
click at [207, 151] on div "BJ's Wholesale Club Save Report a mistake Apply by email Rolling 2 applies last…" at bounding box center [783, 355] width 1511 height 694
drag, startPoint x: 53, startPoint y: 161, endPoint x: 210, endPoint y: 149, distance: 157.8
click at [210, 149] on div "Email : community@bjs.com Email : community@bjs.com TheShareWay email template …" at bounding box center [783, 413] width 1511 height 577
click at [210, 149] on link "community@bjs.com" at bounding box center [241, 154] width 271 height 26
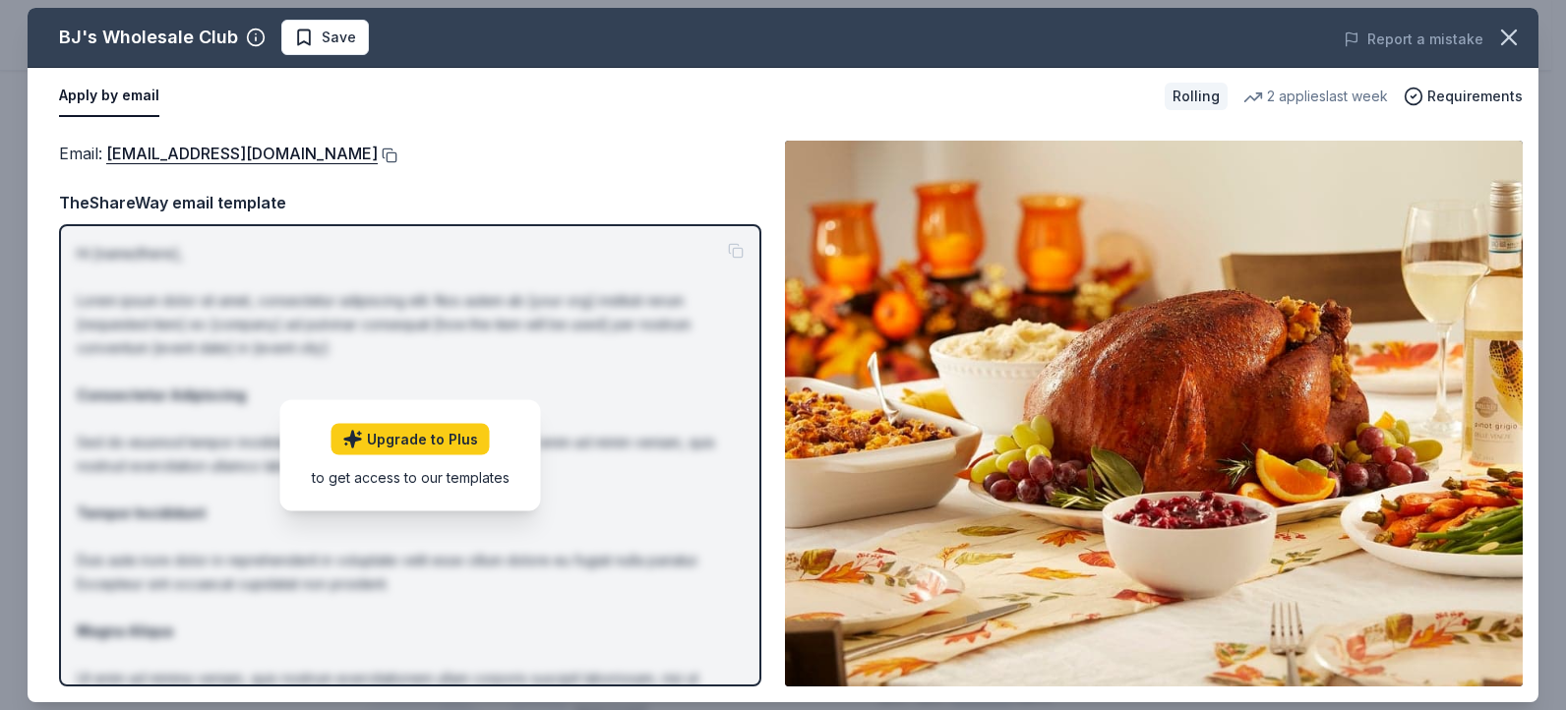
click at [378, 151] on button at bounding box center [388, 156] width 20 height 16
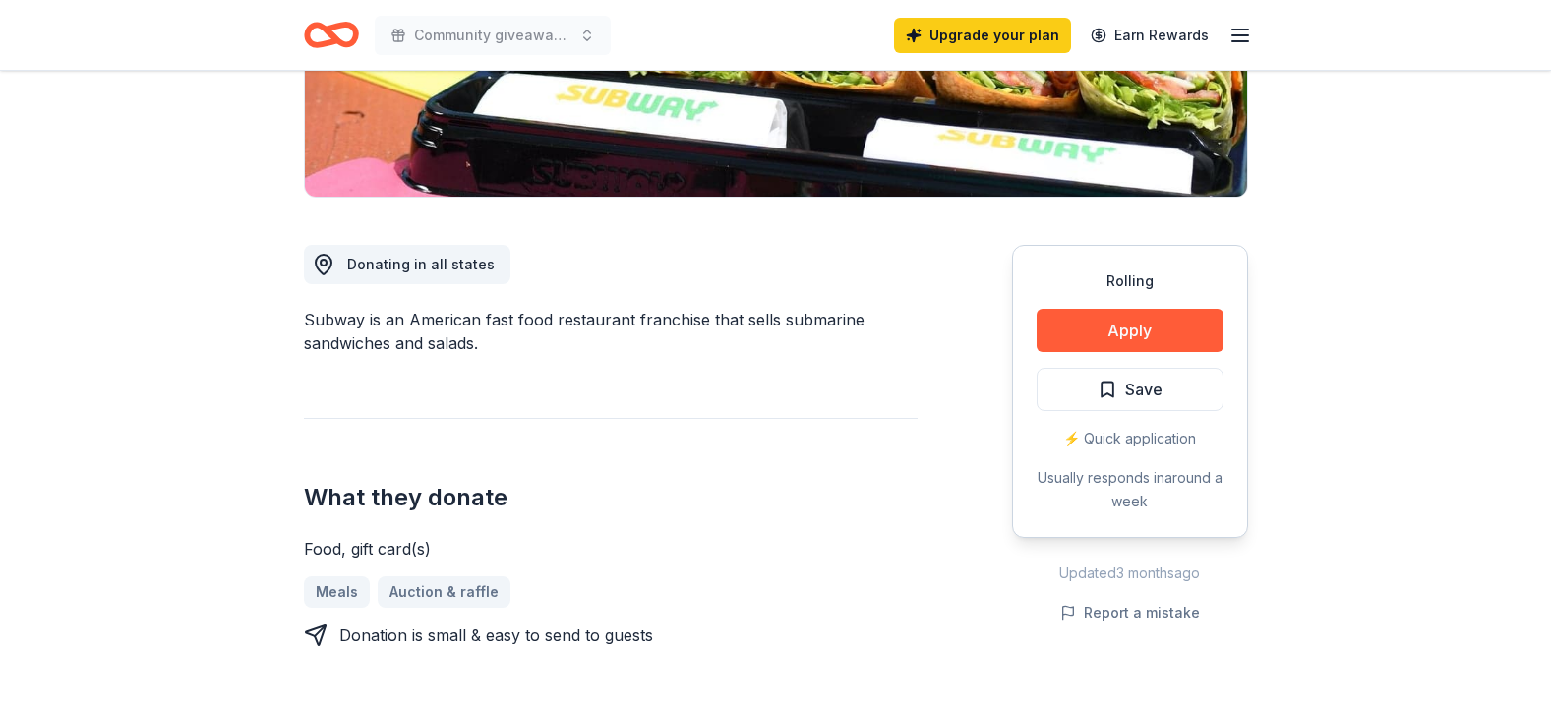
scroll to position [512, 0]
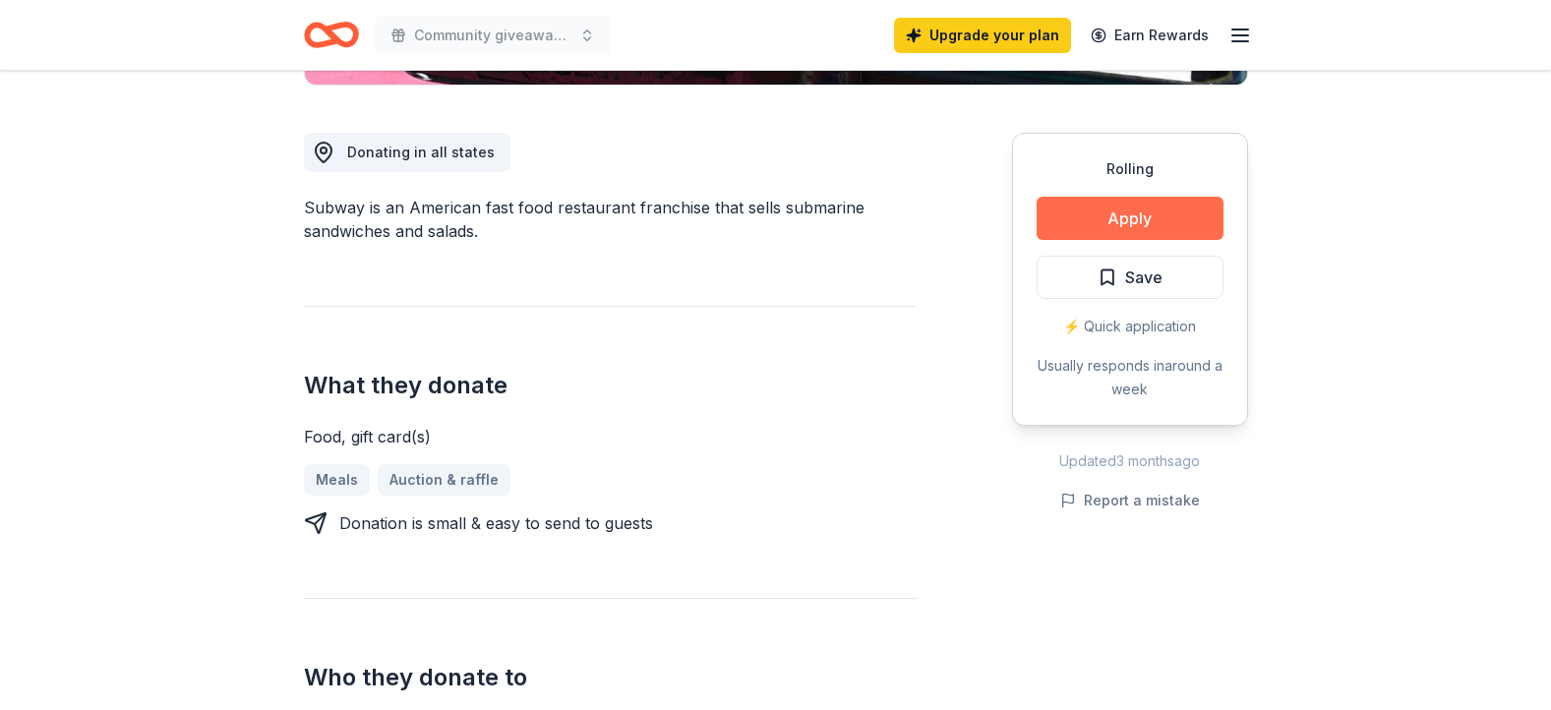
click at [1157, 206] on button "Apply" at bounding box center [1130, 218] width 187 height 43
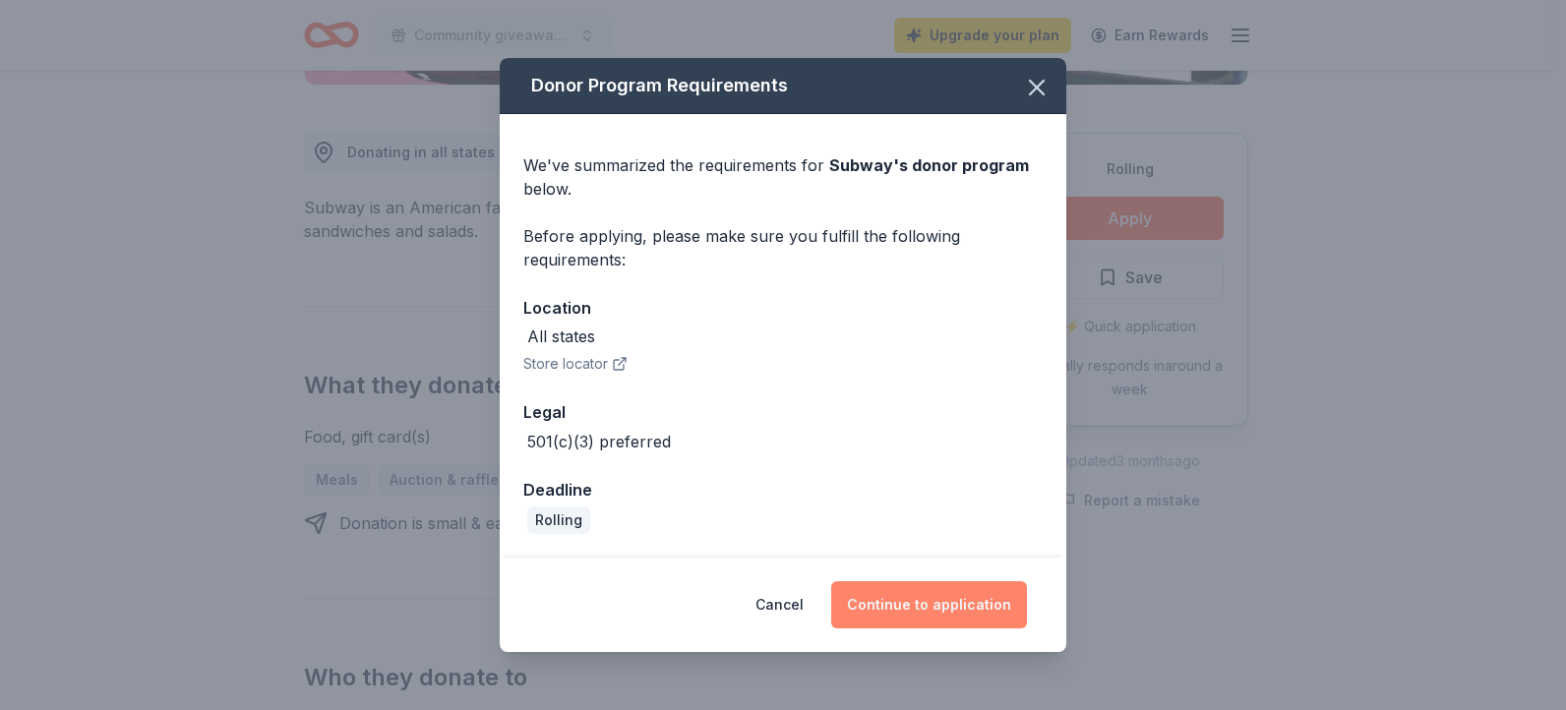
click at [981, 593] on button "Continue to application" at bounding box center [929, 604] width 196 height 47
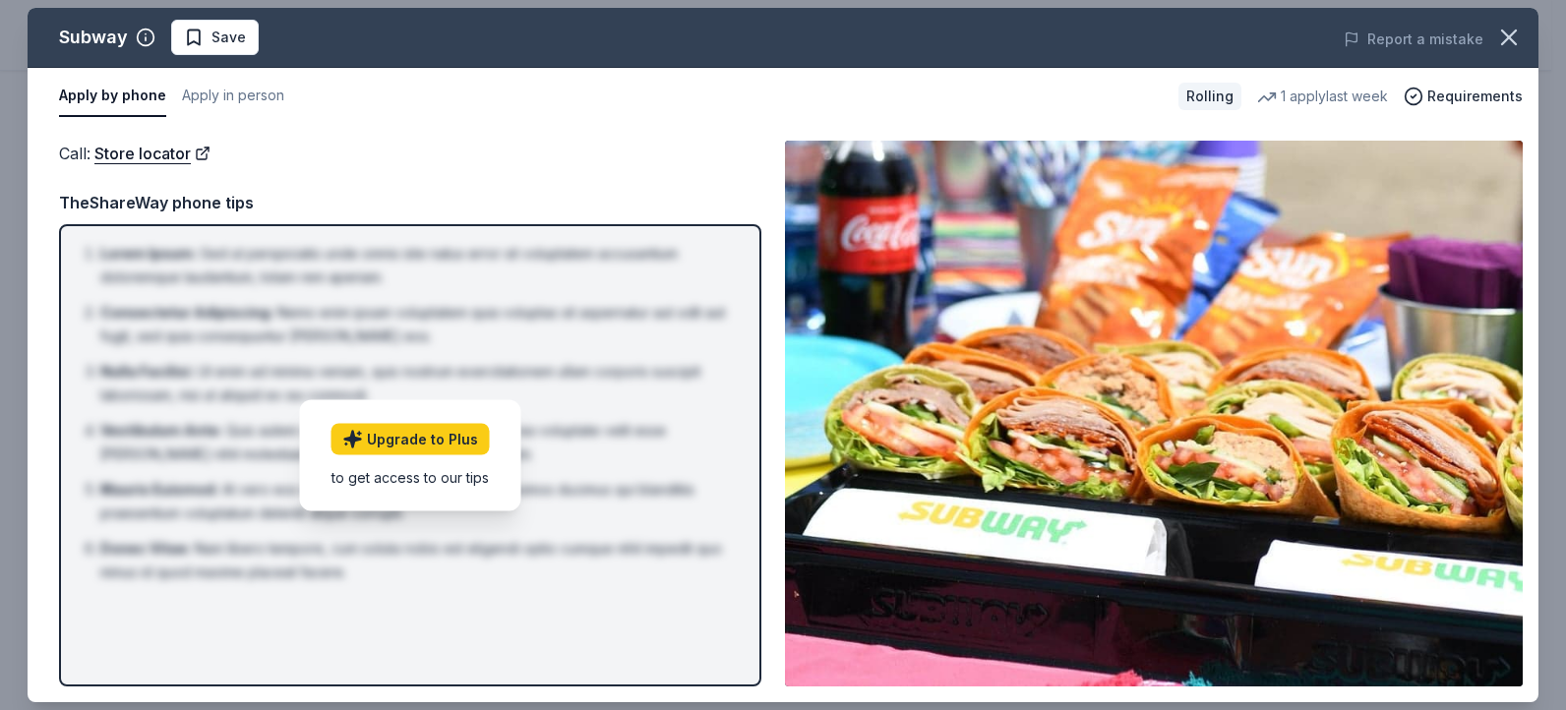
click at [986, 563] on img at bounding box center [1154, 414] width 738 height 546
click at [157, 149] on link "Store locator" at bounding box center [152, 154] width 116 height 26
click at [1511, 37] on icon "button" at bounding box center [1509, 38] width 28 height 28
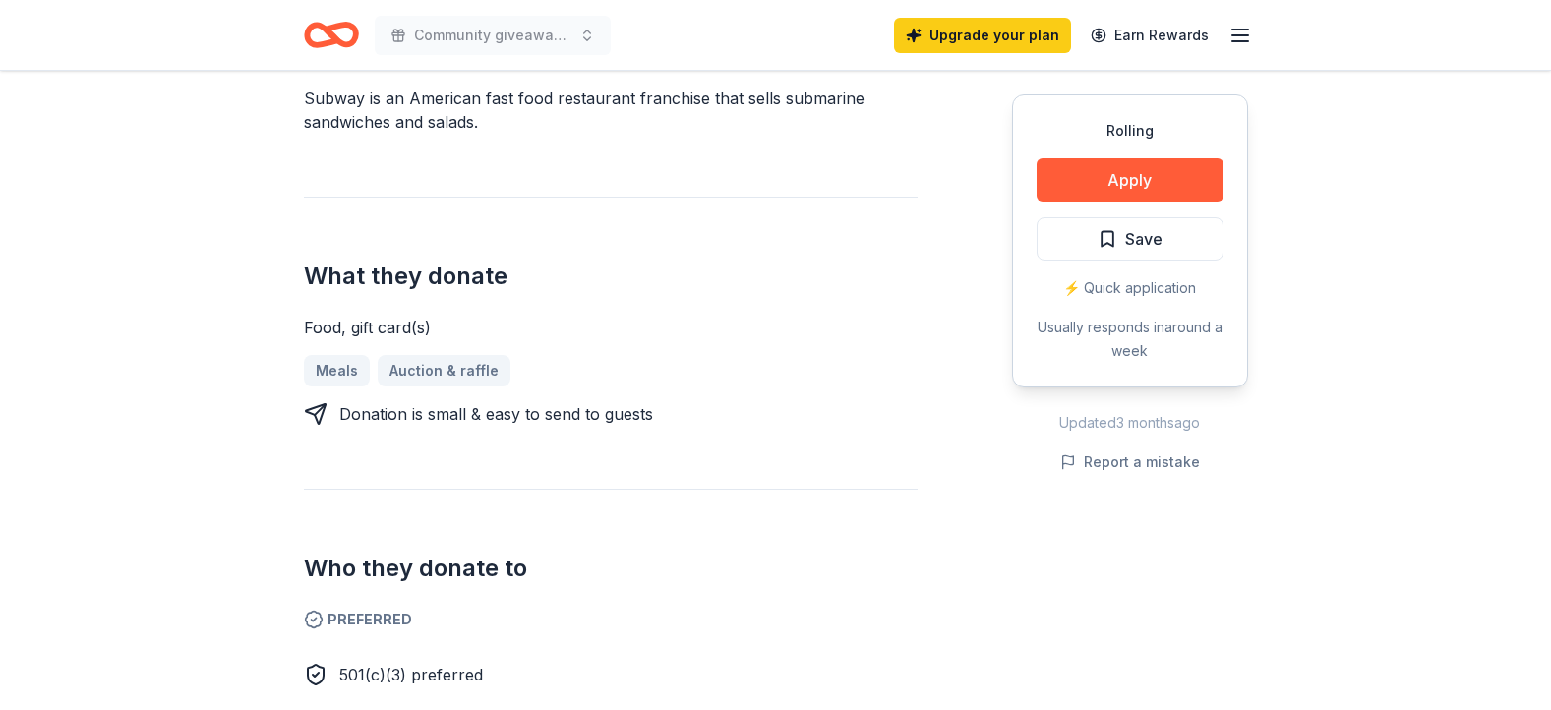
scroll to position [1, 0]
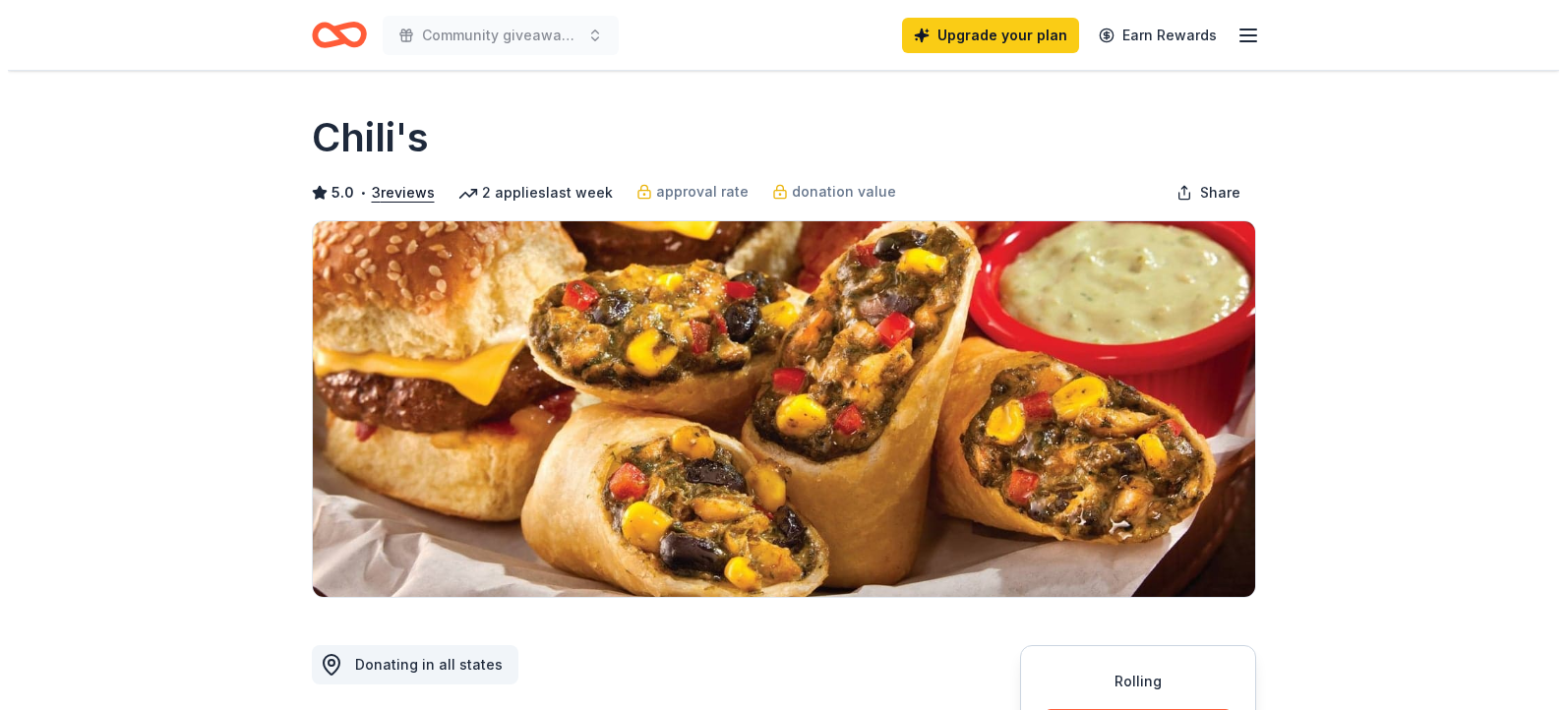
scroll to position [621, 0]
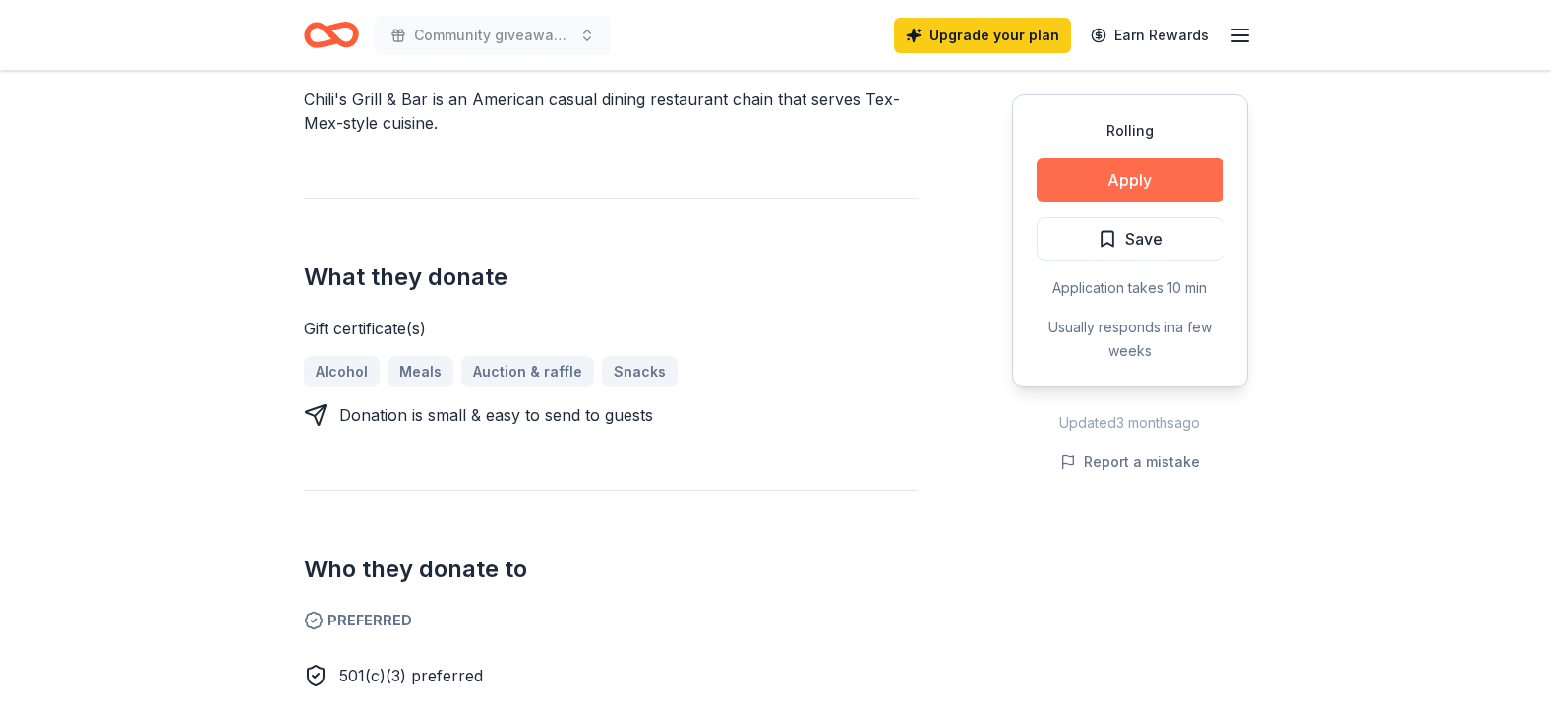
drag, startPoint x: 1281, startPoint y: 196, endPoint x: 1155, endPoint y: 169, distance: 128.7
click at [1155, 169] on button "Apply" at bounding box center [1130, 179] width 187 height 43
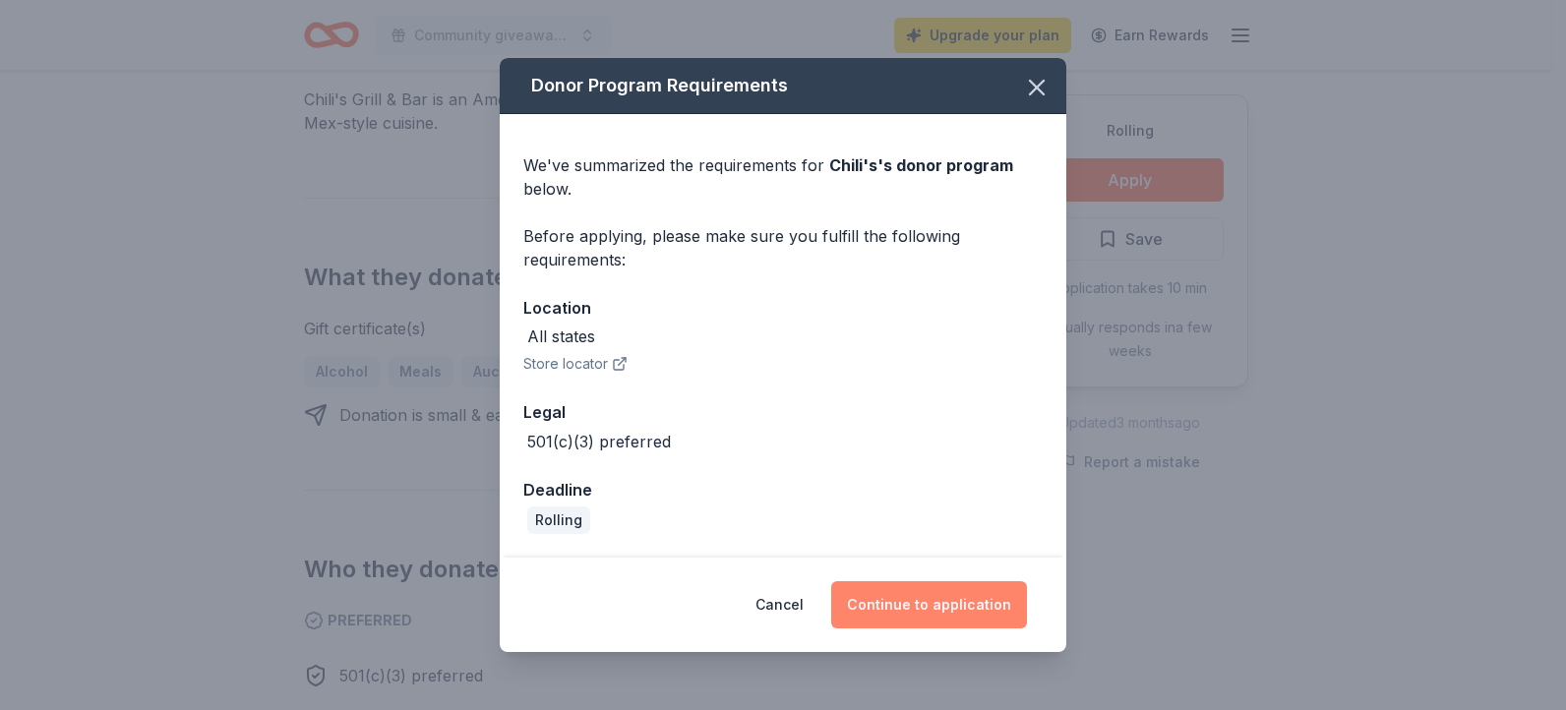
click at [998, 588] on button "Continue to application" at bounding box center [929, 604] width 196 height 47
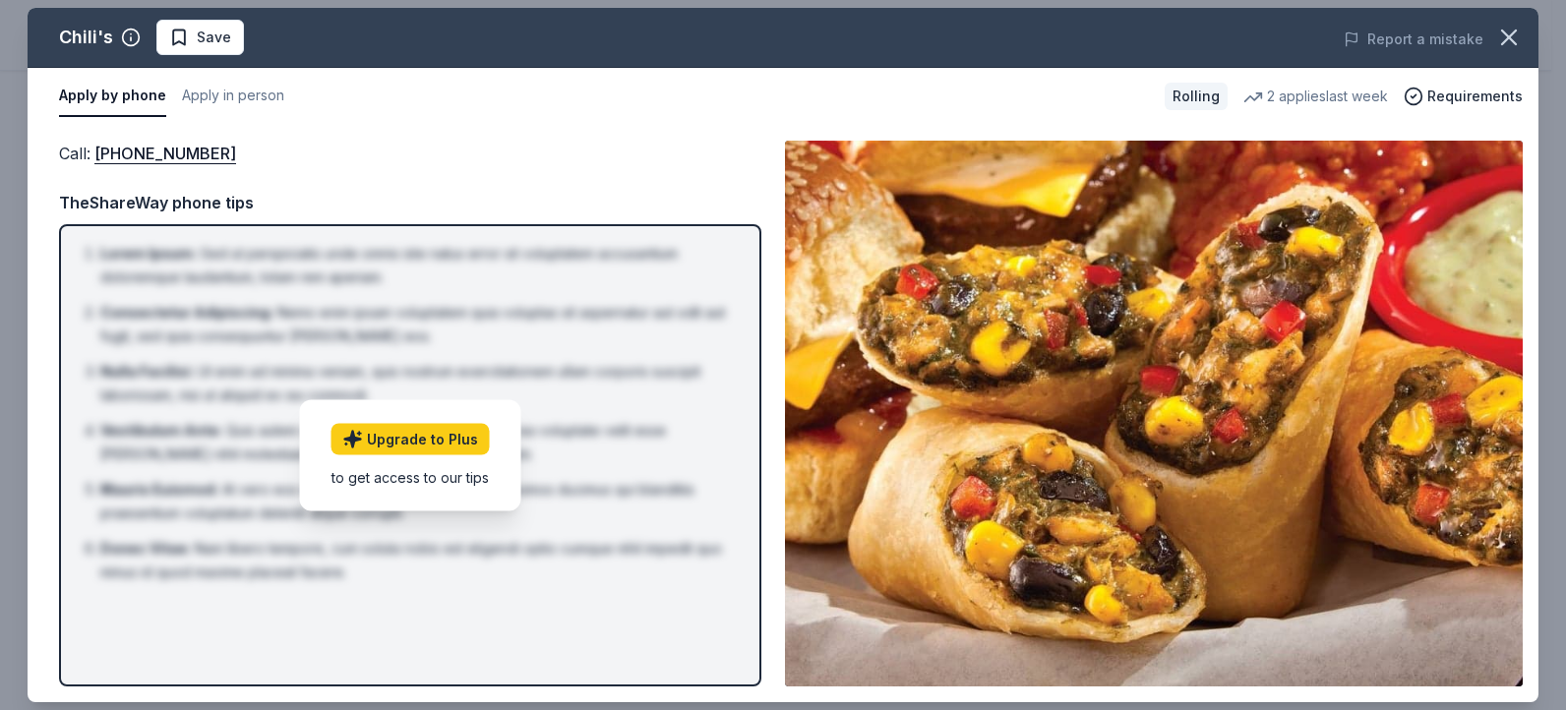
drag, startPoint x: 1190, startPoint y: 68, endPoint x: 1142, endPoint y: -92, distance: 167.4
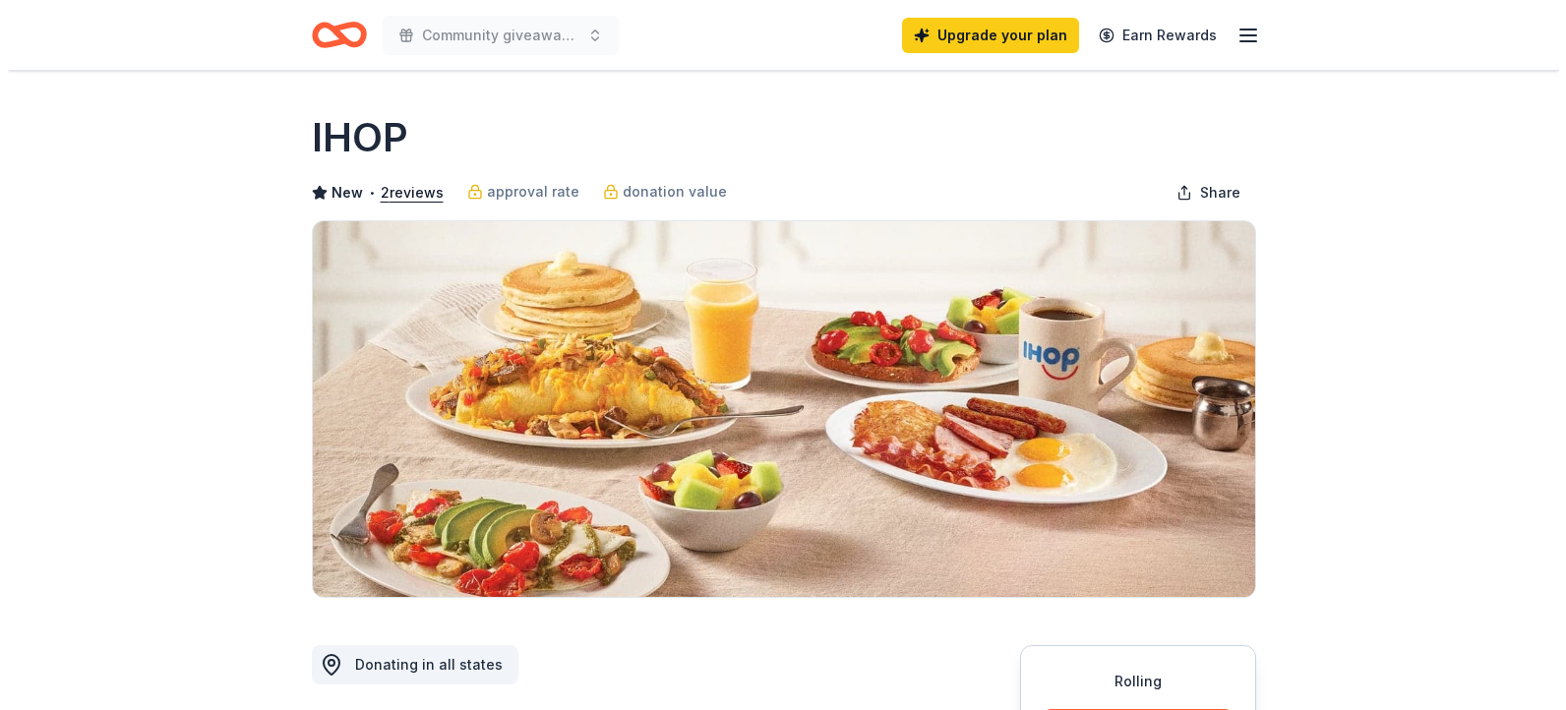
scroll to position [621, 0]
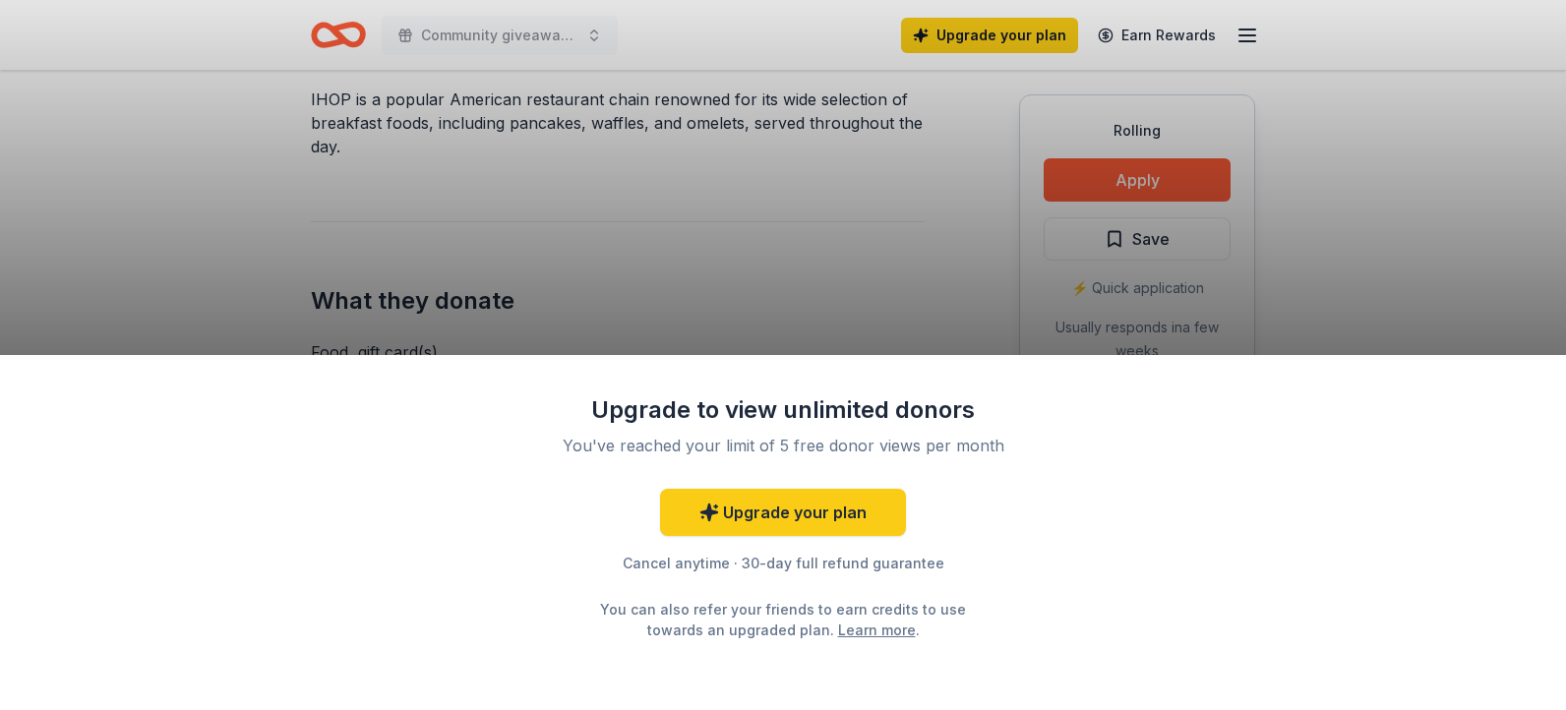
click at [1202, 171] on div "Upgrade to view unlimited donors You've reached your limit of 5 free donor view…" at bounding box center [783, 355] width 1566 height 710
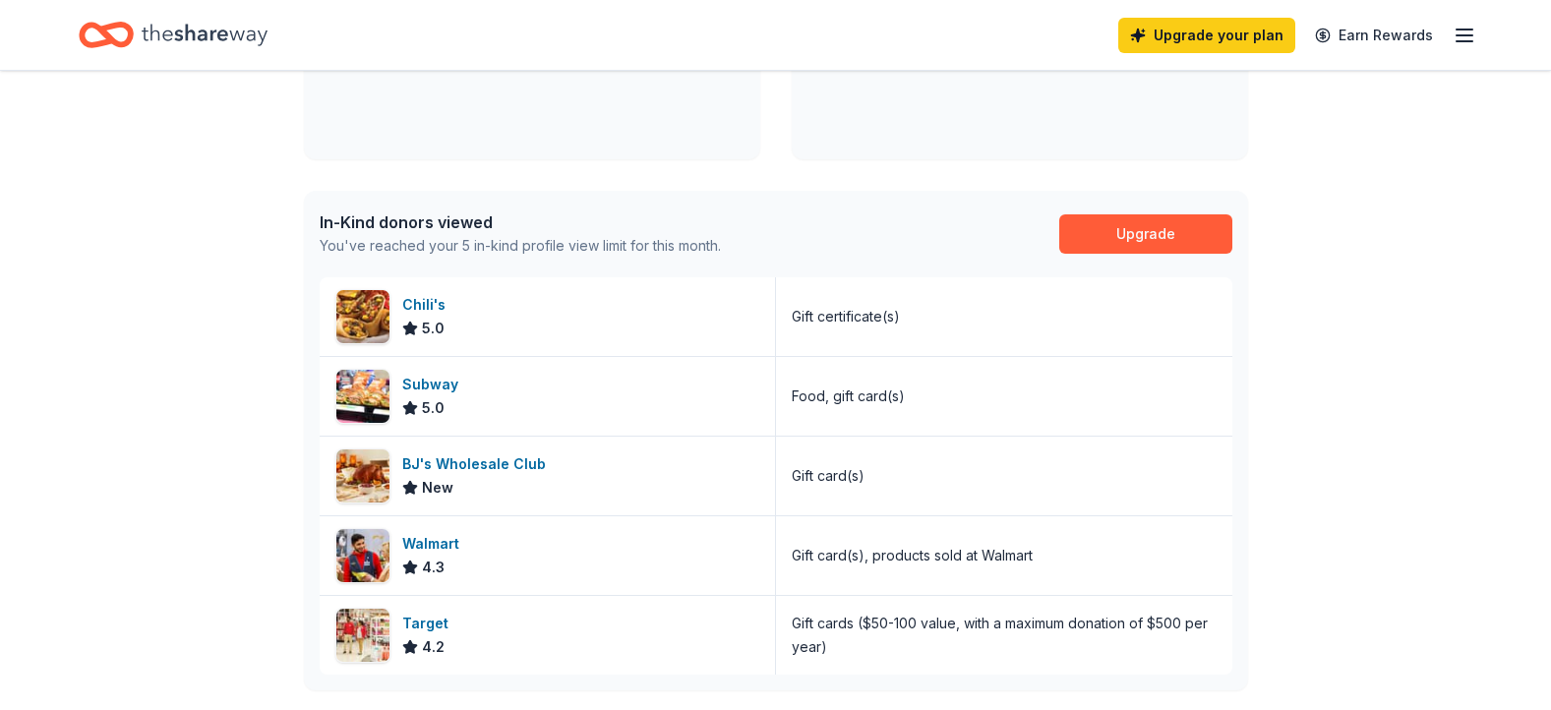
scroll to position [79, 0]
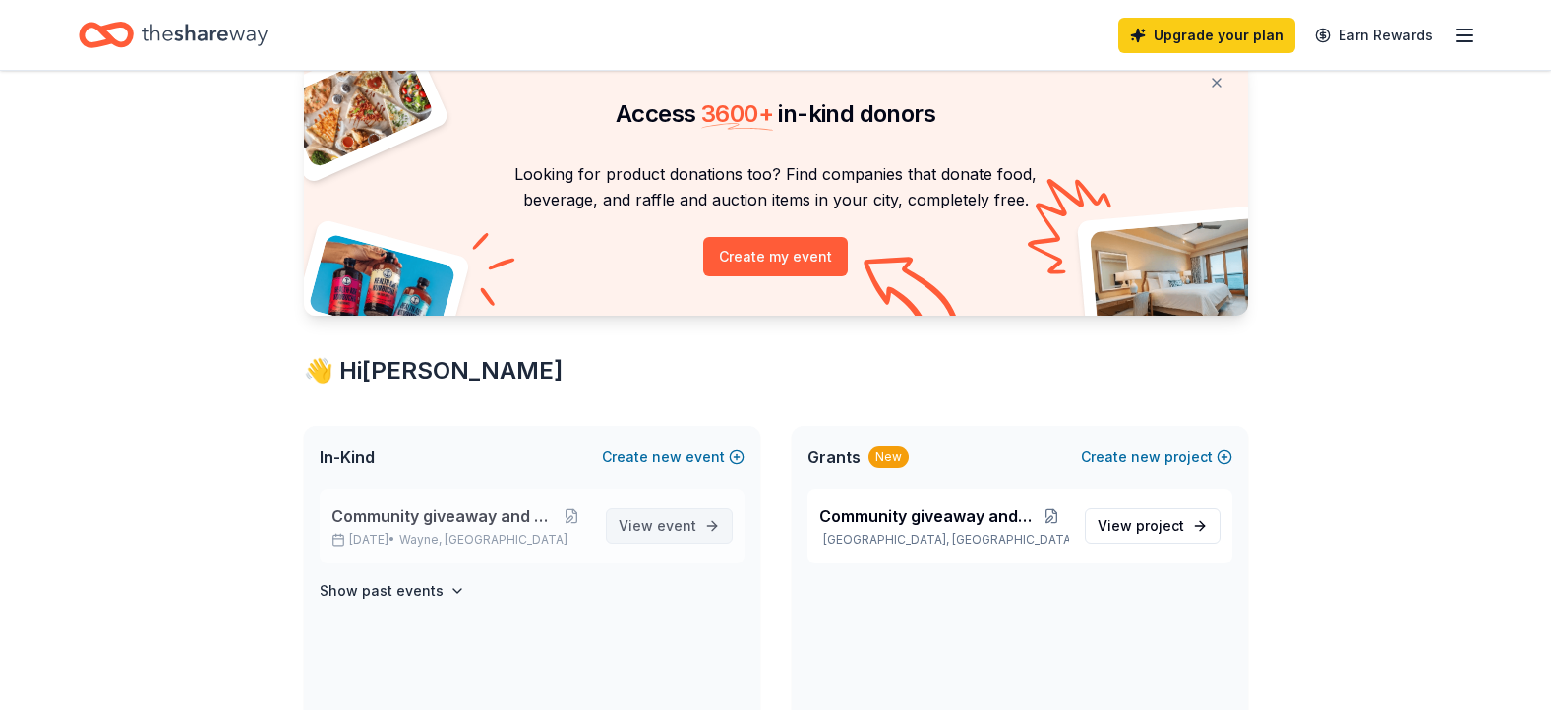
click at [634, 526] on span "View event" at bounding box center [658, 526] width 78 height 24
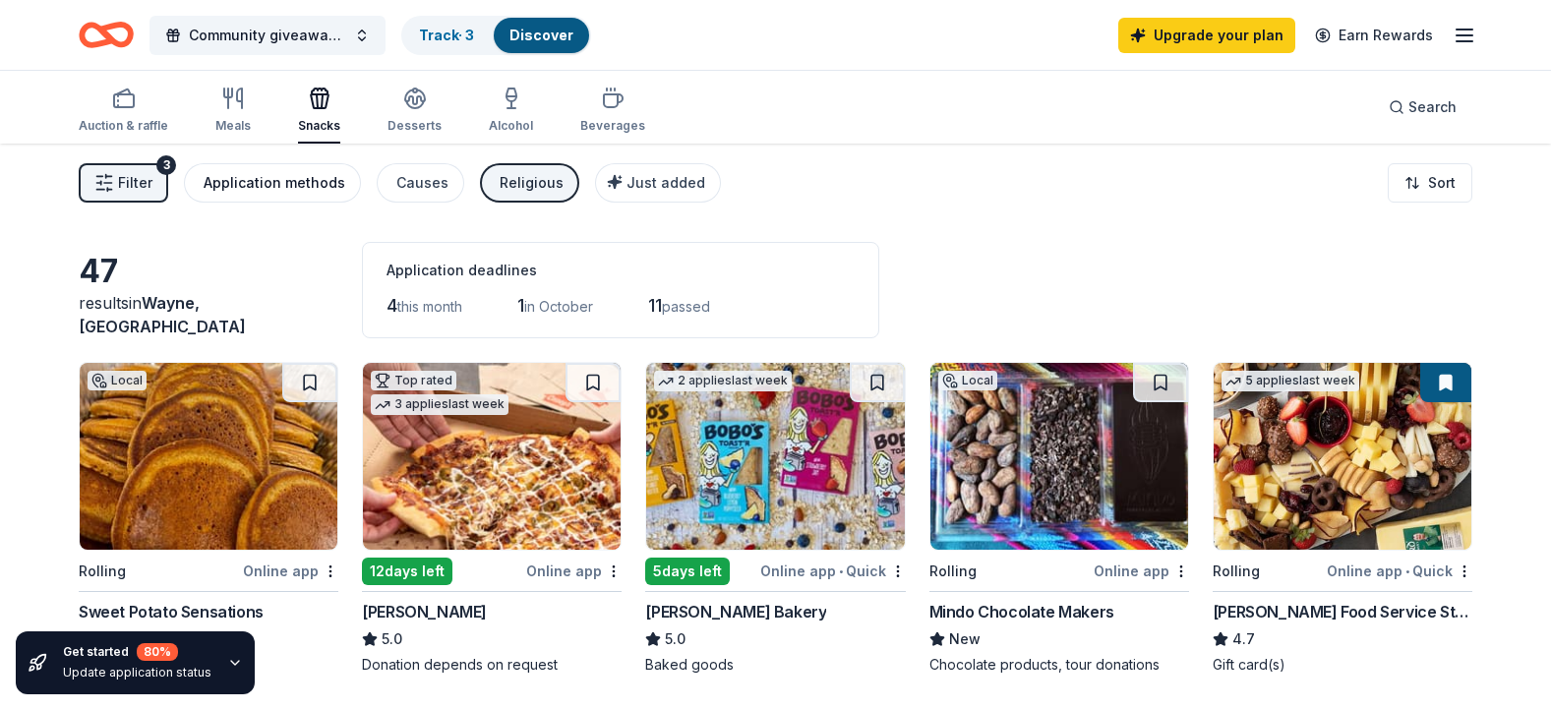
click at [295, 189] on div "Application methods" at bounding box center [275, 183] width 142 height 24
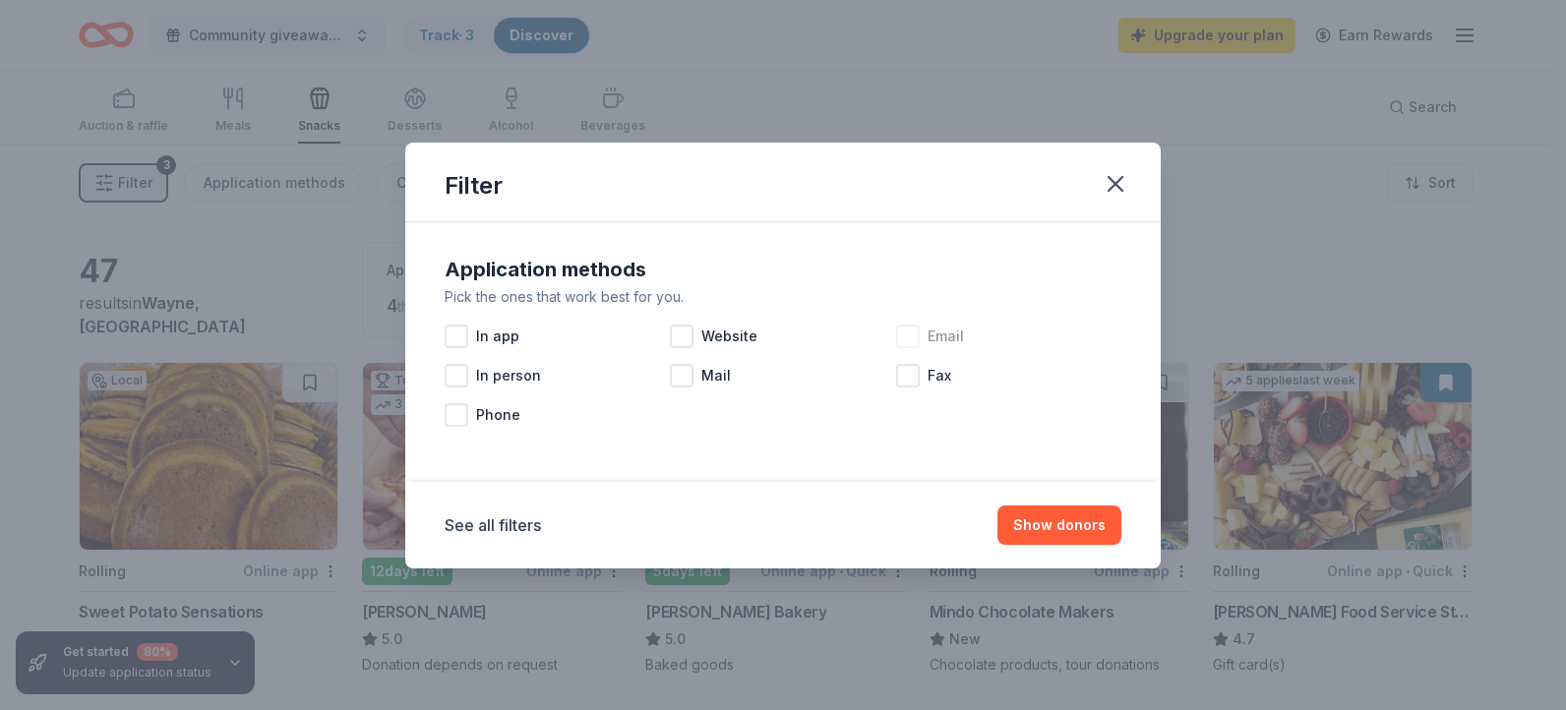
click at [925, 338] on div "Email" at bounding box center [1008, 336] width 225 height 39
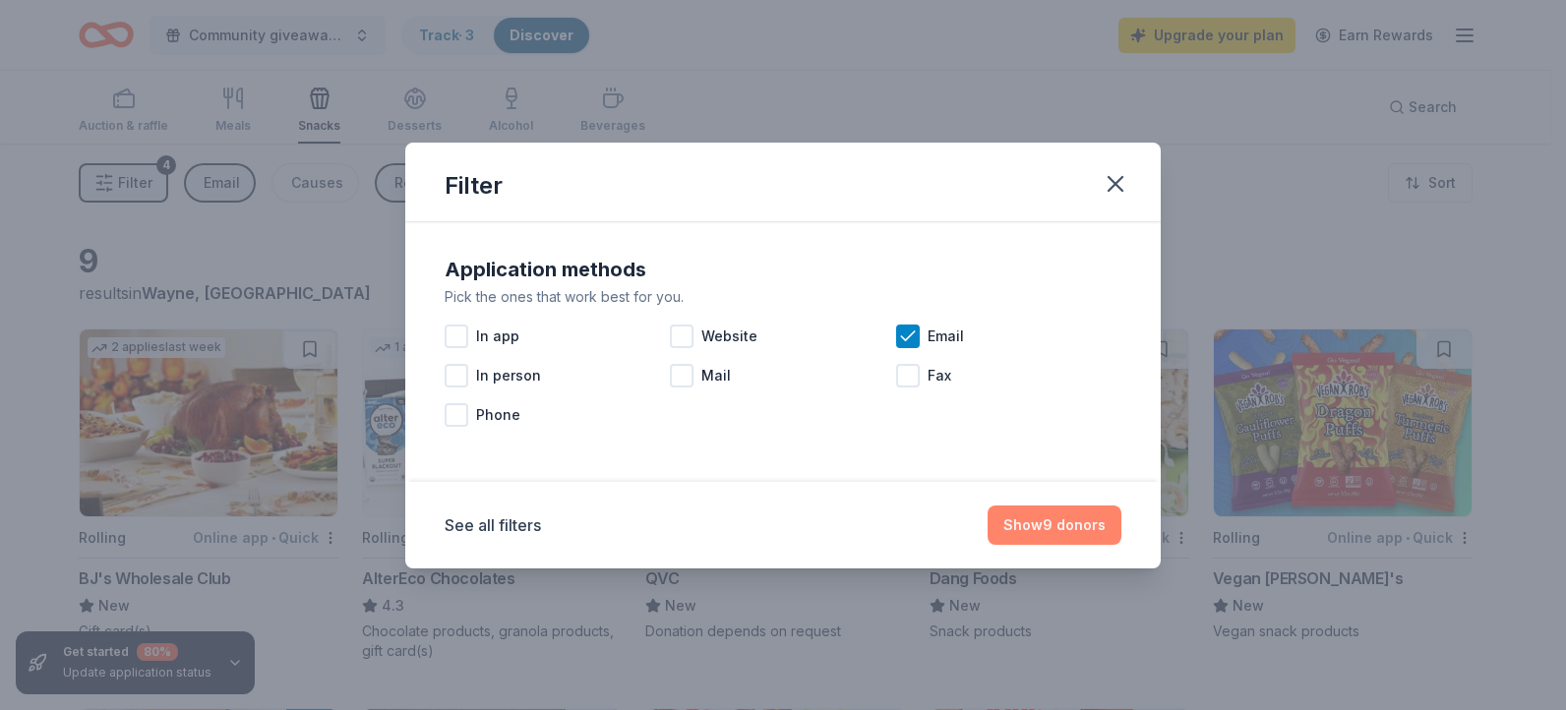
click at [1025, 508] on button "Show 9 donors" at bounding box center [1054, 525] width 134 height 39
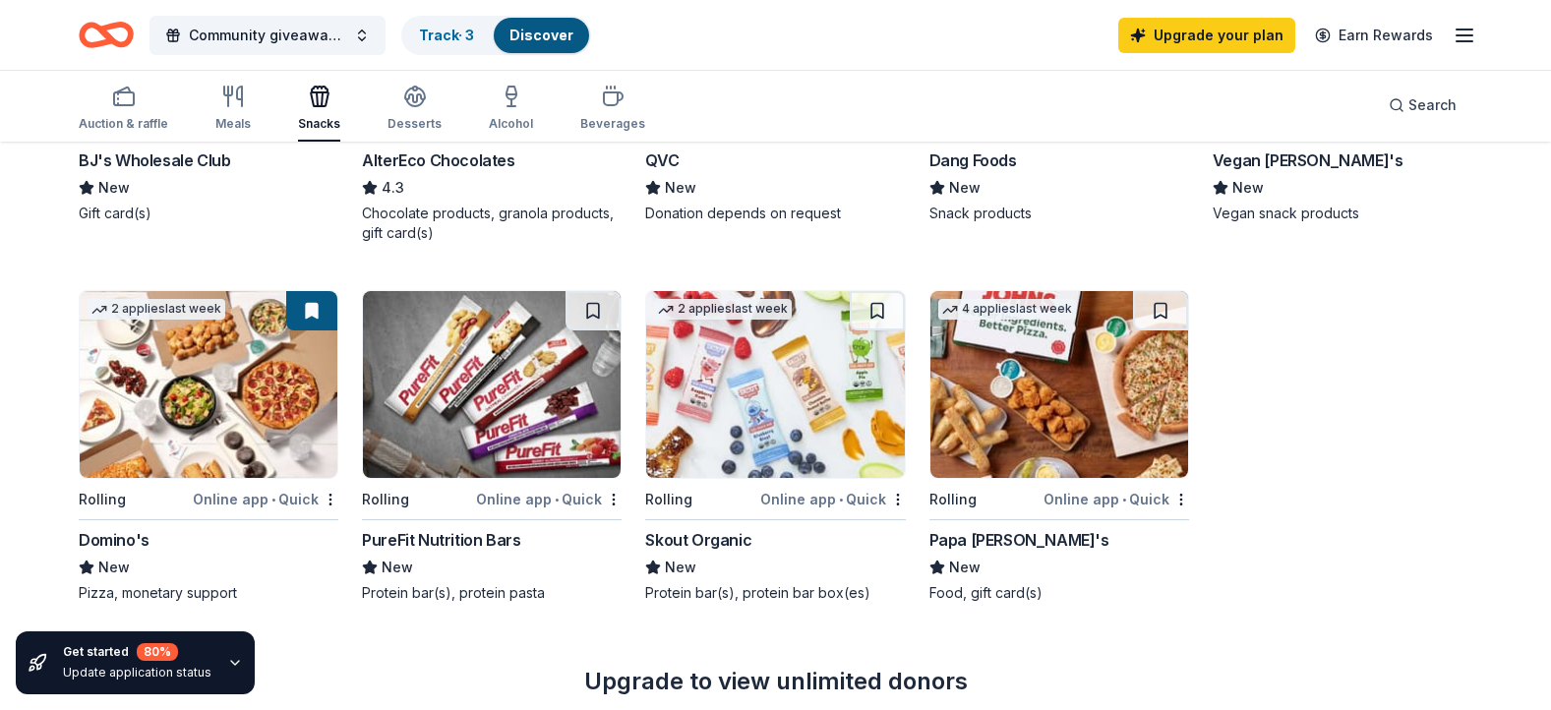
scroll to position [420, 0]
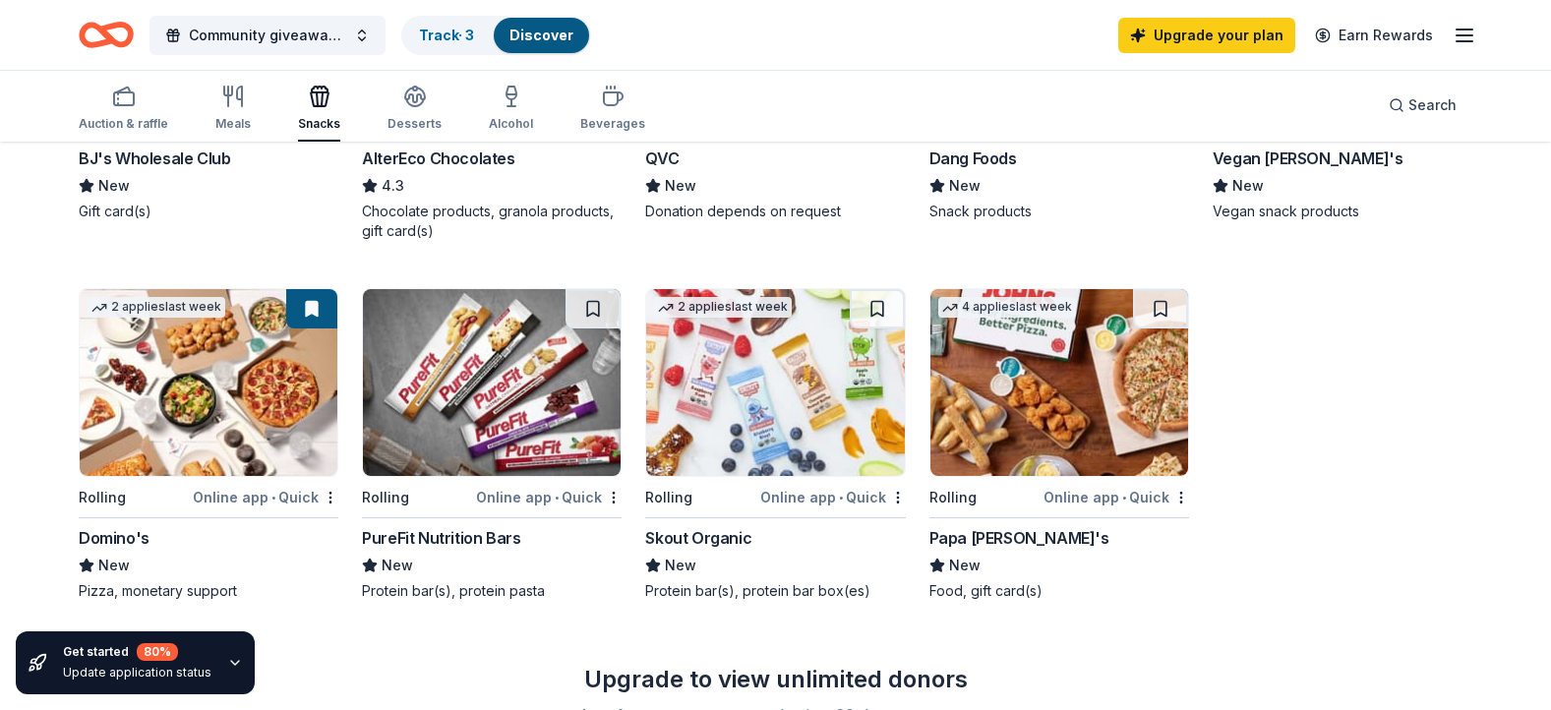
click at [149, 352] on img at bounding box center [209, 382] width 258 height 187
click at [264, 370] on img at bounding box center [209, 382] width 258 height 187
click at [257, 355] on img at bounding box center [209, 382] width 258 height 187
click at [1091, 347] on img at bounding box center [1059, 382] width 258 height 187
click at [1147, 451] on img at bounding box center [1059, 382] width 258 height 187
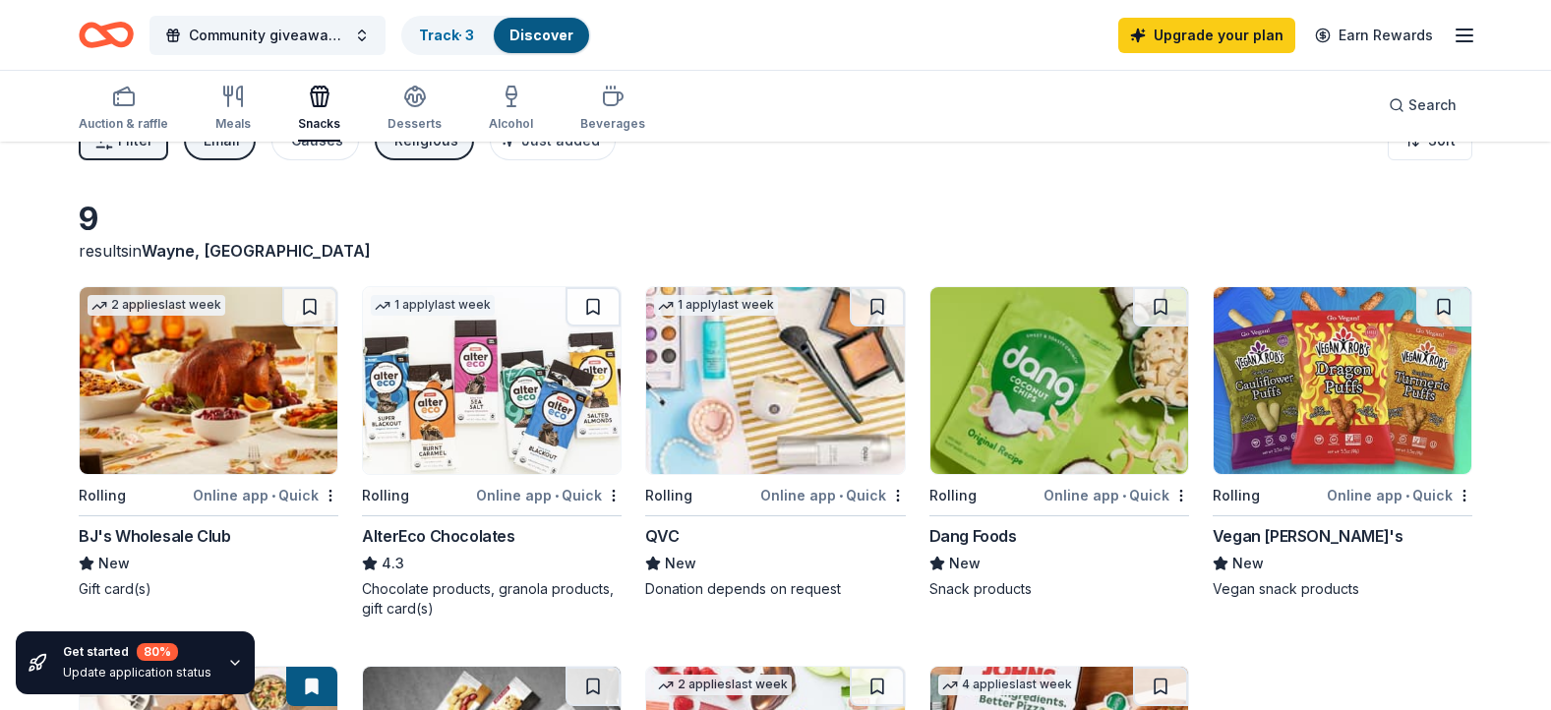
scroll to position [0, 0]
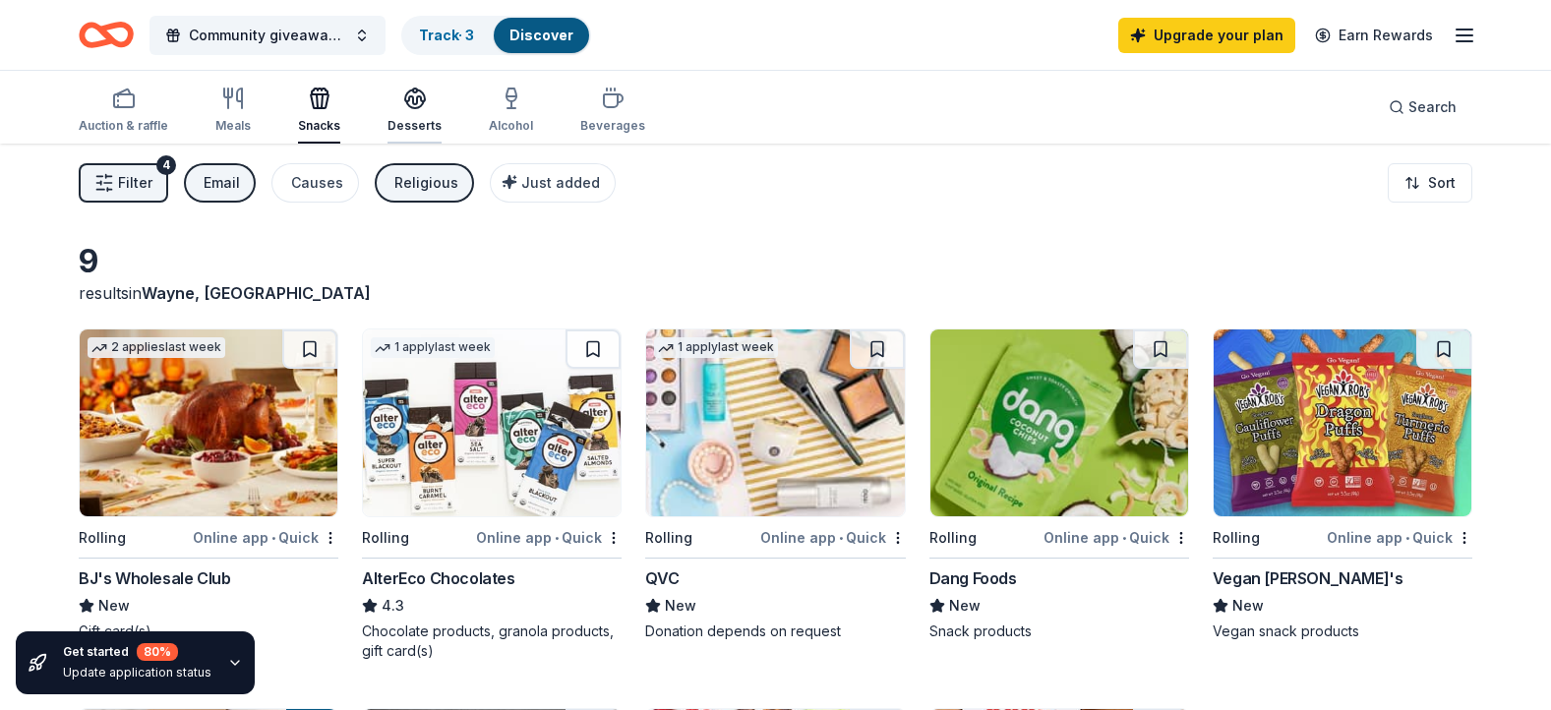
click at [430, 95] on div "button" at bounding box center [415, 99] width 54 height 24
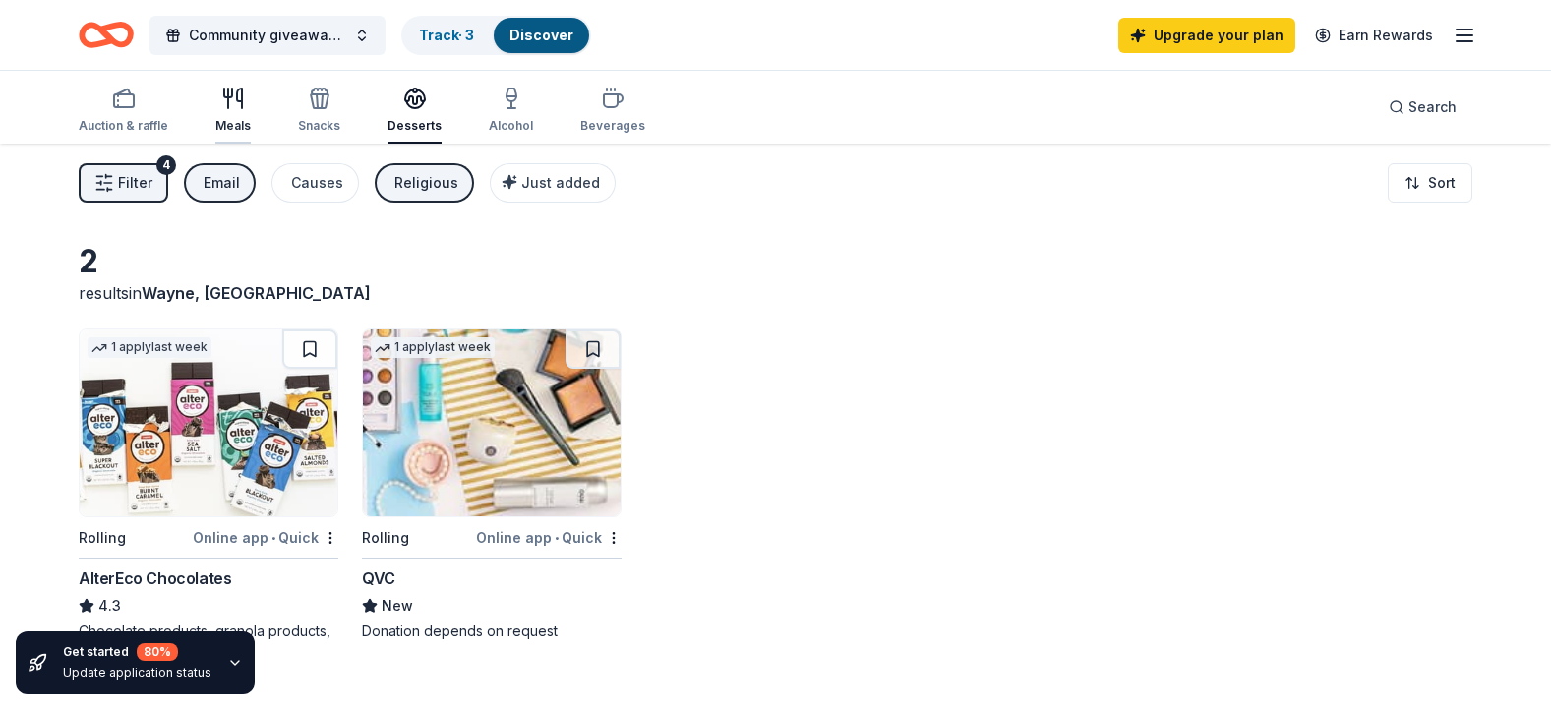
click at [218, 129] on div "Meals" at bounding box center [232, 126] width 35 height 16
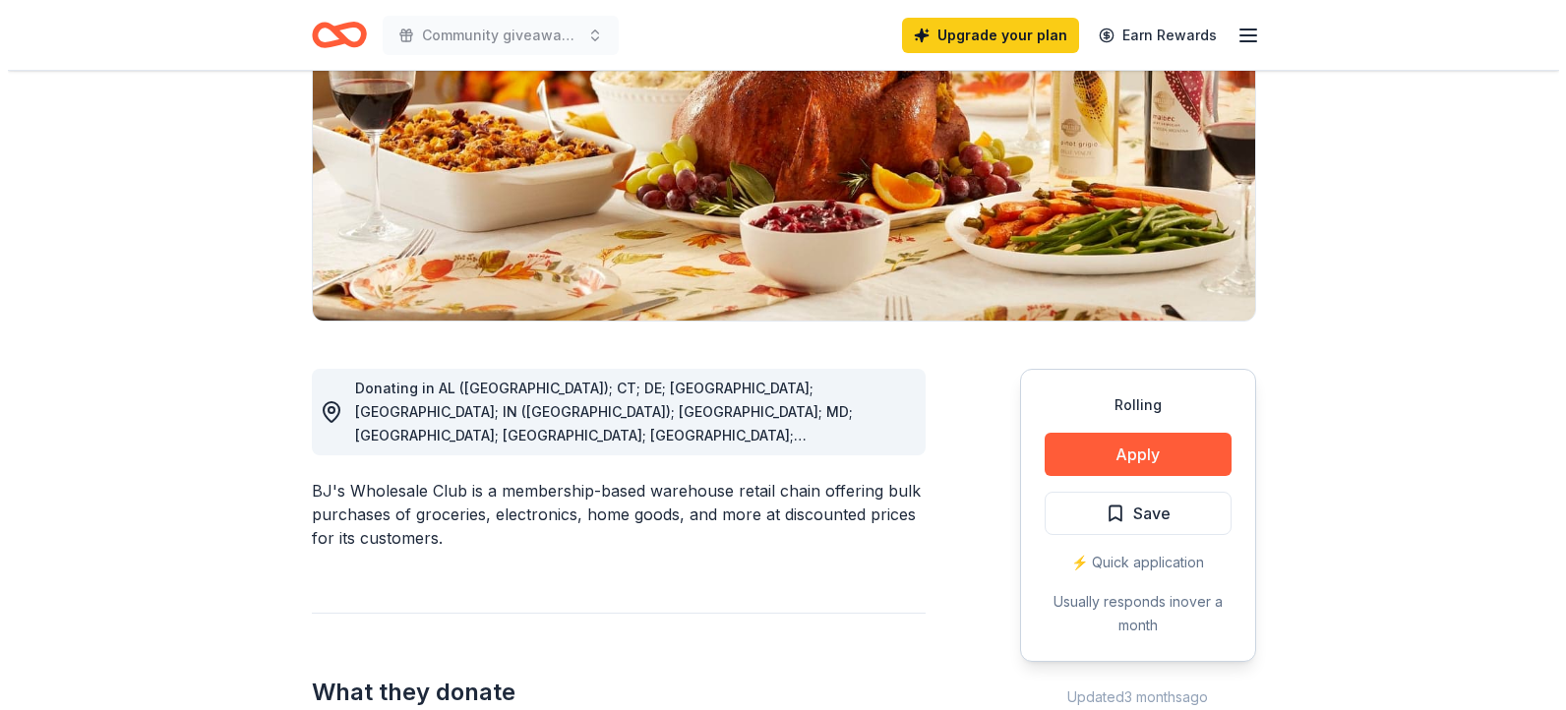
scroll to position [309, 0]
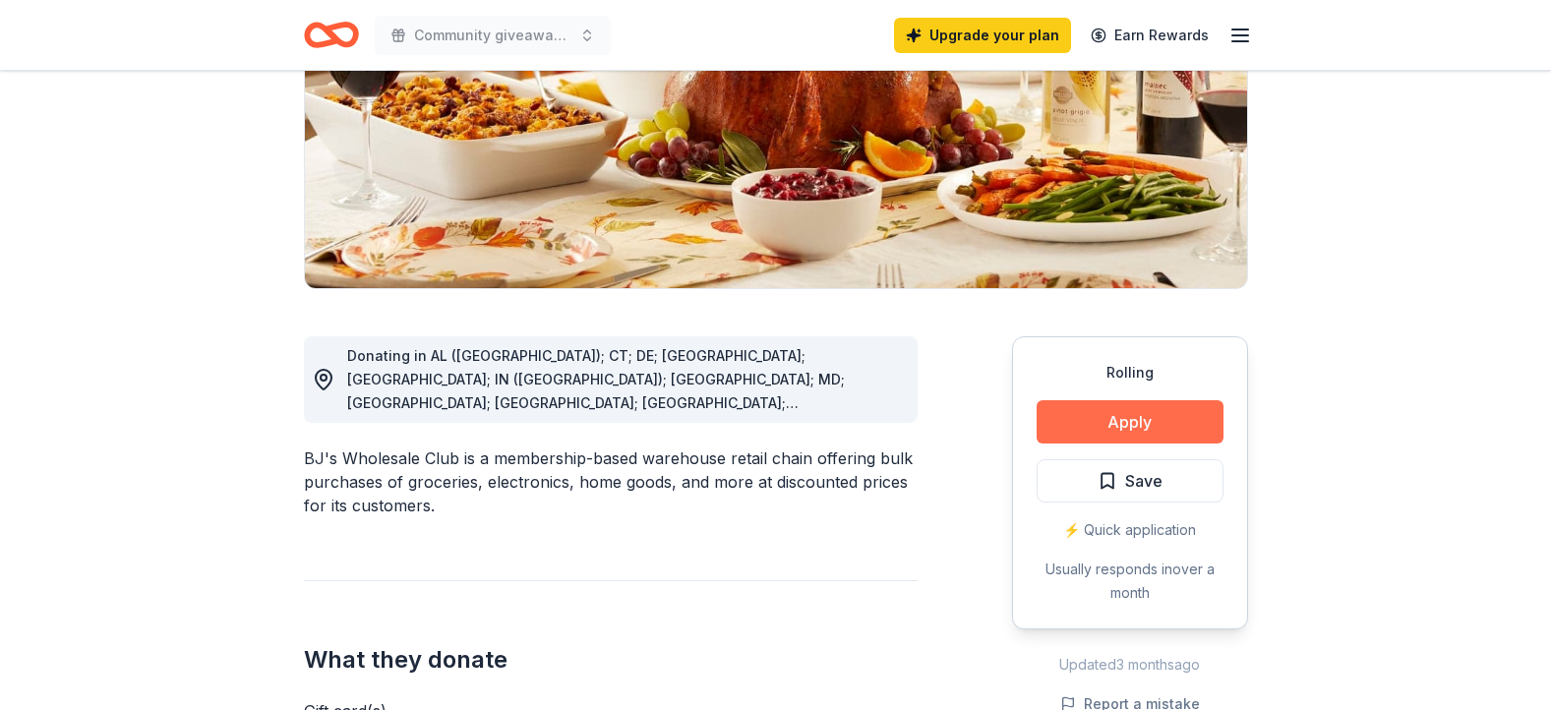
click at [1147, 437] on div "Rolling Apply Save ⚡️ Quick application Usually responds in over a month" at bounding box center [1130, 482] width 236 height 293
click at [1147, 436] on button "Apply" at bounding box center [1130, 421] width 187 height 43
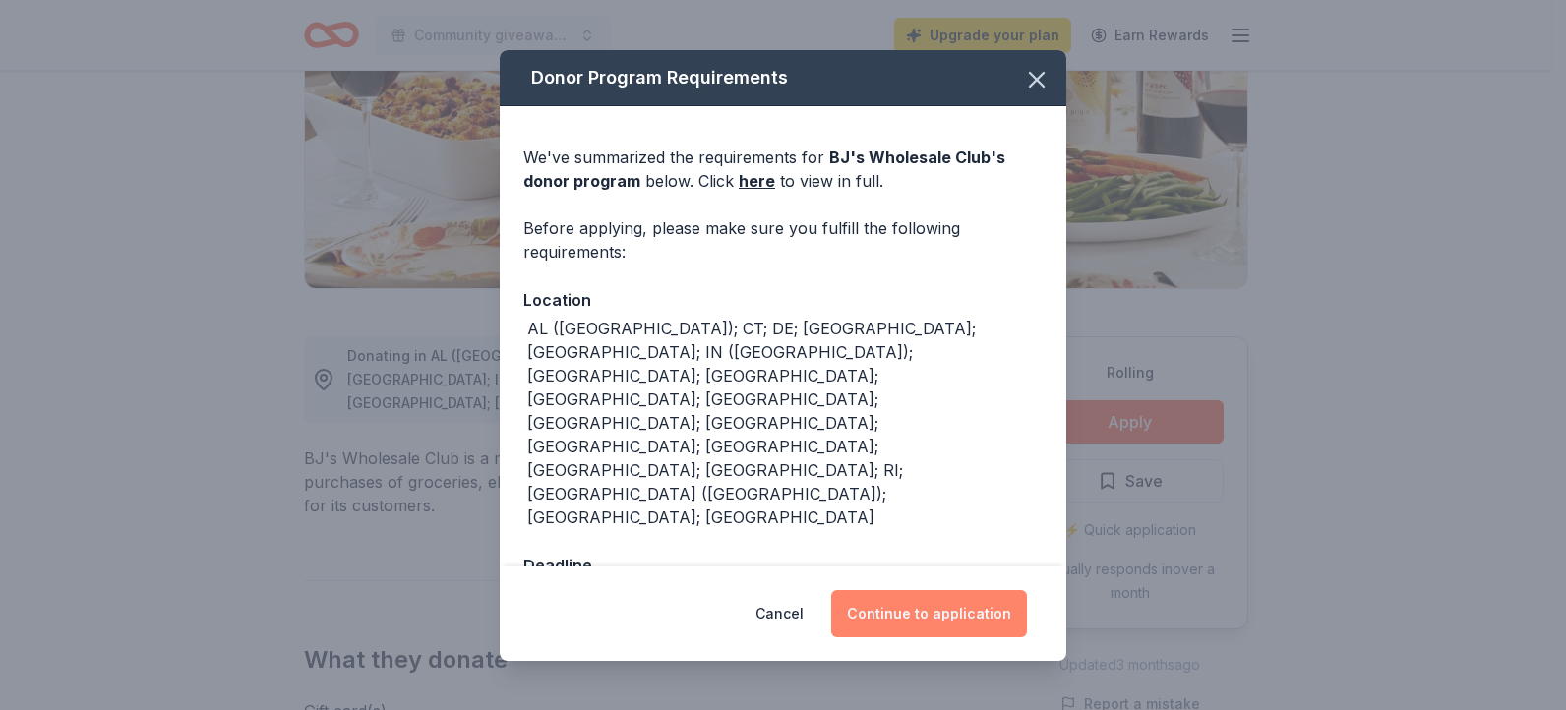
click at [1006, 590] on button "Continue to application" at bounding box center [929, 613] width 196 height 47
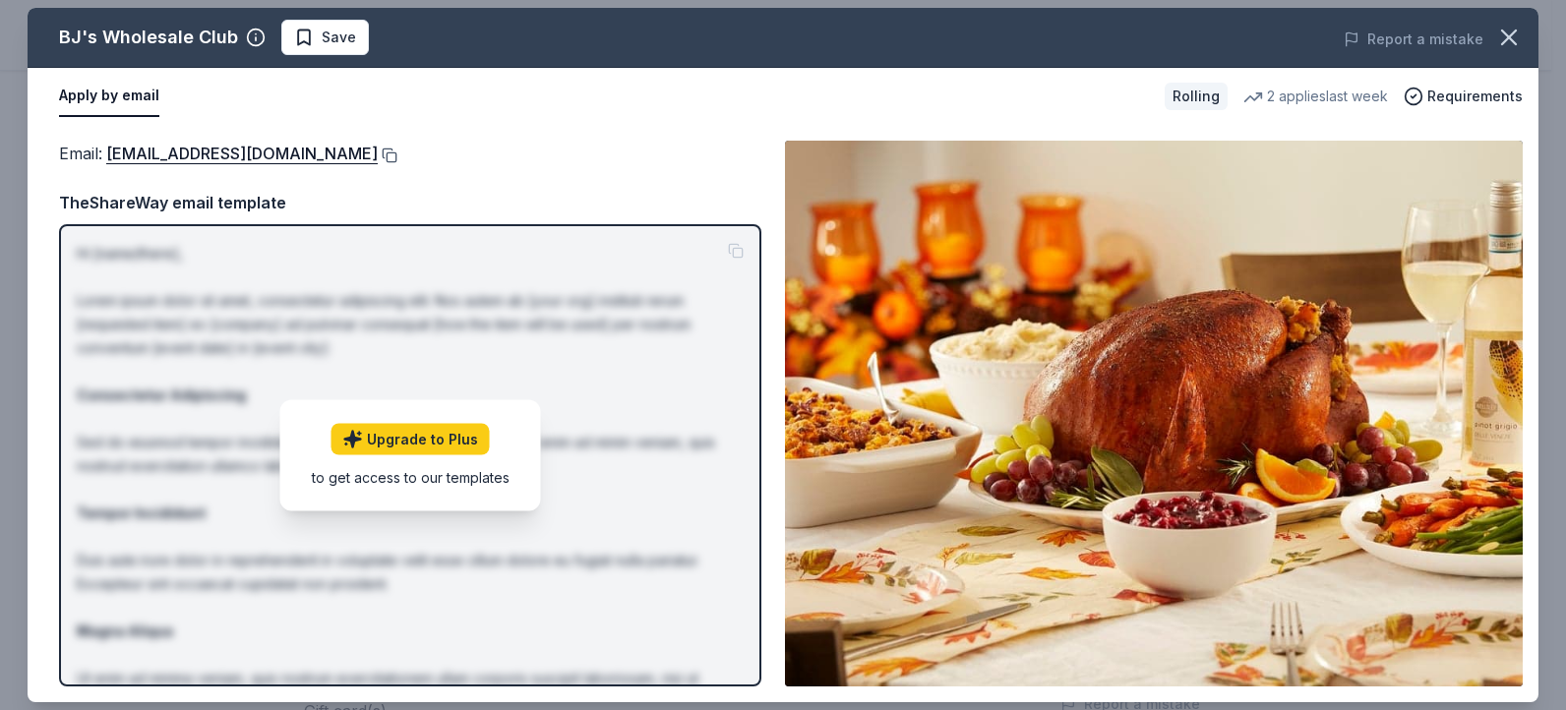
click at [378, 150] on button at bounding box center [388, 156] width 20 height 16
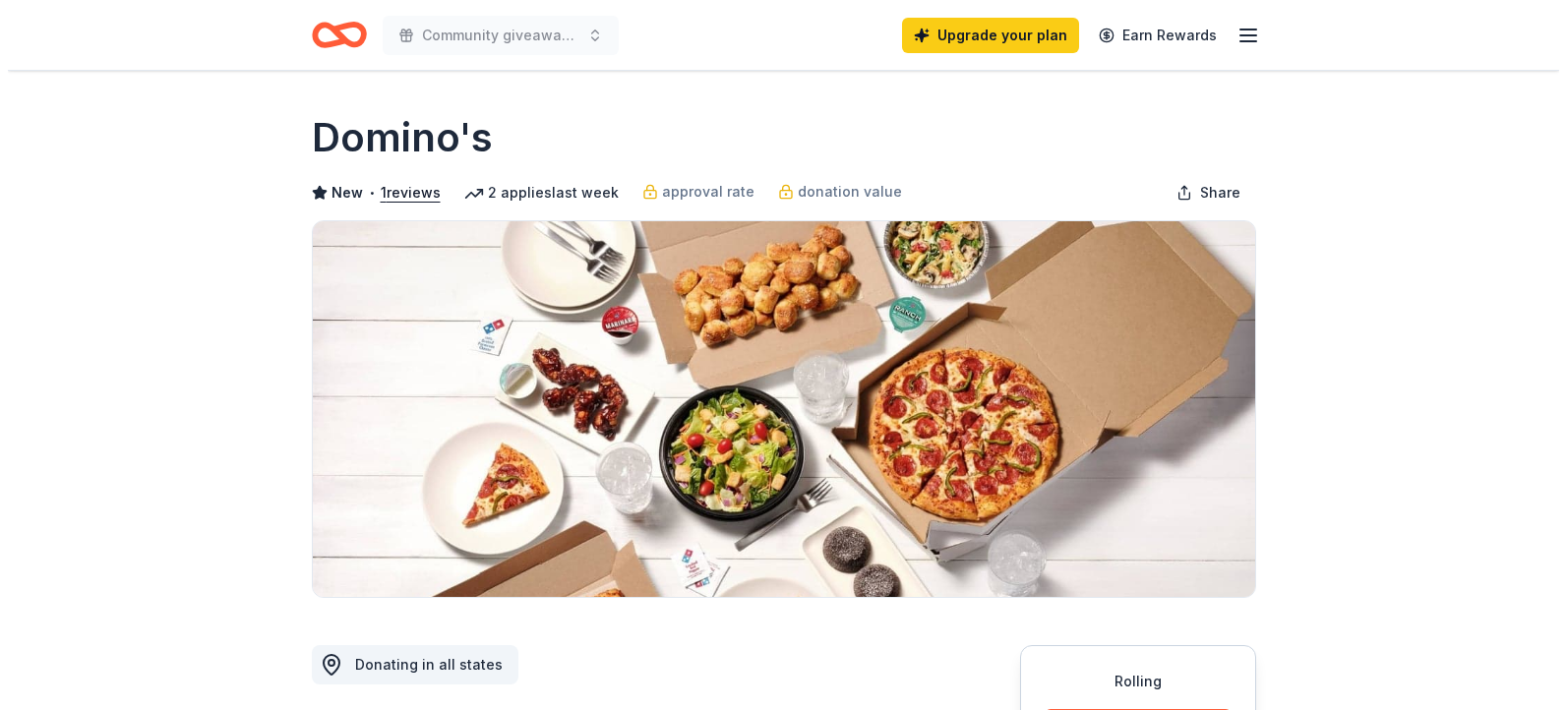
scroll to position [621, 0]
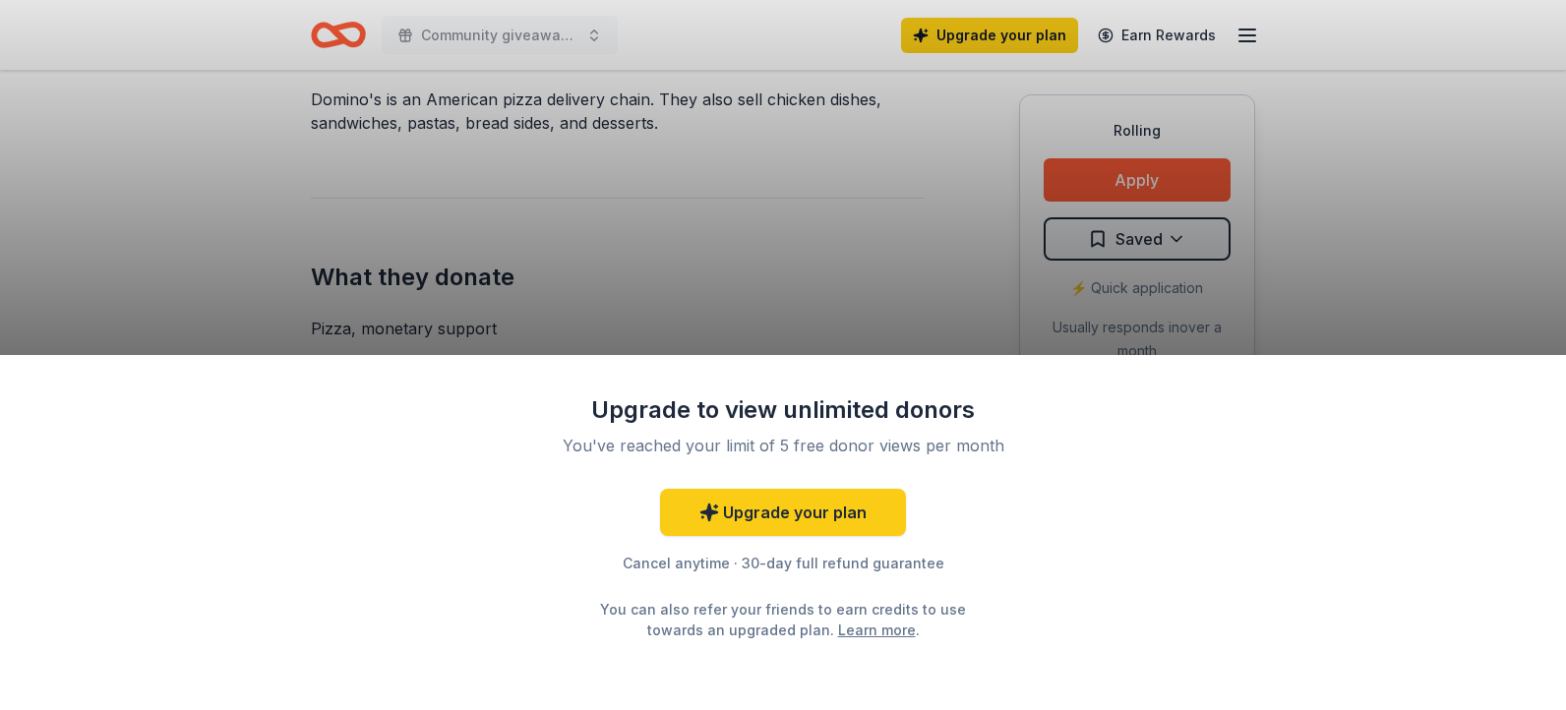
drag, startPoint x: 0, startPoint y: 0, endPoint x: 1181, endPoint y: 196, distance: 1197.3
click at [1181, 196] on div "Upgrade to view unlimited donors You've reached your limit of 5 free donor view…" at bounding box center [783, 355] width 1566 height 710
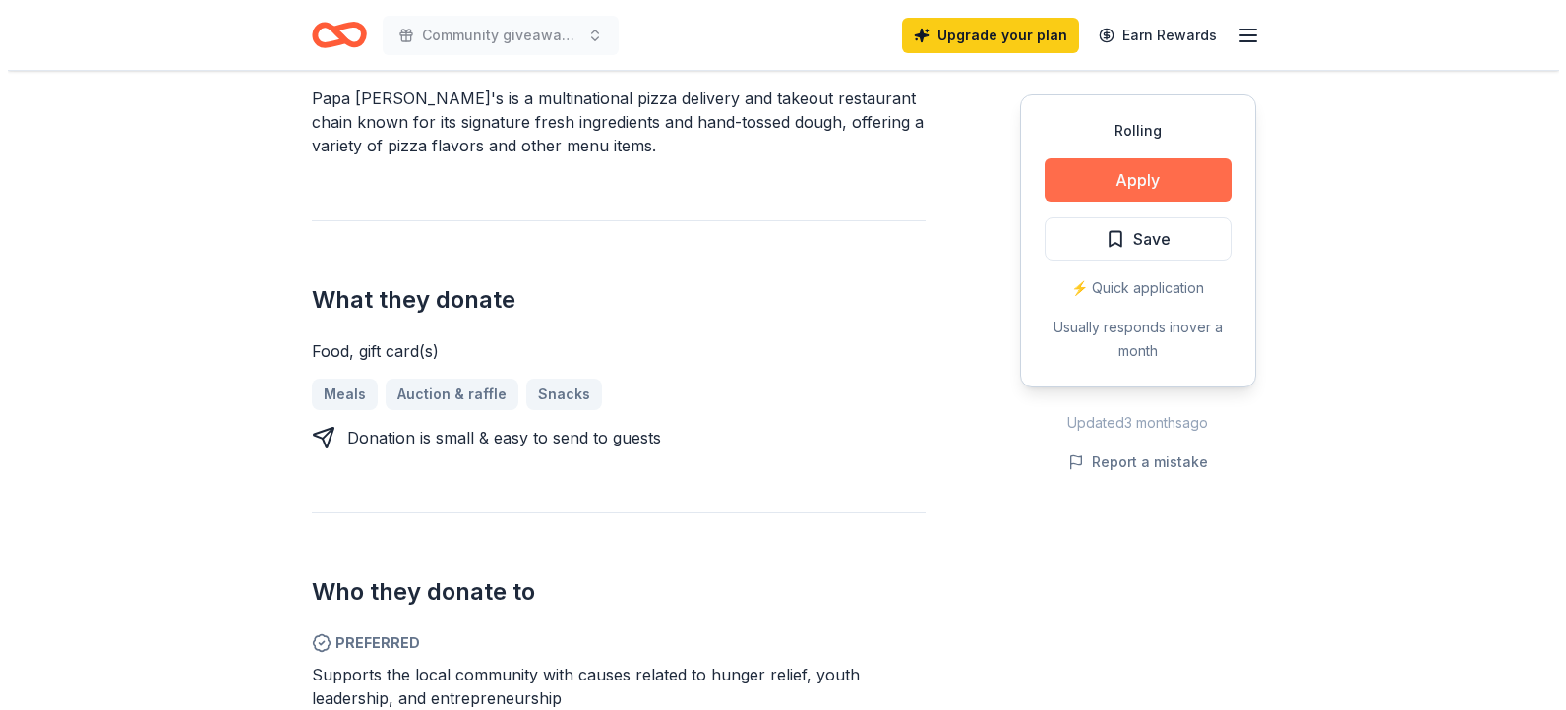
scroll to position [622, 0]
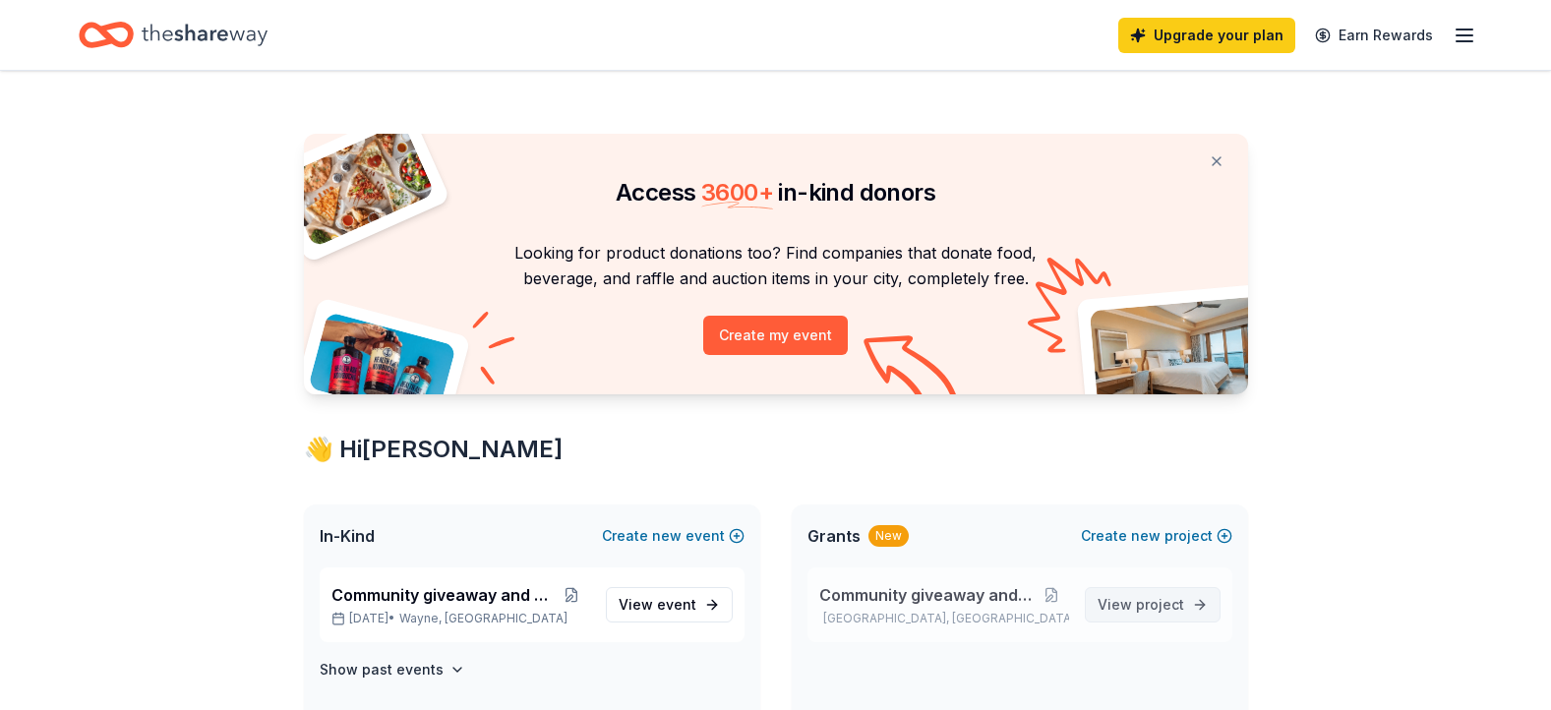
click at [1134, 610] on span "View project" at bounding box center [1141, 605] width 87 height 24
click at [664, 601] on span "event" at bounding box center [676, 604] width 39 height 17
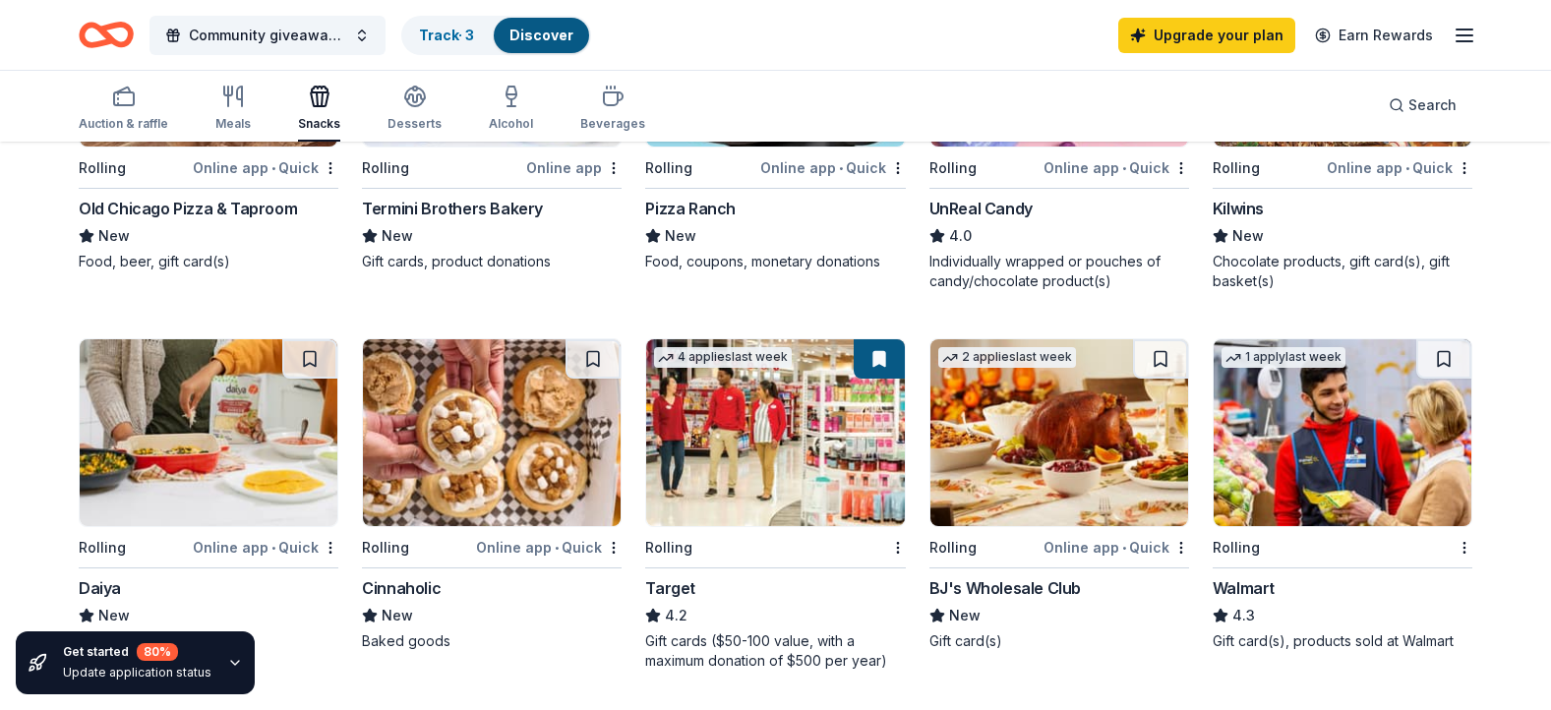
scroll to position [1127, 0]
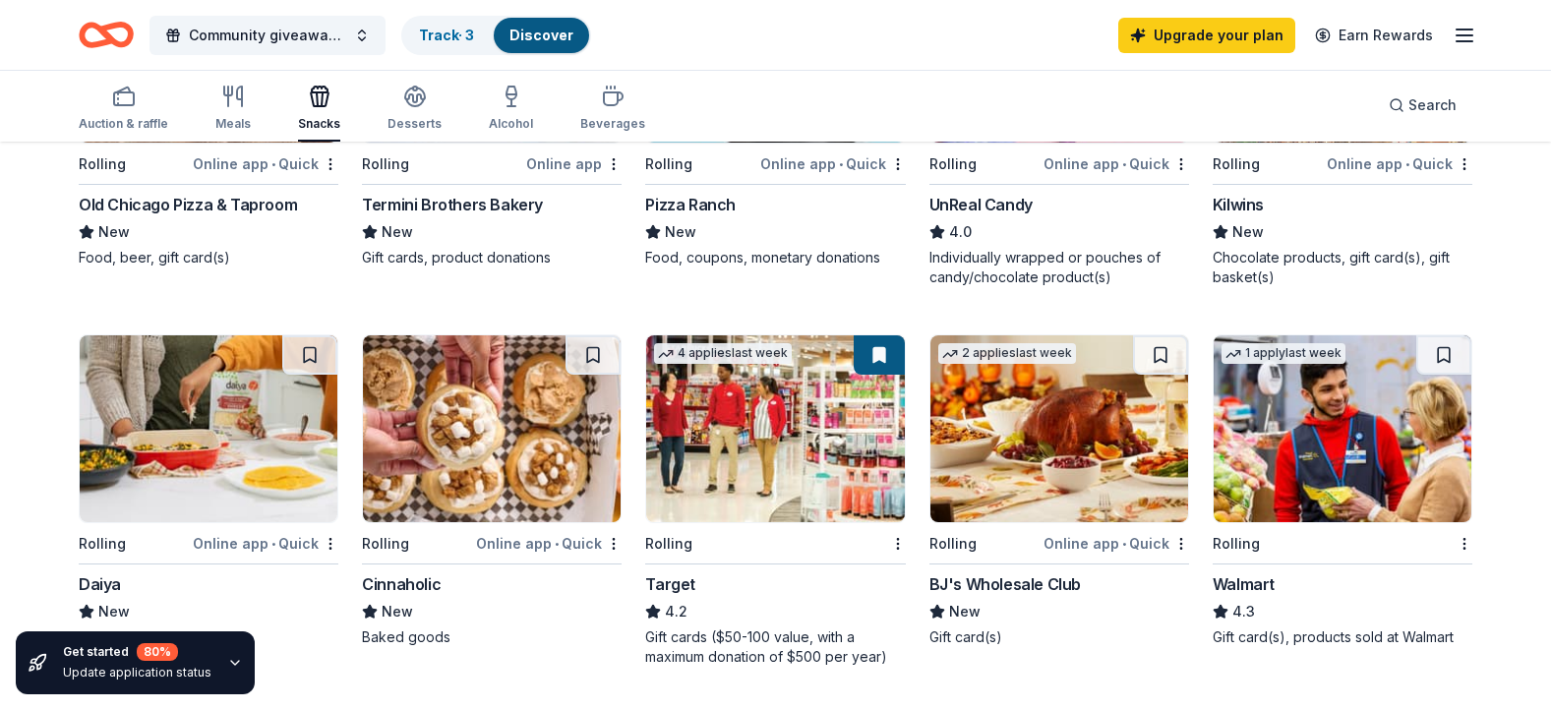
drag, startPoint x: 1547, startPoint y: 460, endPoint x: 1302, endPoint y: 442, distance: 245.6
click at [1302, 442] on div "47 results in Wayne, MI Application deadlines 4 this month 1 in October 11 pass…" at bounding box center [775, 259] width 1551 height 2486
click at [610, 449] on img at bounding box center [492, 428] width 258 height 187
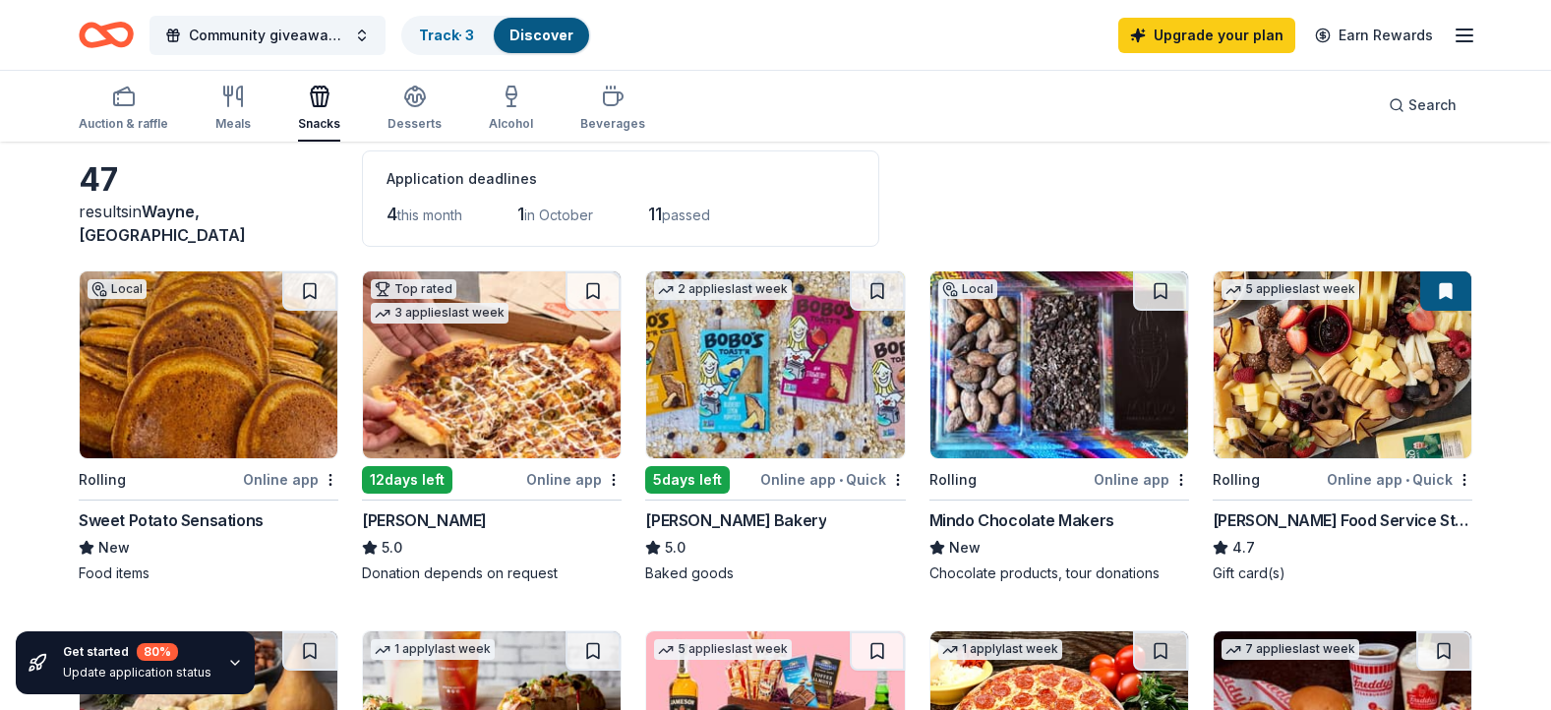
scroll to position [0, 0]
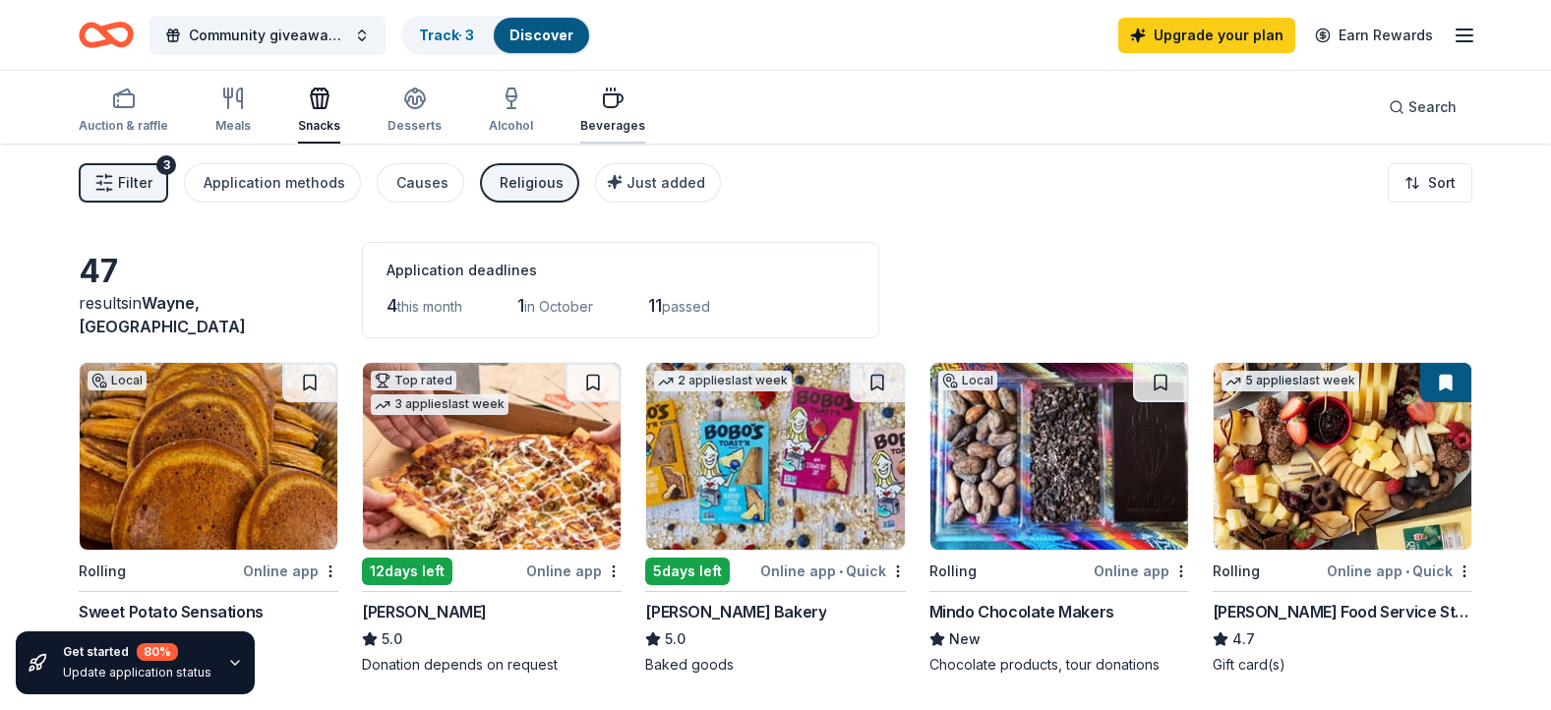
click at [615, 90] on icon "button" at bounding box center [613, 99] width 24 height 24
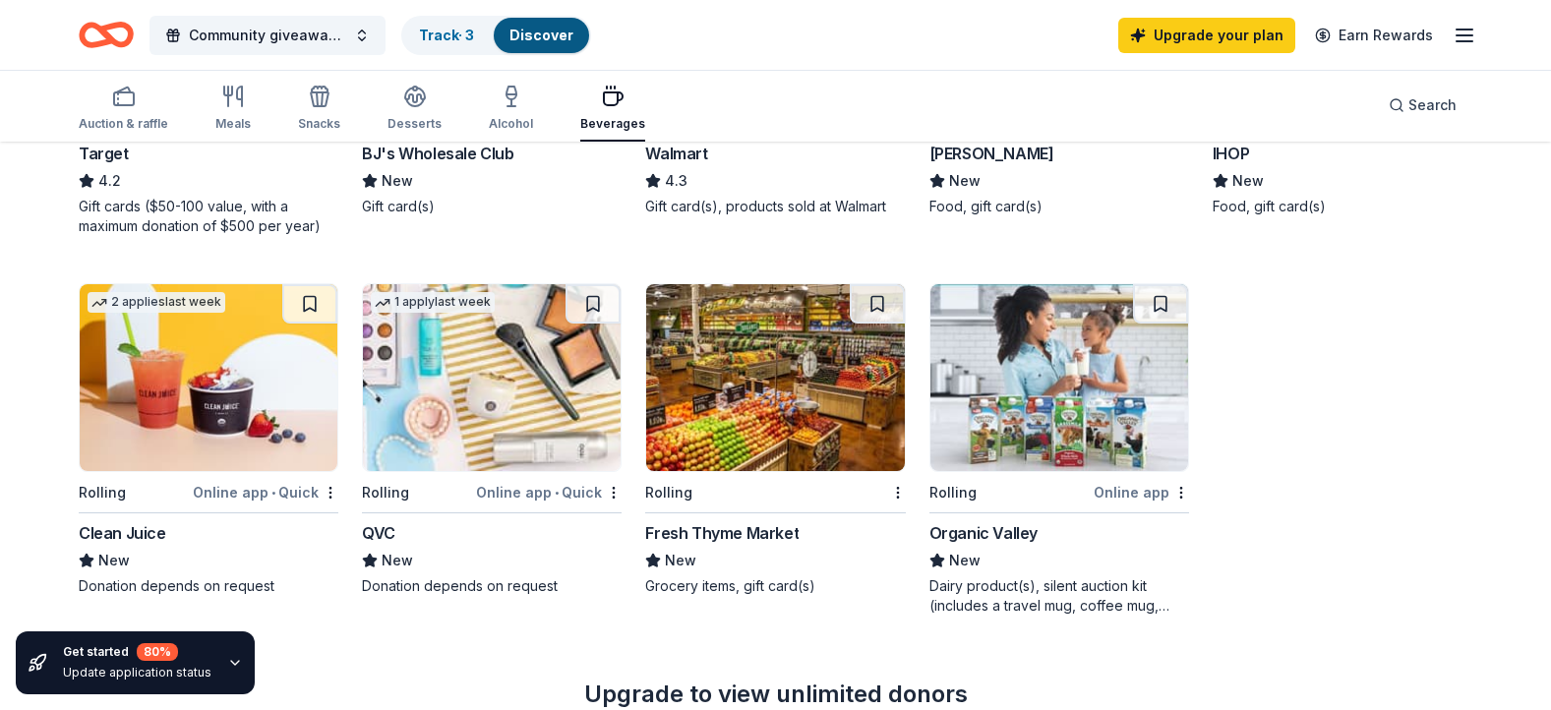
scroll to position [815, 0]
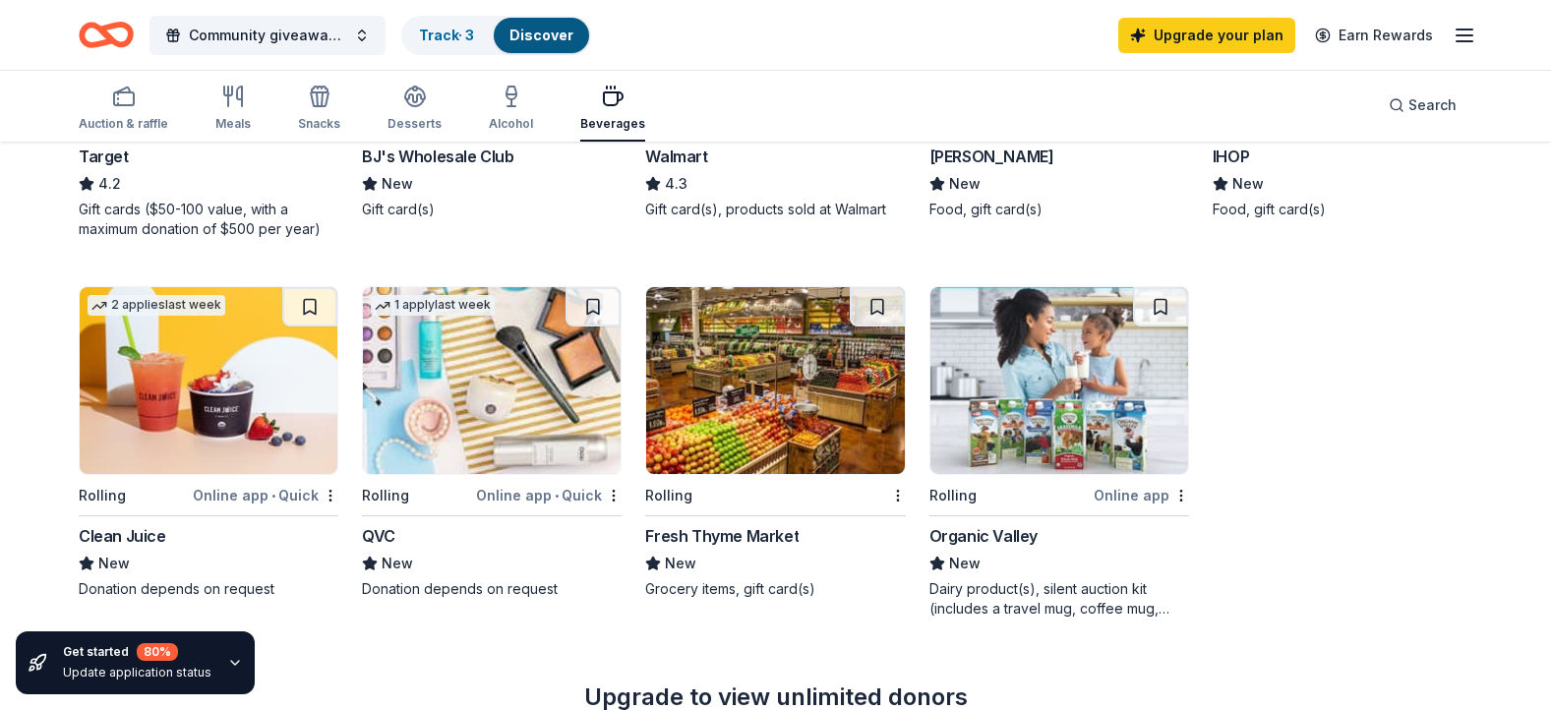
click at [313, 368] on img at bounding box center [209, 380] width 258 height 187
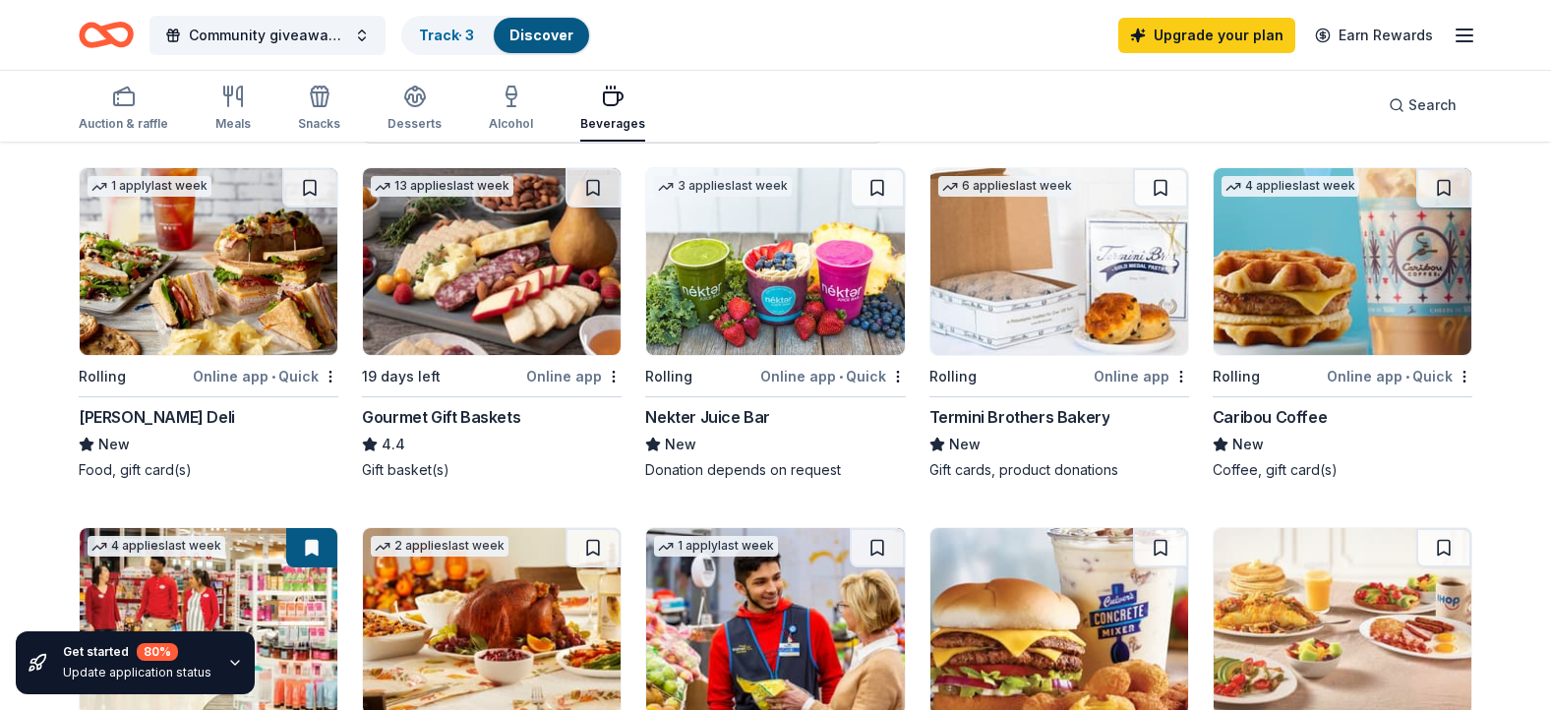
scroll to position [192, 0]
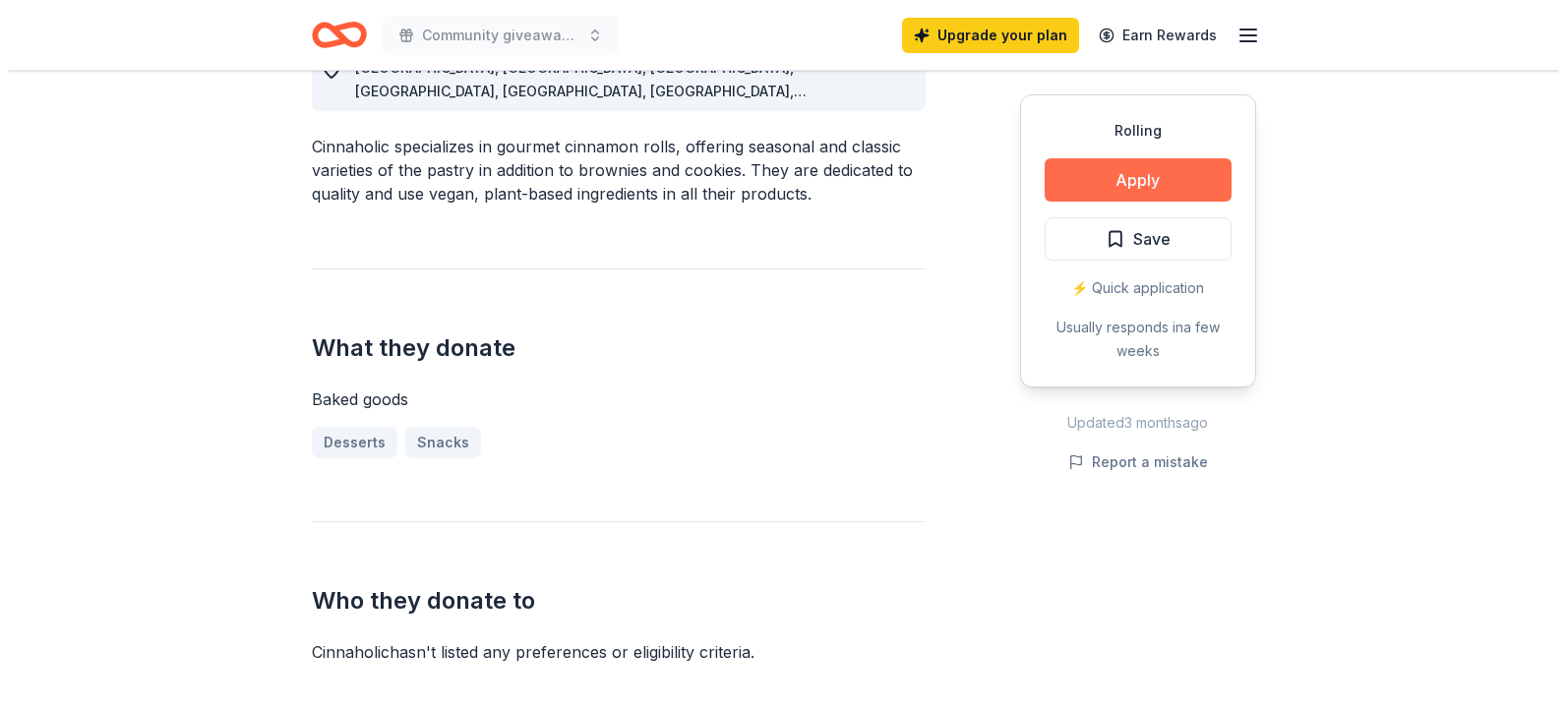
scroll to position [621, 0]
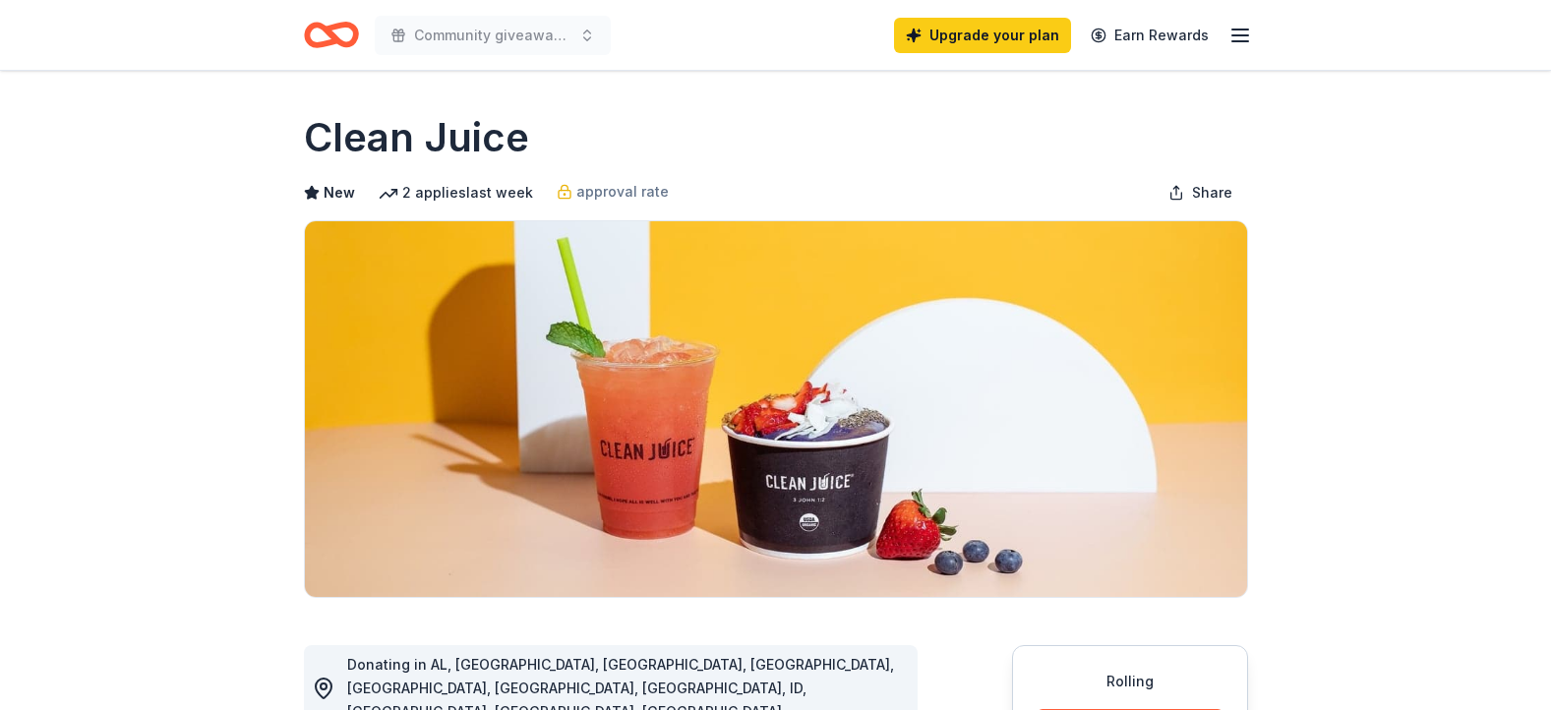
click at [1126, 461] on img at bounding box center [776, 409] width 942 height 376
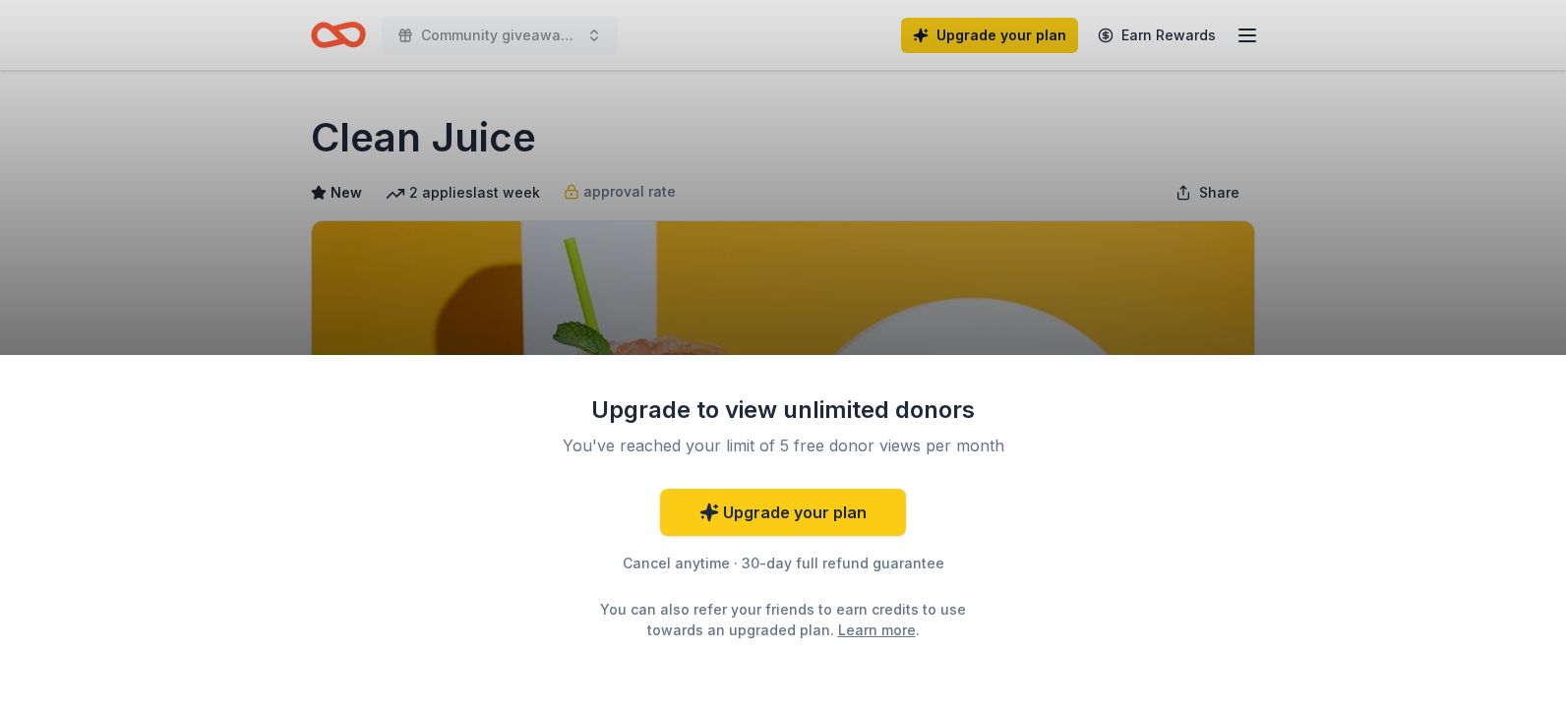
drag, startPoint x: 0, startPoint y: 0, endPoint x: 1180, endPoint y: 1, distance: 1180.3
click at [1184, 23] on div "Upgrade to view unlimited donors You've reached your limit of 5 free donor view…" at bounding box center [783, 355] width 1566 height 710
